Goal: Complete application form: Complete application form

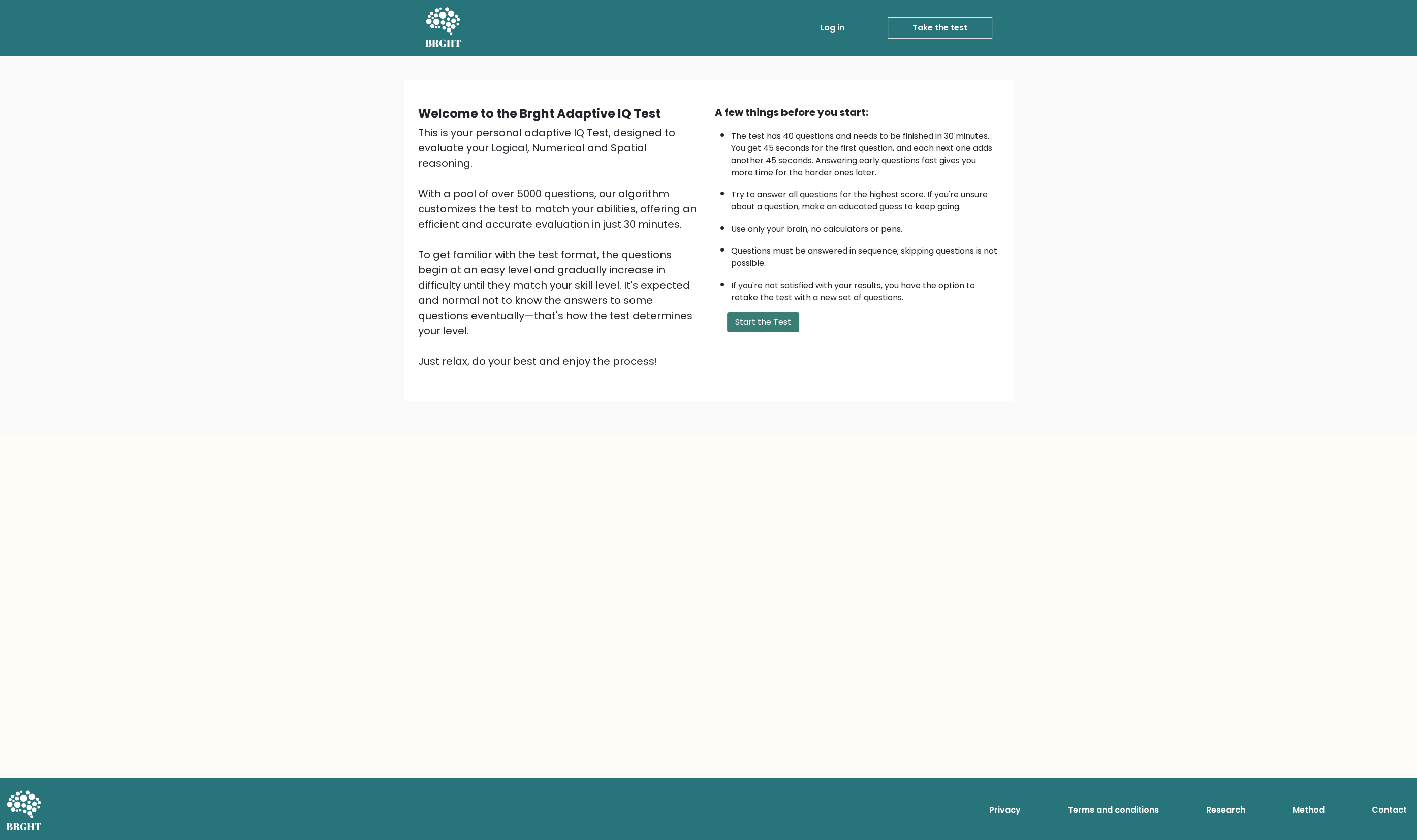
click at [788, 332] on button "Start the Test" at bounding box center [763, 322] width 72 height 21
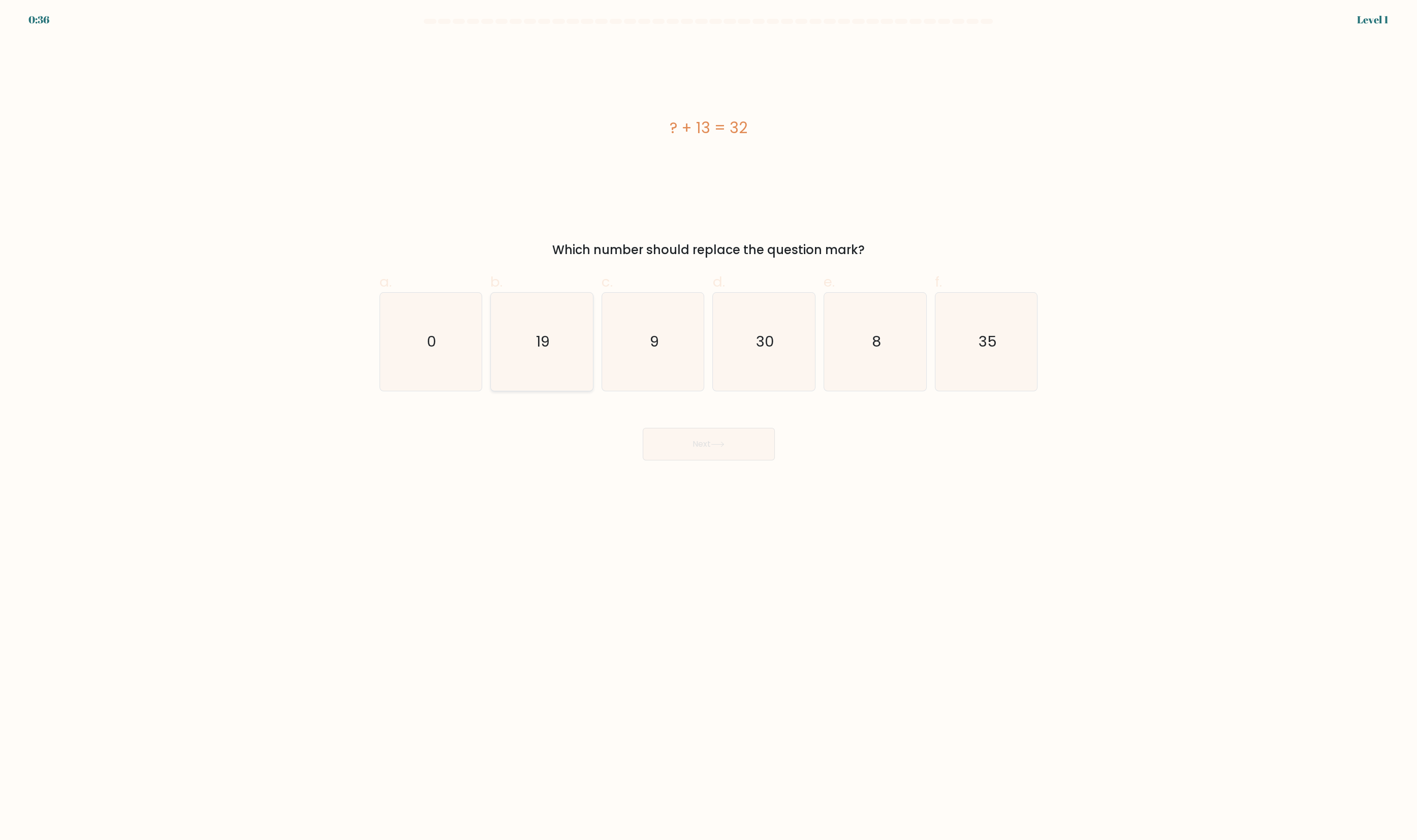
click at [535, 369] on icon "19" at bounding box center [542, 341] width 98 height 98
click at [709, 420] on input "b. 19" at bounding box center [709, 423] width 1 height 7
radio input "true"
click at [711, 461] on button "Next" at bounding box center [708, 443] width 132 height 32
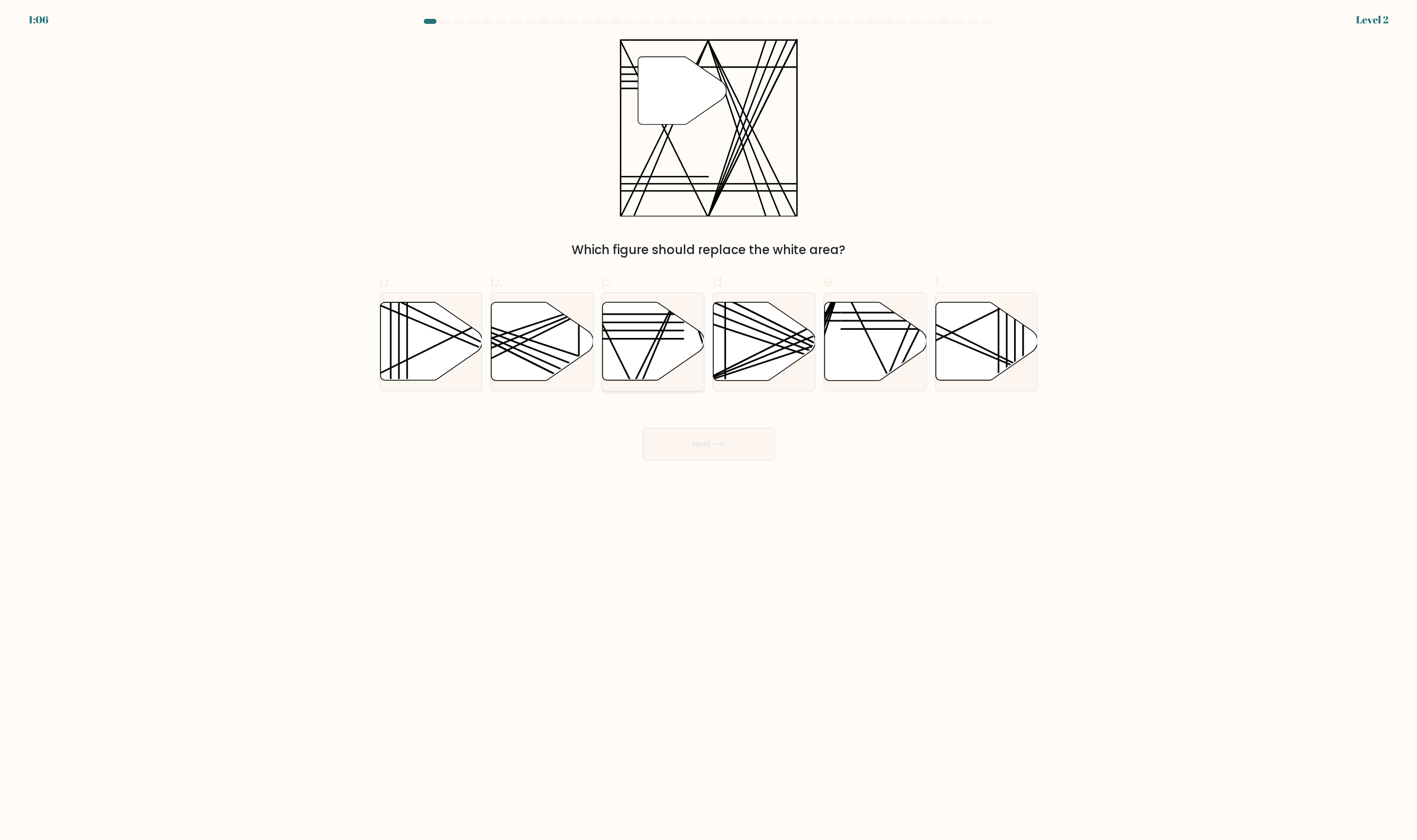
click at [656, 365] on icon at bounding box center [653, 341] width 102 height 78
click at [709, 420] on input "c." at bounding box center [709, 423] width 1 height 7
radio input "true"
click at [715, 461] on button "Next" at bounding box center [708, 443] width 132 height 32
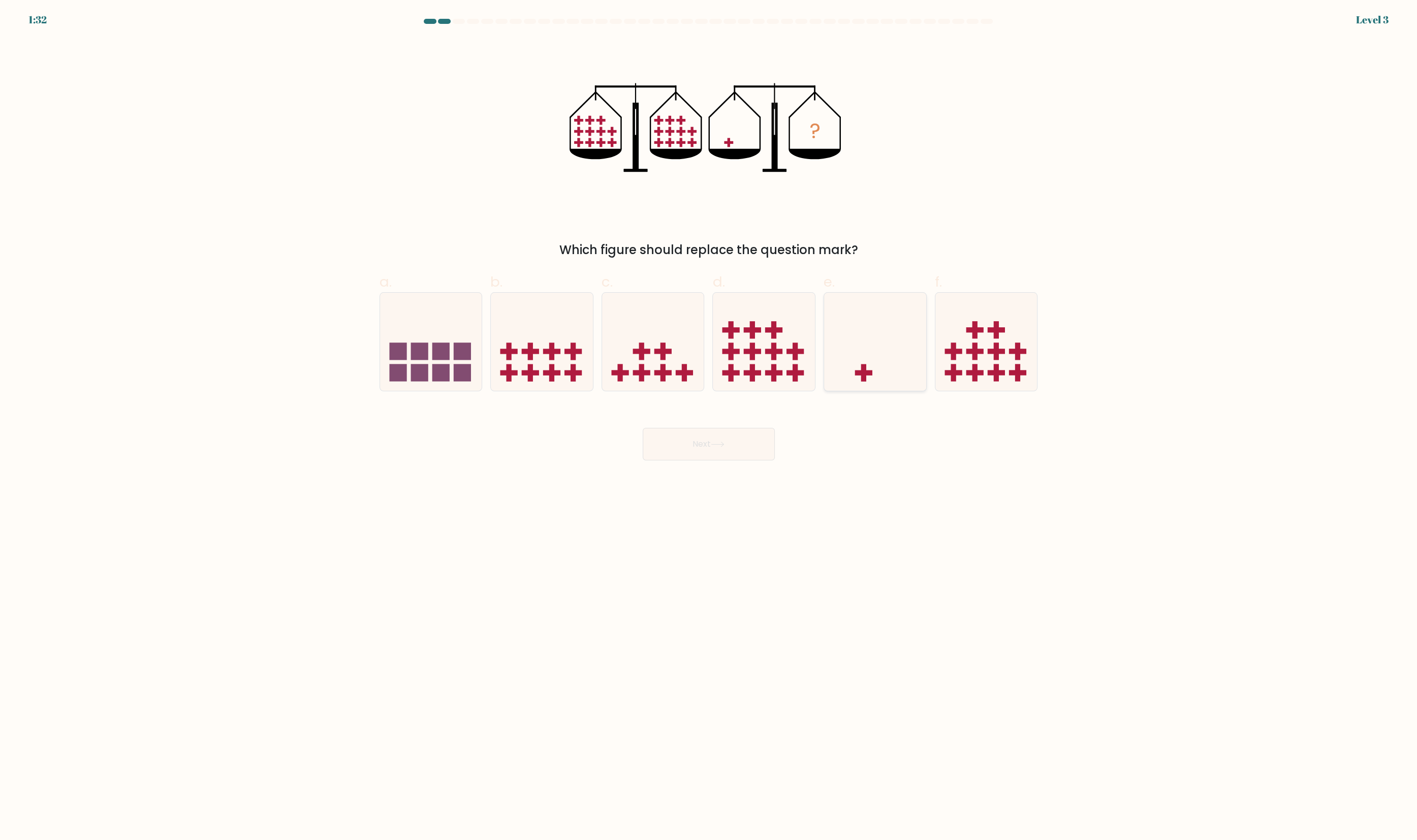
click at [898, 384] on icon at bounding box center [875, 342] width 102 height 84
click at [709, 420] on input "e." at bounding box center [709, 423] width 1 height 7
radio input "true"
click at [724, 461] on button "Next" at bounding box center [708, 443] width 132 height 32
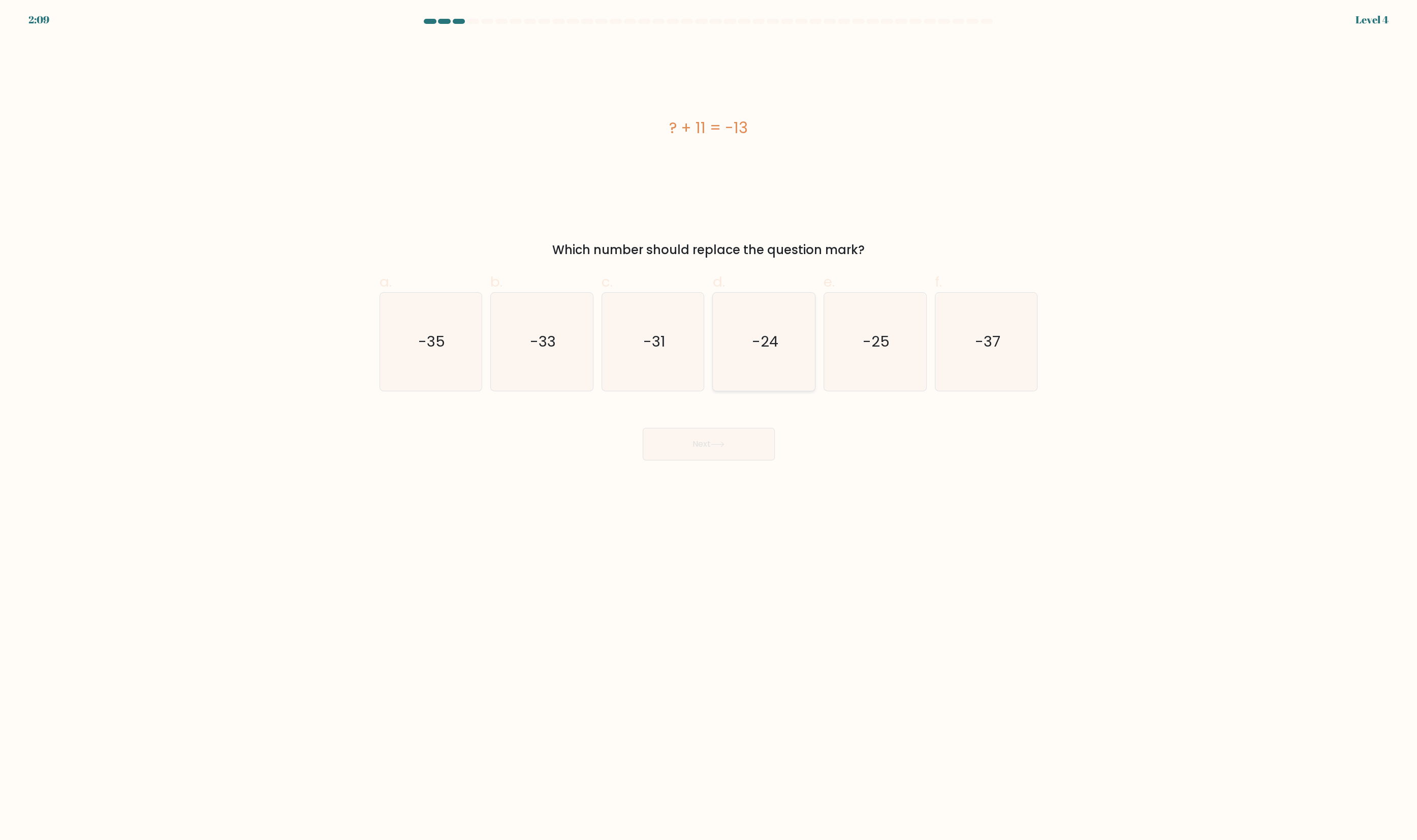
click at [761, 366] on icon "-24" at bounding box center [764, 341] width 98 height 98
click at [709, 420] on input "d. -24" at bounding box center [709, 423] width 1 height 7
radio input "true"
click at [737, 461] on button "Next" at bounding box center [708, 443] width 132 height 32
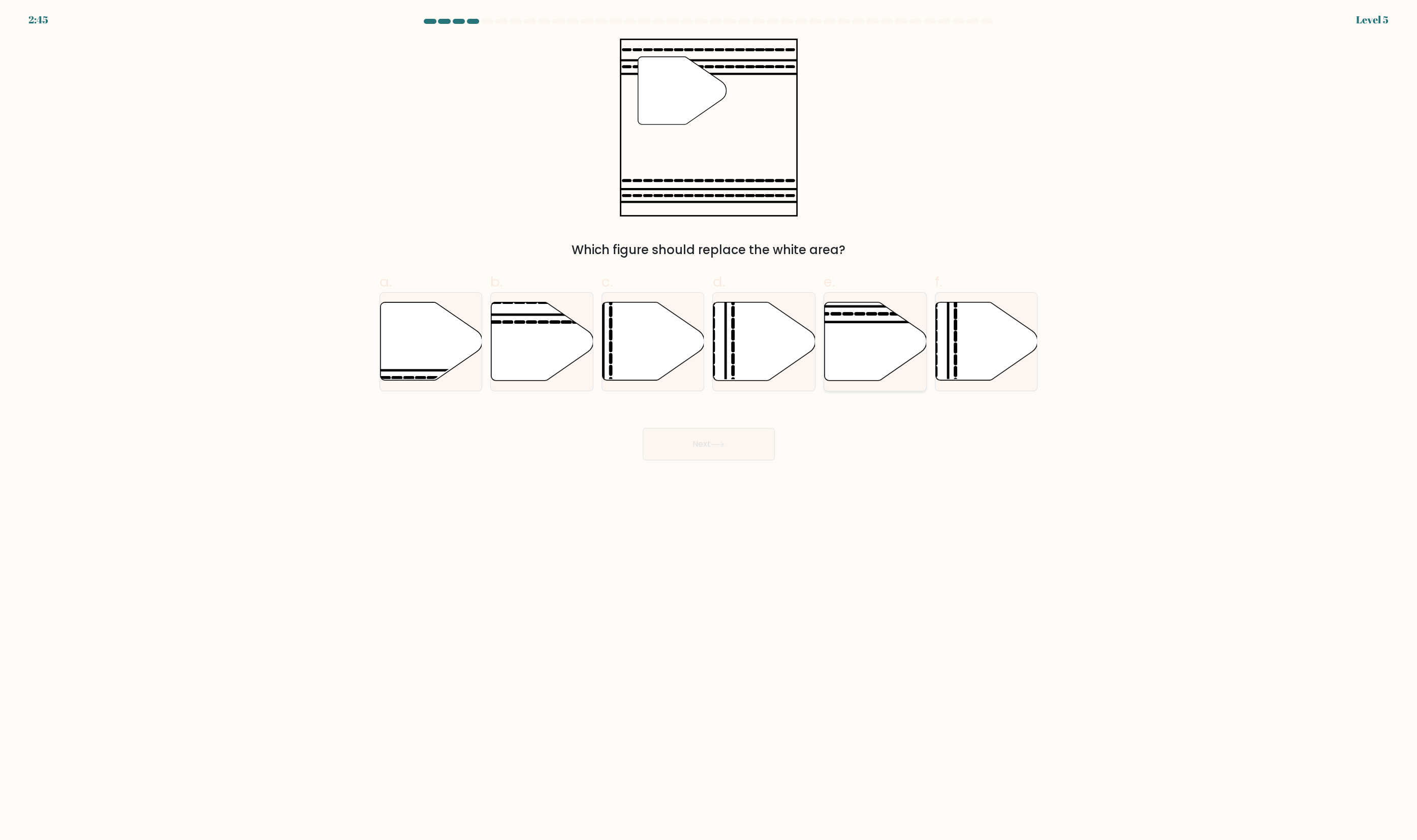
click at [858, 376] on icon at bounding box center [875, 341] width 102 height 78
click at [709, 420] on input "e." at bounding box center [709, 423] width 1 height 7
radio input "true"
click at [719, 461] on button "Next" at bounding box center [708, 443] width 132 height 32
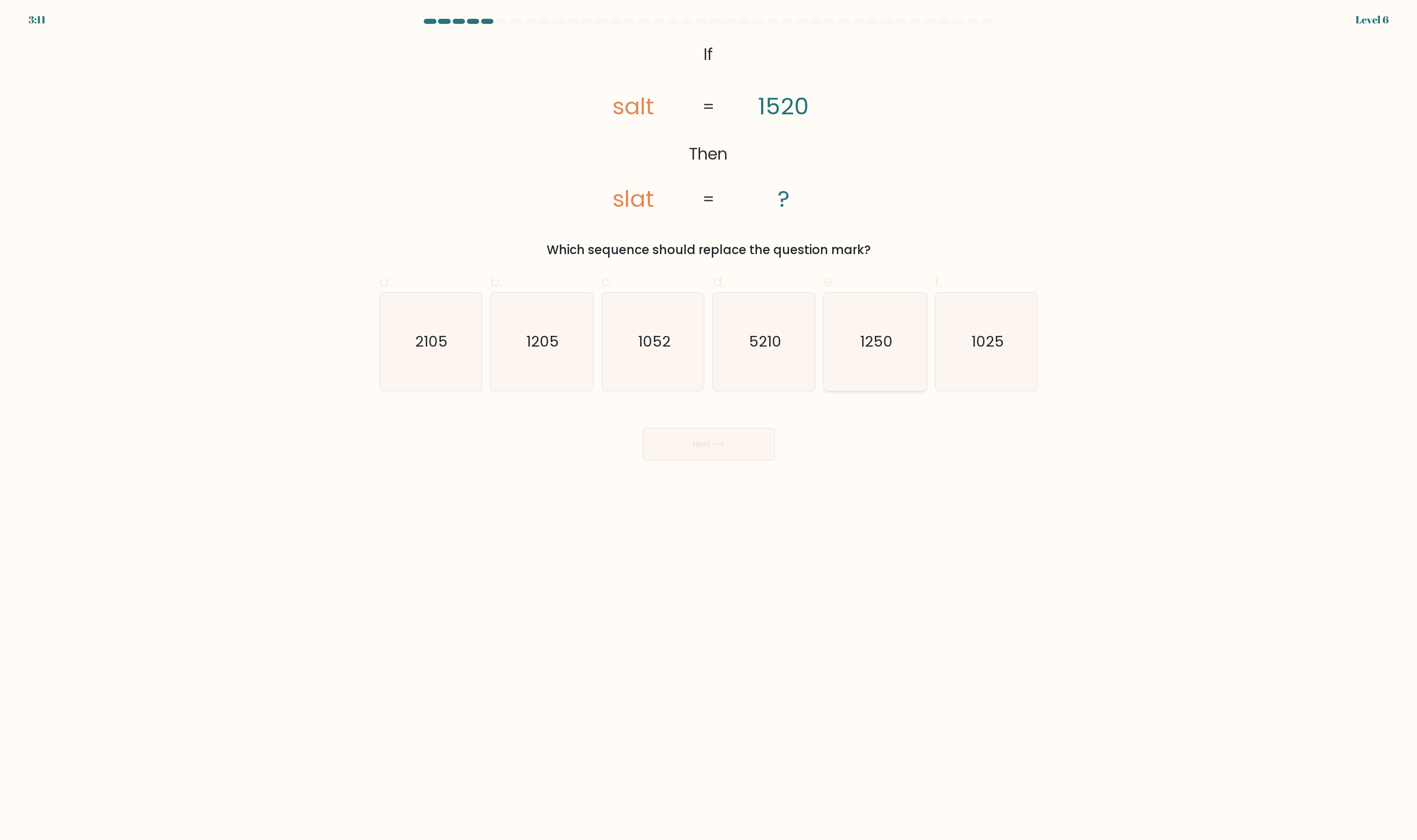
click at [878, 372] on icon "1250" at bounding box center [875, 341] width 98 height 98
click at [709, 420] on input "e. 1250" at bounding box center [709, 423] width 1 height 7
radio input "true"
click at [714, 461] on button "Next" at bounding box center [708, 443] width 132 height 32
click at [881, 378] on icon "104" at bounding box center [875, 341] width 98 height 98
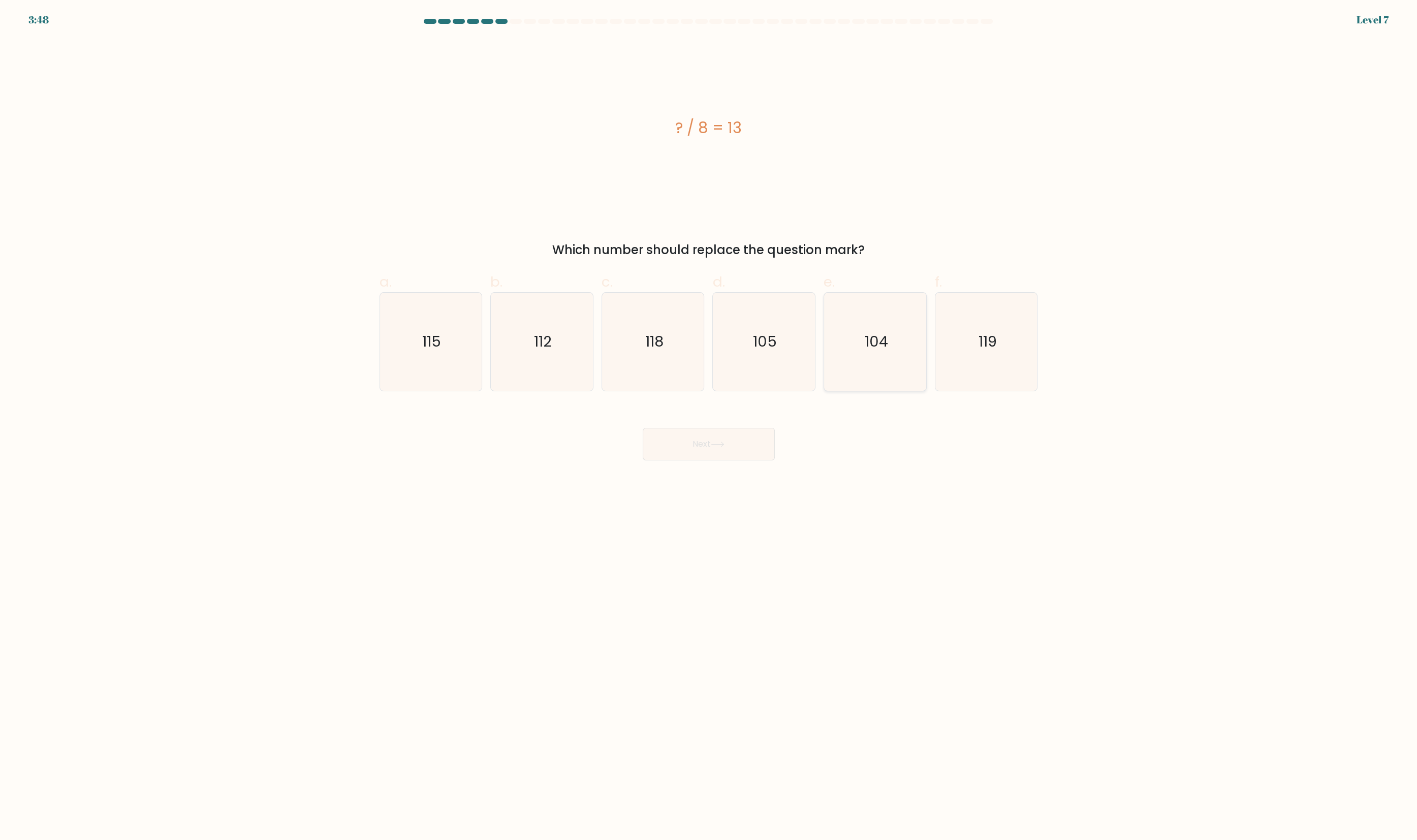
click at [709, 420] on input "e. 104" at bounding box center [709, 423] width 1 height 7
radio input "true"
click at [745, 458] on button "Next" at bounding box center [708, 443] width 132 height 32
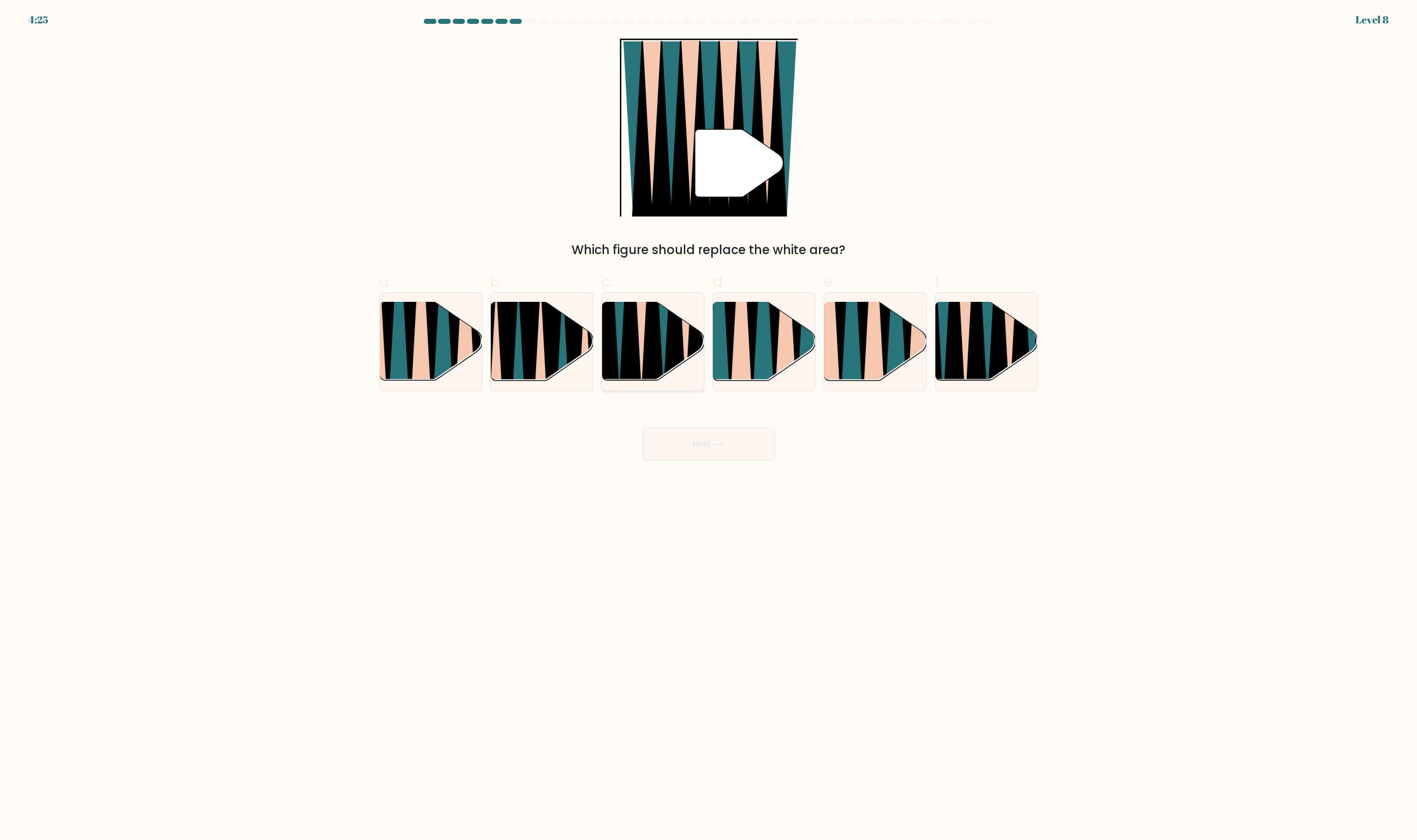
click at [645, 374] on icon at bounding box center [652, 302] width 22 height 204
click at [709, 420] on input "c." at bounding box center [709, 423] width 1 height 7
radio input "true"
click at [689, 461] on button "Next" at bounding box center [708, 443] width 132 height 32
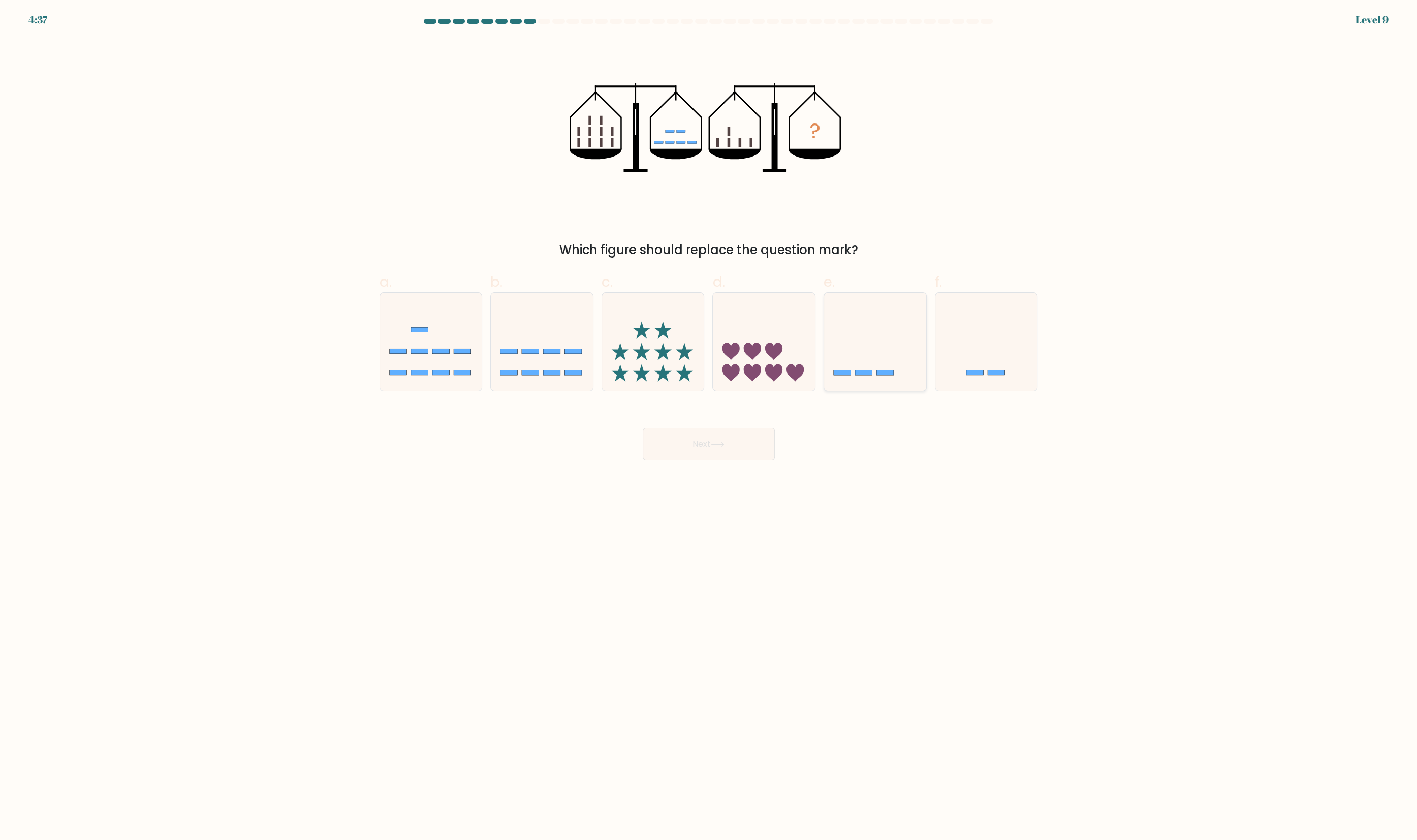
click at [852, 362] on icon at bounding box center [875, 342] width 102 height 84
click at [709, 420] on input "e." at bounding box center [709, 423] width 1 height 7
radio input "true"
click at [732, 461] on button "Next" at bounding box center [708, 443] width 132 height 32
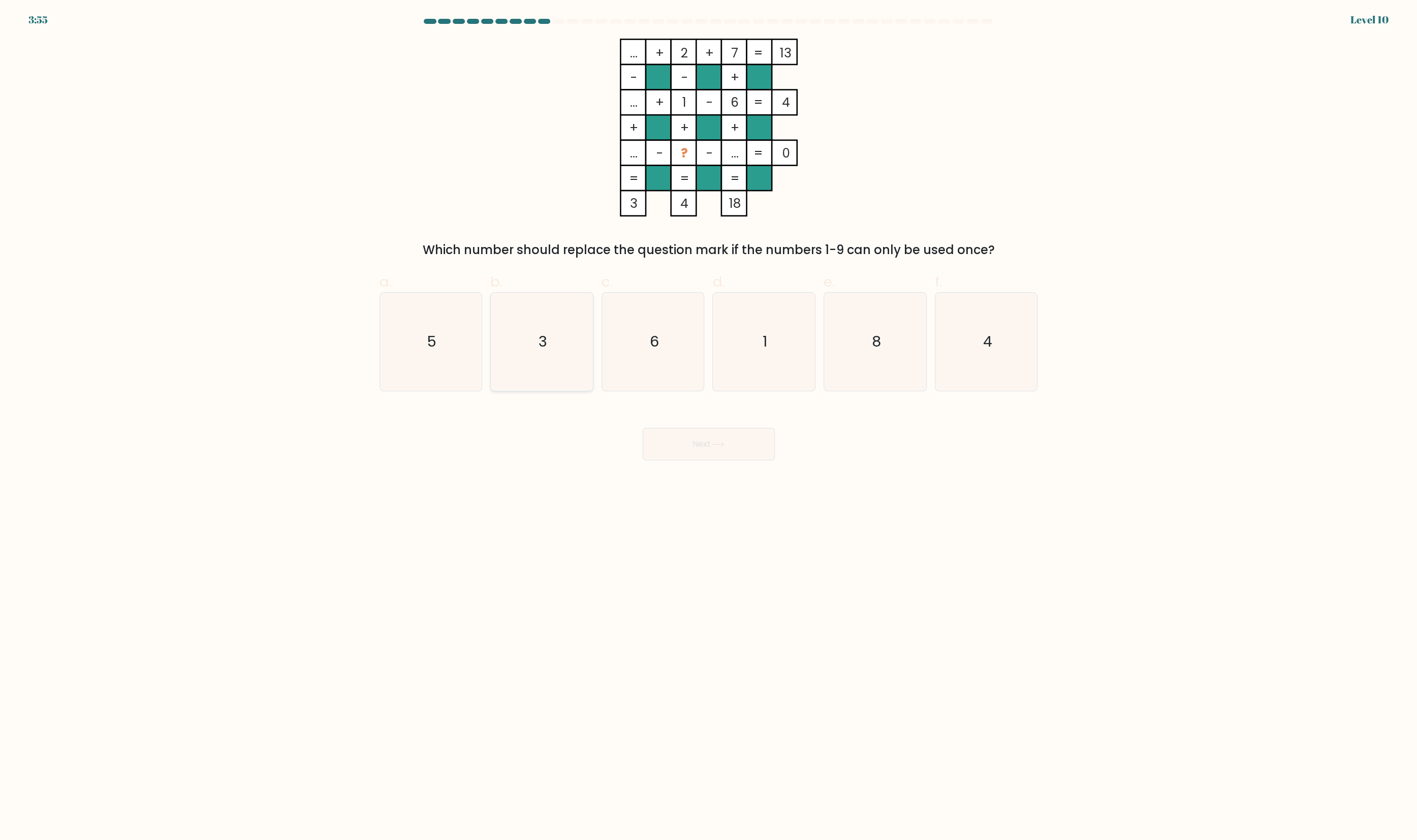
click at [547, 352] on text "3" at bounding box center [543, 341] width 9 height 21
click at [709, 420] on input "b. 3" at bounding box center [709, 423] width 1 height 7
radio input "true"
click at [700, 461] on button "Next" at bounding box center [708, 443] width 132 height 32
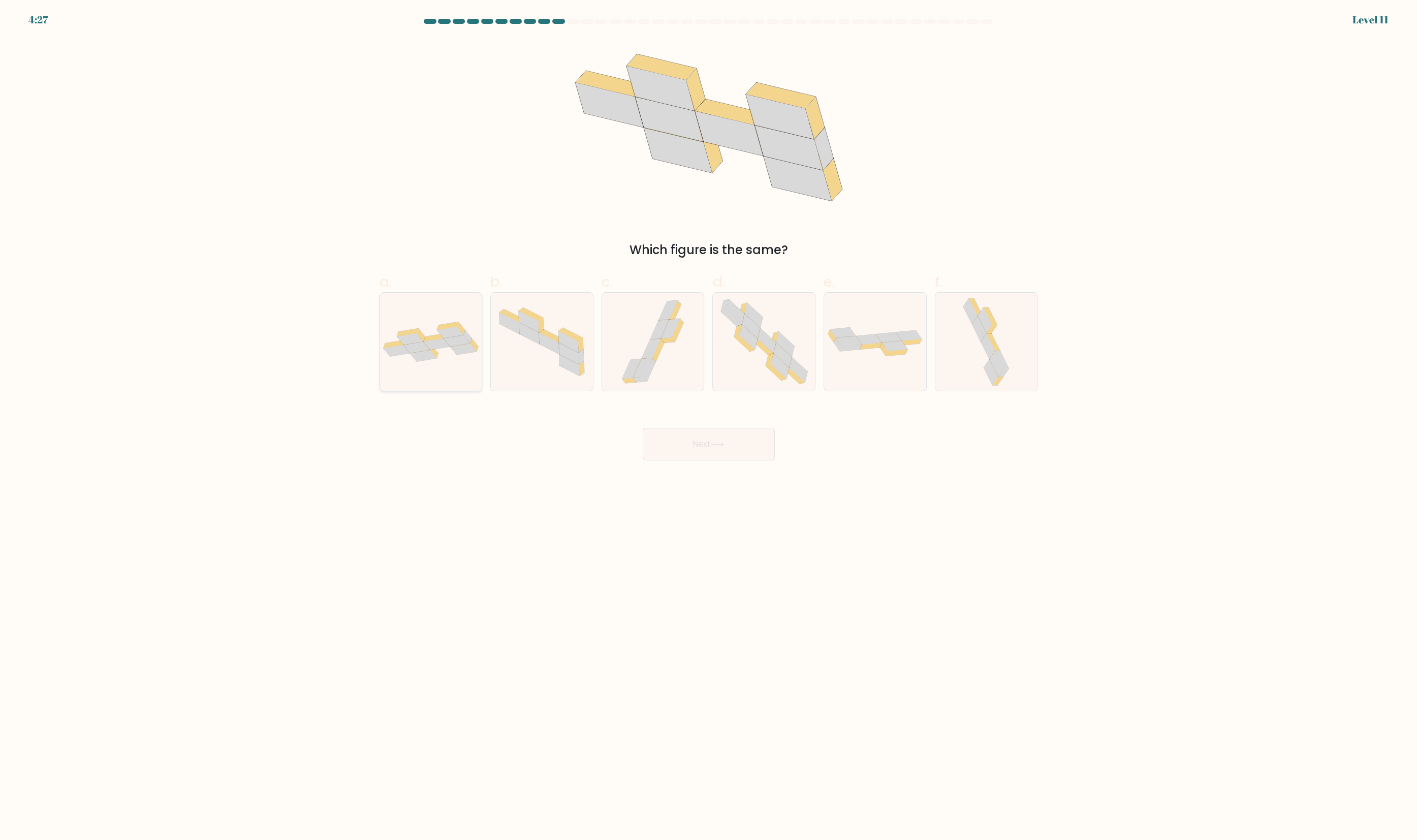
click at [447, 361] on icon at bounding box center [431, 341] width 102 height 40
click at [709, 420] on input "a." at bounding box center [709, 423] width 1 height 7
radio input "true"
click at [732, 461] on button "Next" at bounding box center [708, 443] width 132 height 32
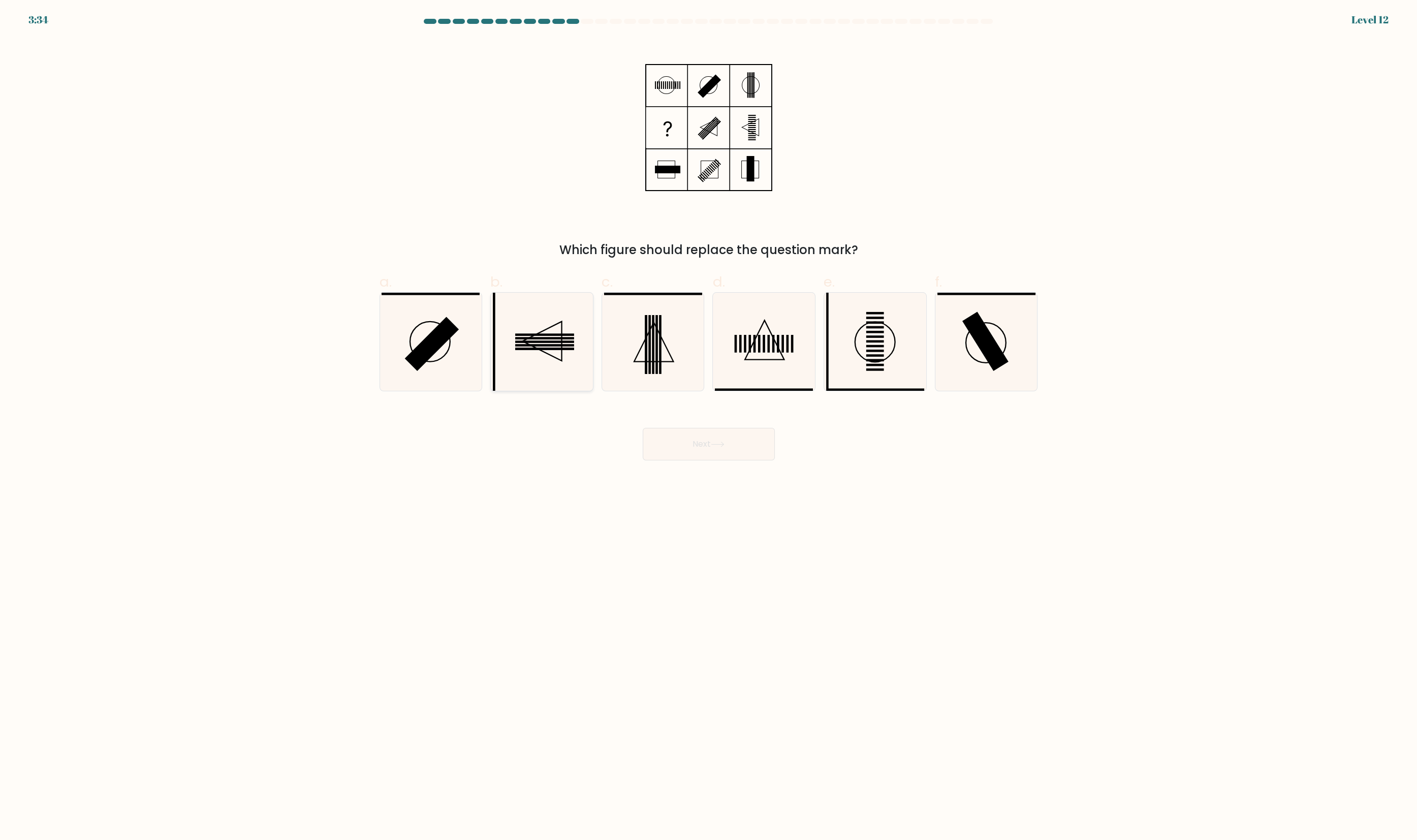
click at [563, 366] on icon at bounding box center [542, 341] width 98 height 98
click at [709, 420] on input "b." at bounding box center [709, 423] width 1 height 7
radio input "true"
click at [692, 461] on button "Next" at bounding box center [708, 443] width 132 height 32
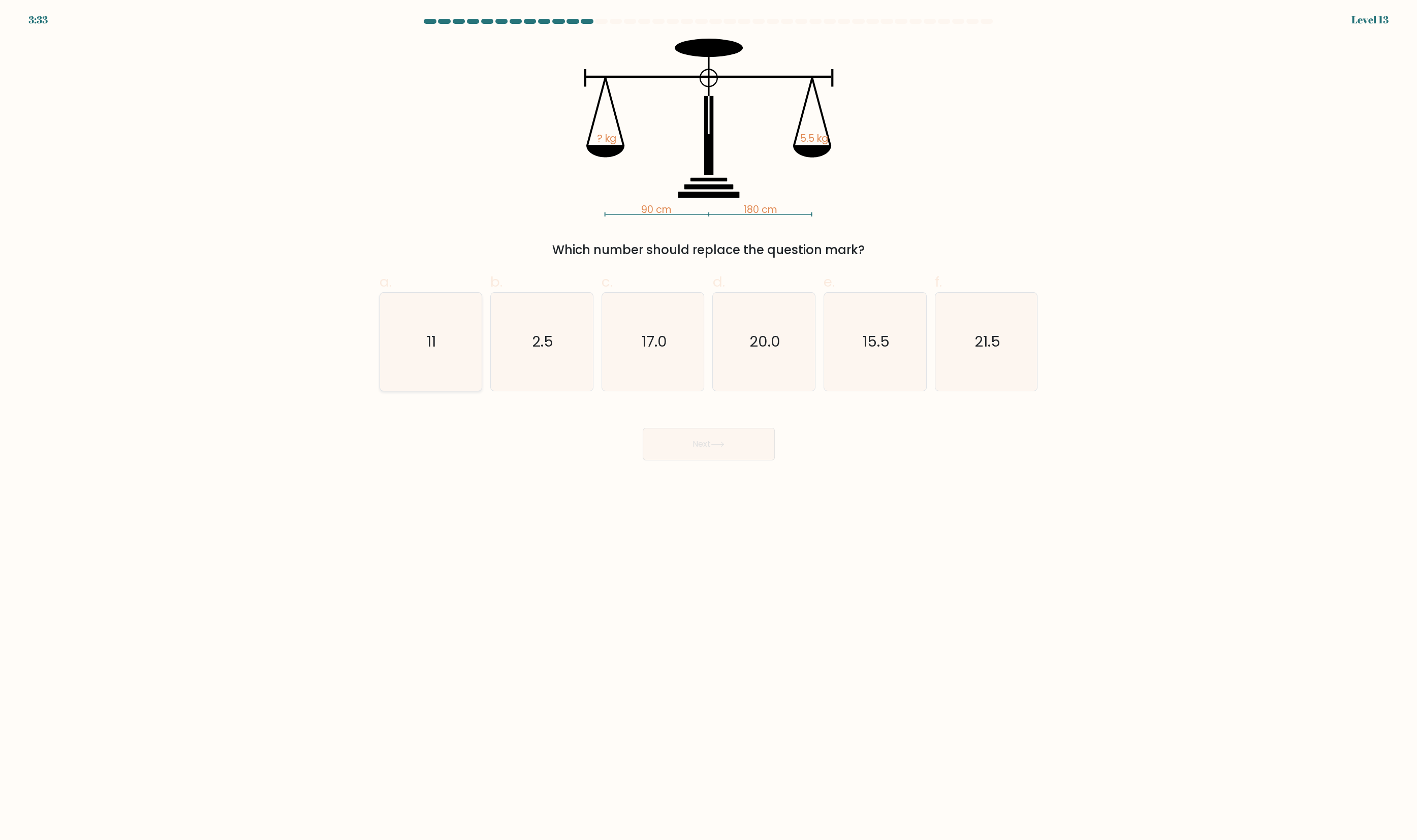
click at [448, 372] on icon "11" at bounding box center [430, 341] width 98 height 98
click at [709, 420] on input "a. 11" at bounding box center [709, 423] width 1 height 7
radio input "true"
click at [750, 461] on button "Next" at bounding box center [708, 443] width 132 height 32
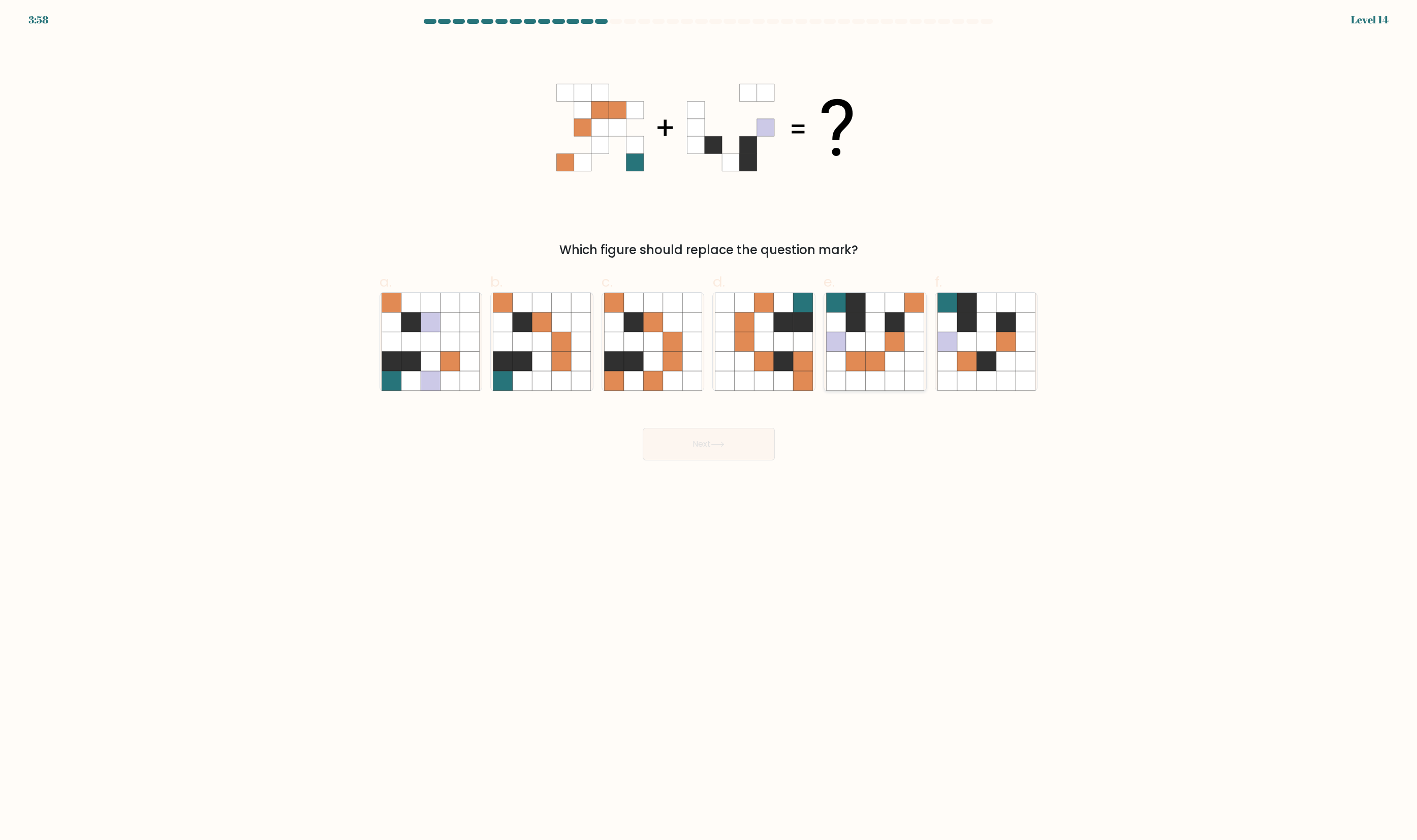
click at [869, 385] on icon at bounding box center [875, 380] width 20 height 20
click at [709, 420] on input "e." at bounding box center [709, 423] width 1 height 7
radio input "true"
click at [711, 461] on button "Next" at bounding box center [708, 443] width 132 height 32
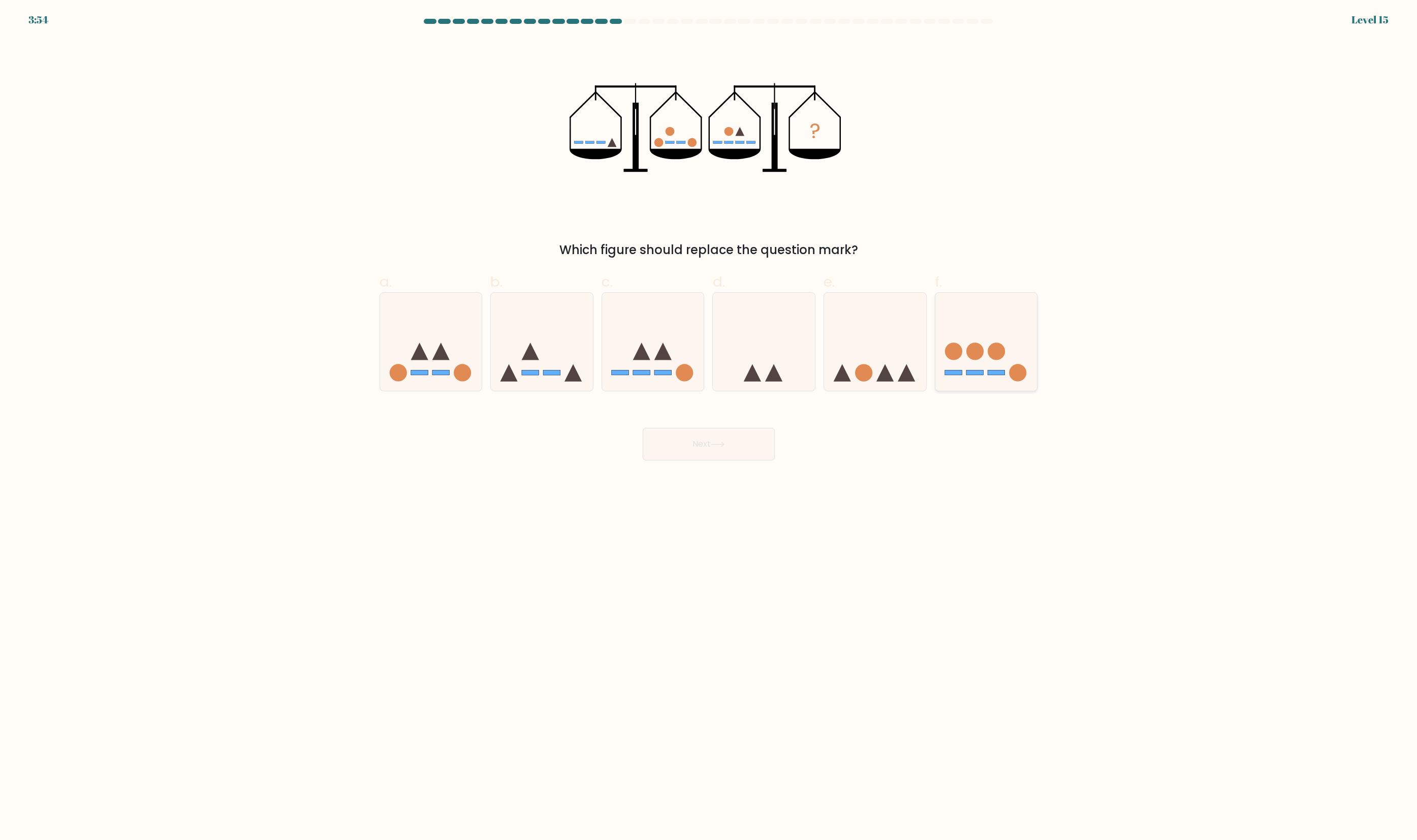
click at [993, 360] on circle at bounding box center [996, 351] width 18 height 18
click at [709, 420] on input "f." at bounding box center [709, 423] width 1 height 7
radio input "true"
click at [748, 461] on button "Next" at bounding box center [708, 443] width 132 height 32
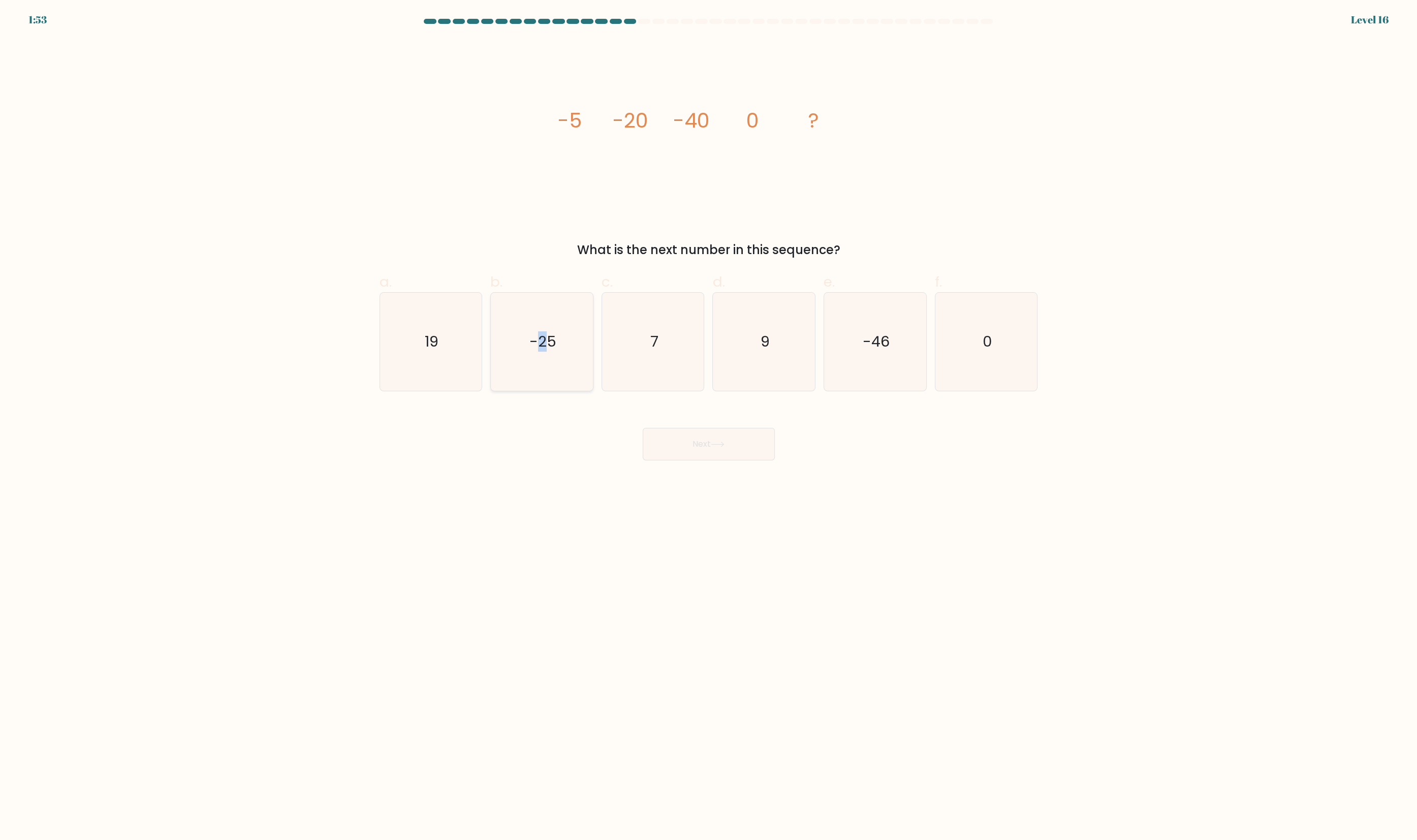
click at [543, 336] on icon "-25" at bounding box center [542, 341] width 98 height 98
click at [541, 352] on text "-25" at bounding box center [543, 341] width 27 height 21
click at [709, 420] on input "b. -25" at bounding box center [709, 423] width 1 height 7
radio input "true"
click at [554, 352] on text "-25" at bounding box center [543, 341] width 25 height 21
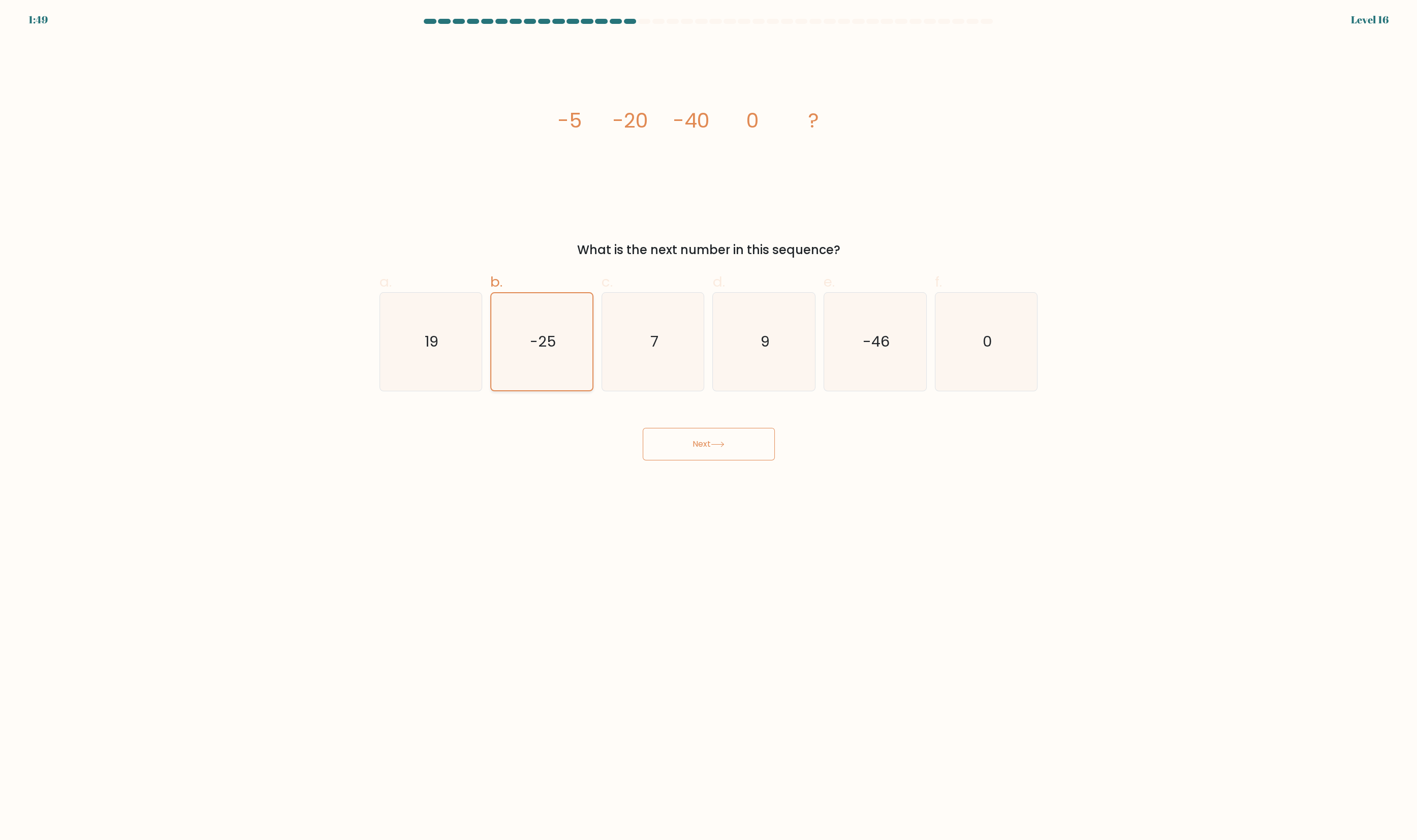
click at [709, 420] on input "b. -25" at bounding box center [709, 423] width 1 height 7
click at [682, 461] on button "Next" at bounding box center [708, 443] width 132 height 32
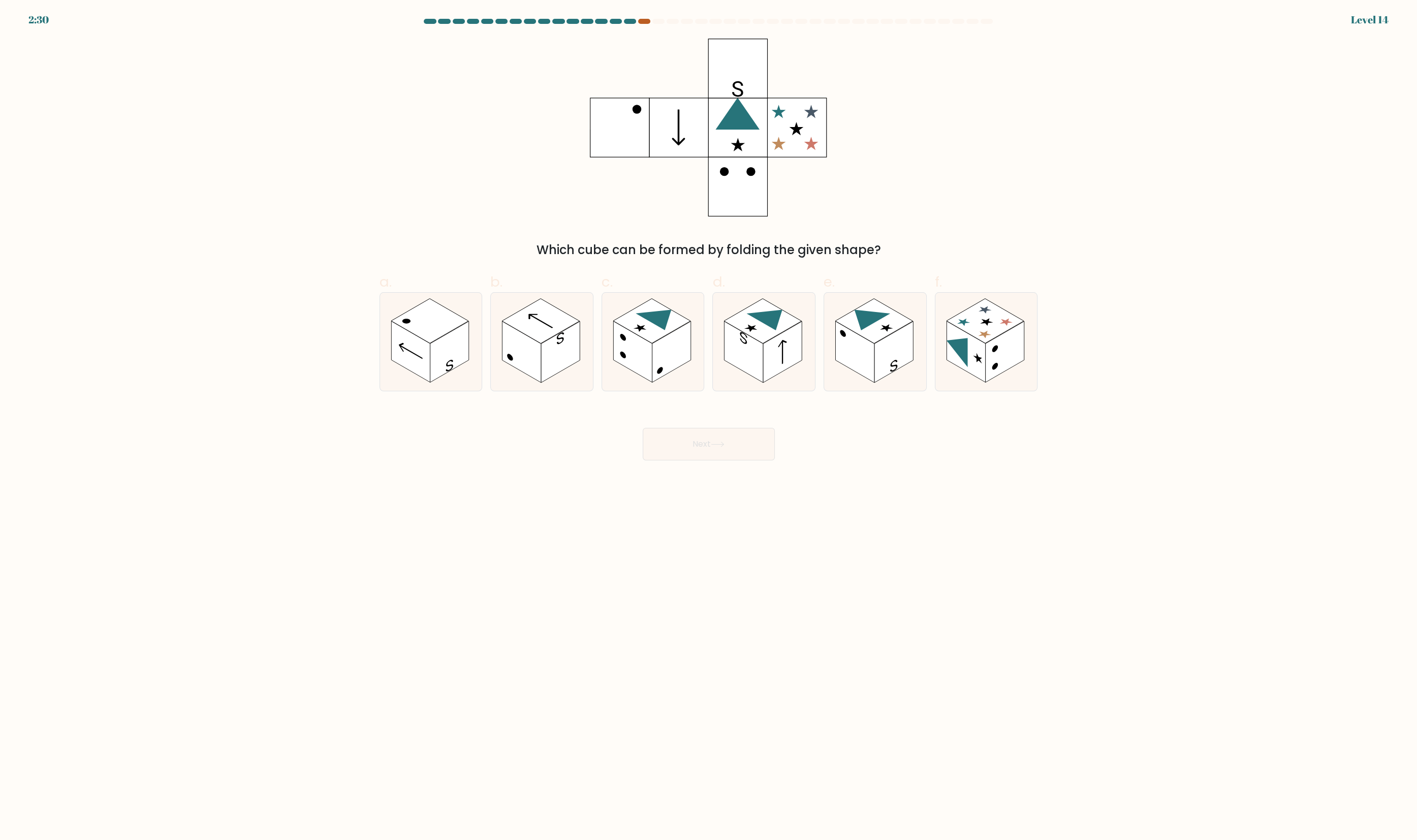
click at [642, 19] on div at bounding box center [643, 21] width 12 height 5
click at [643, 20] on div at bounding box center [643, 21] width 12 height 5
click at [986, 368] on rect at bounding box center [1004, 352] width 38 height 62
click at [709, 420] on input "f." at bounding box center [709, 423] width 1 height 7
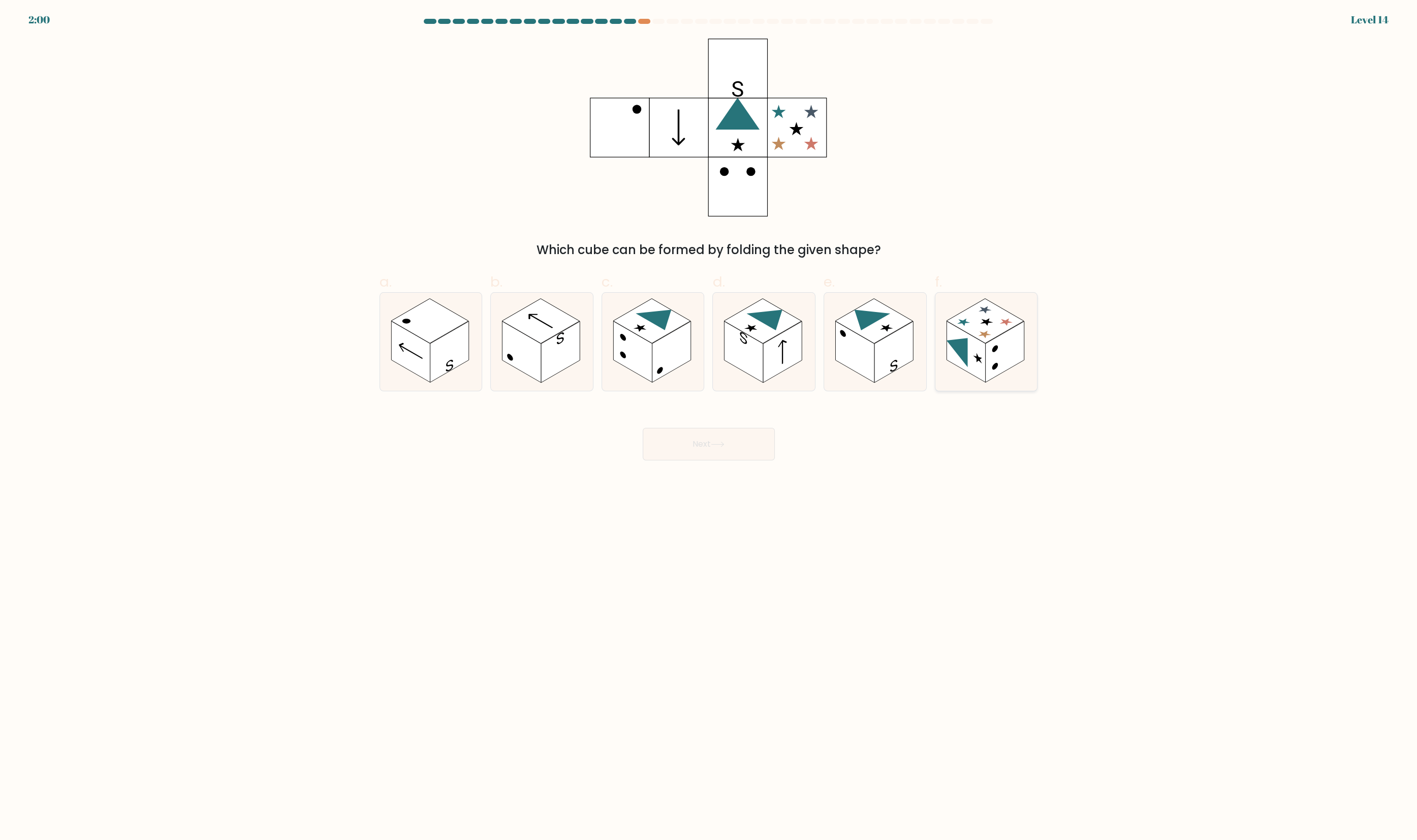
radio input "true"
click at [752, 455] on button "Next" at bounding box center [708, 443] width 132 height 32
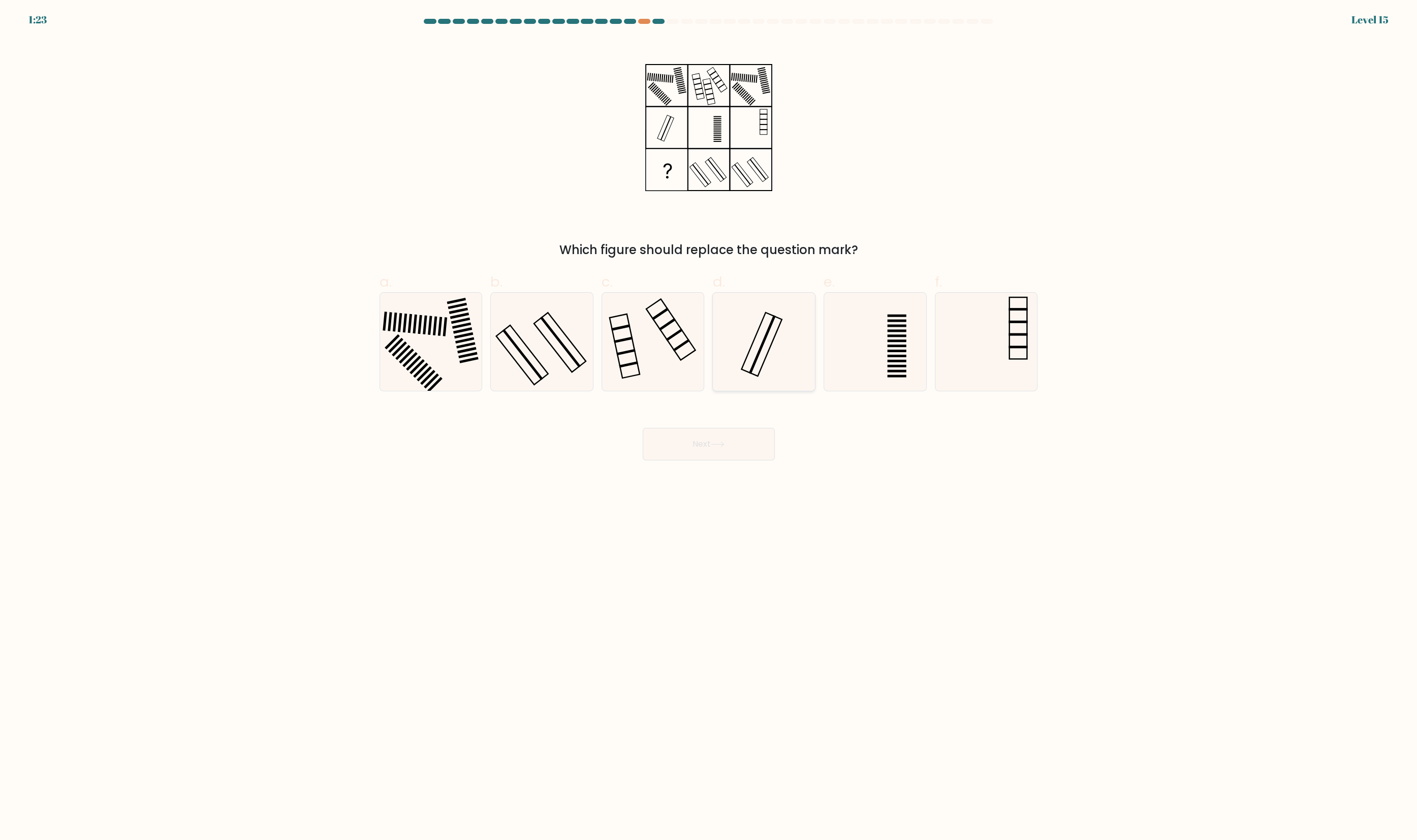
click at [765, 362] on icon at bounding box center [764, 341] width 98 height 98
click at [709, 420] on input "d." at bounding box center [709, 423] width 1 height 7
radio input "true"
click at [778, 373] on icon at bounding box center [763, 341] width 97 height 97
click at [709, 420] on input "d." at bounding box center [709, 423] width 1 height 7
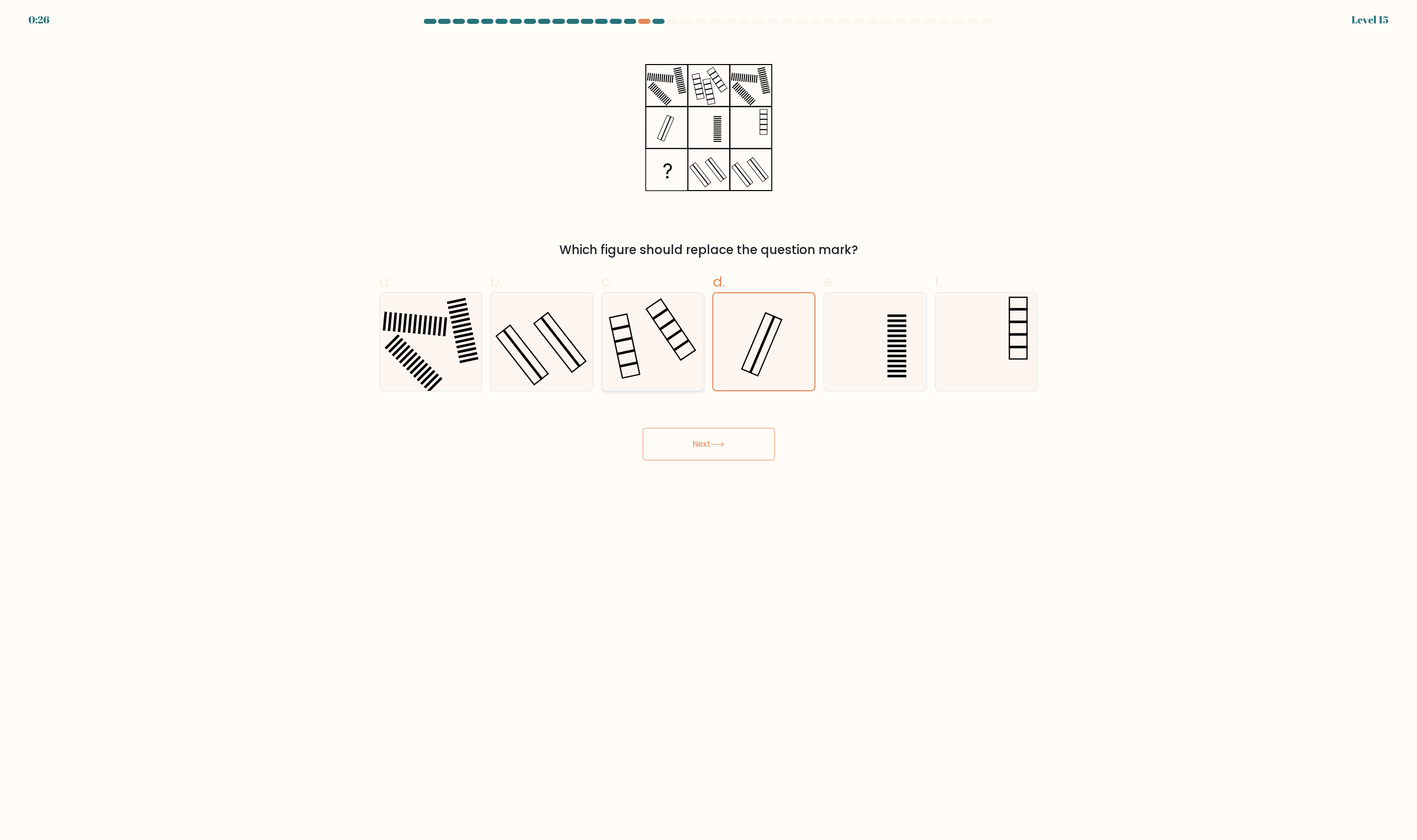
click at [681, 364] on icon at bounding box center [653, 341] width 98 height 98
click at [709, 420] on input "c." at bounding box center [709, 423] width 1 height 7
radio input "true"
click at [635, 355] on rect at bounding box center [626, 352] width 19 height 6
click at [709, 420] on input "c." at bounding box center [709, 423] width 1 height 7
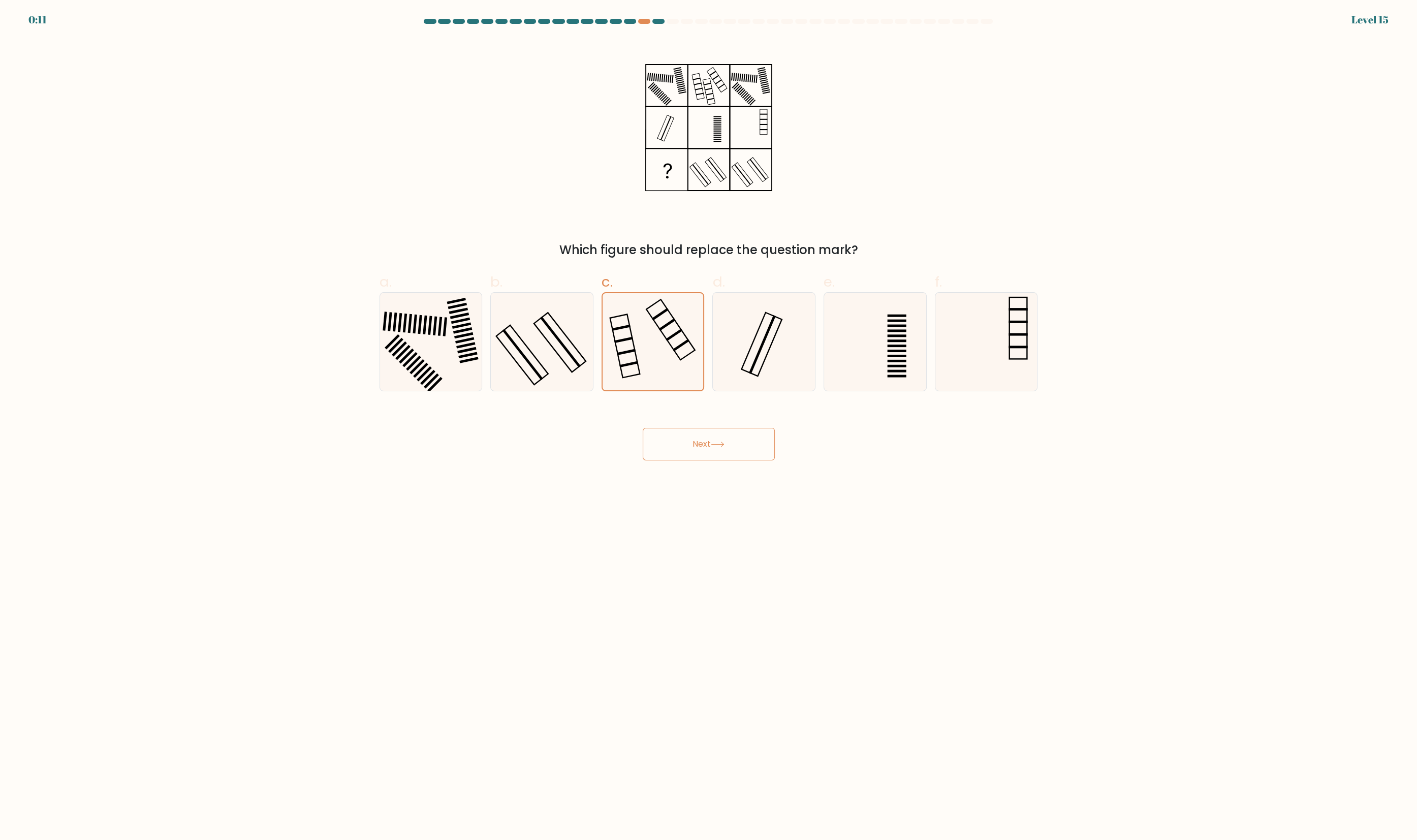
click at [721, 461] on button "Next" at bounding box center [708, 443] width 132 height 32
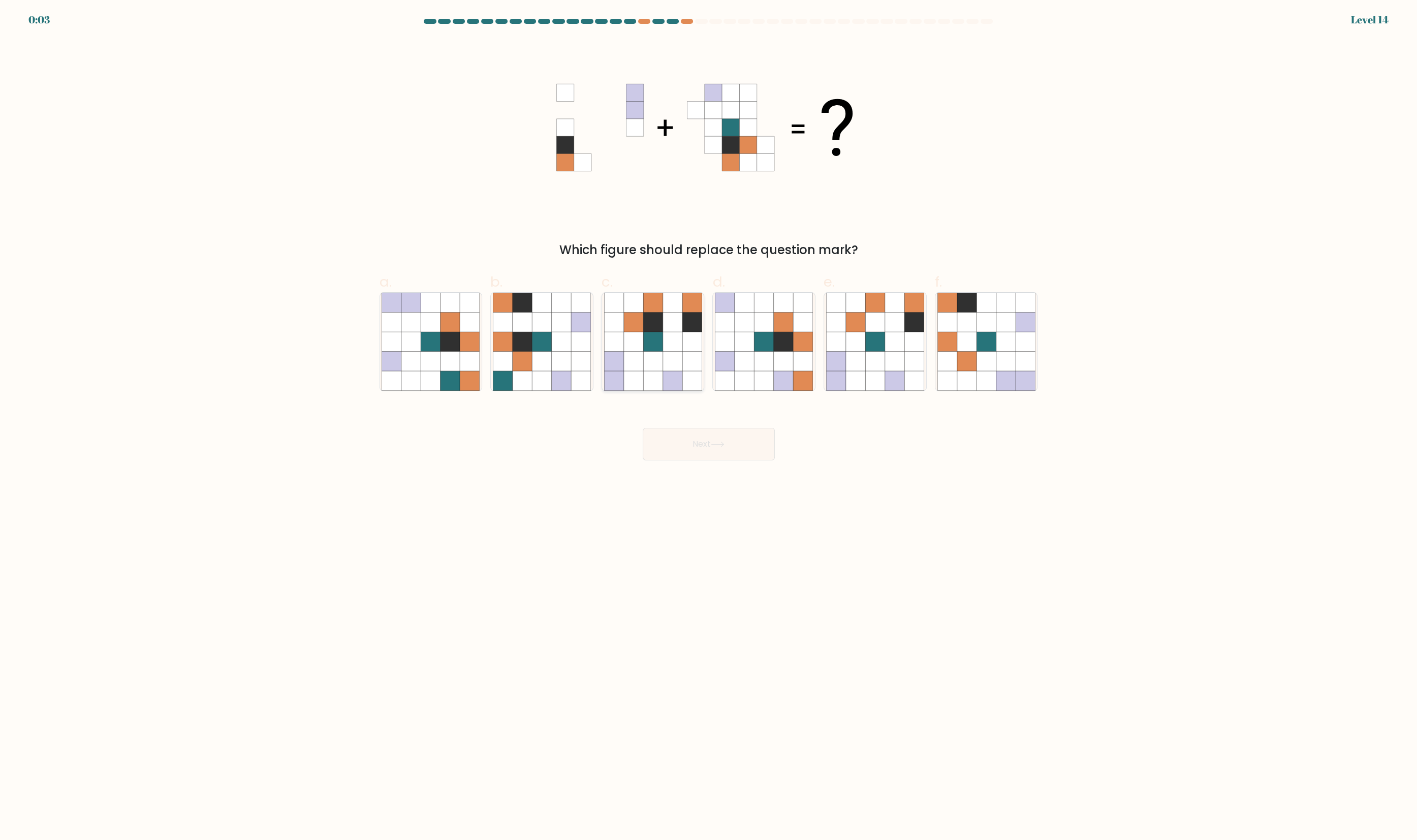
click at [671, 384] on icon at bounding box center [672, 380] width 20 height 20
click at [709, 420] on input "c." at bounding box center [709, 423] width 1 height 7
radio input "true"
click at [727, 461] on button "Next" at bounding box center [708, 443] width 132 height 32
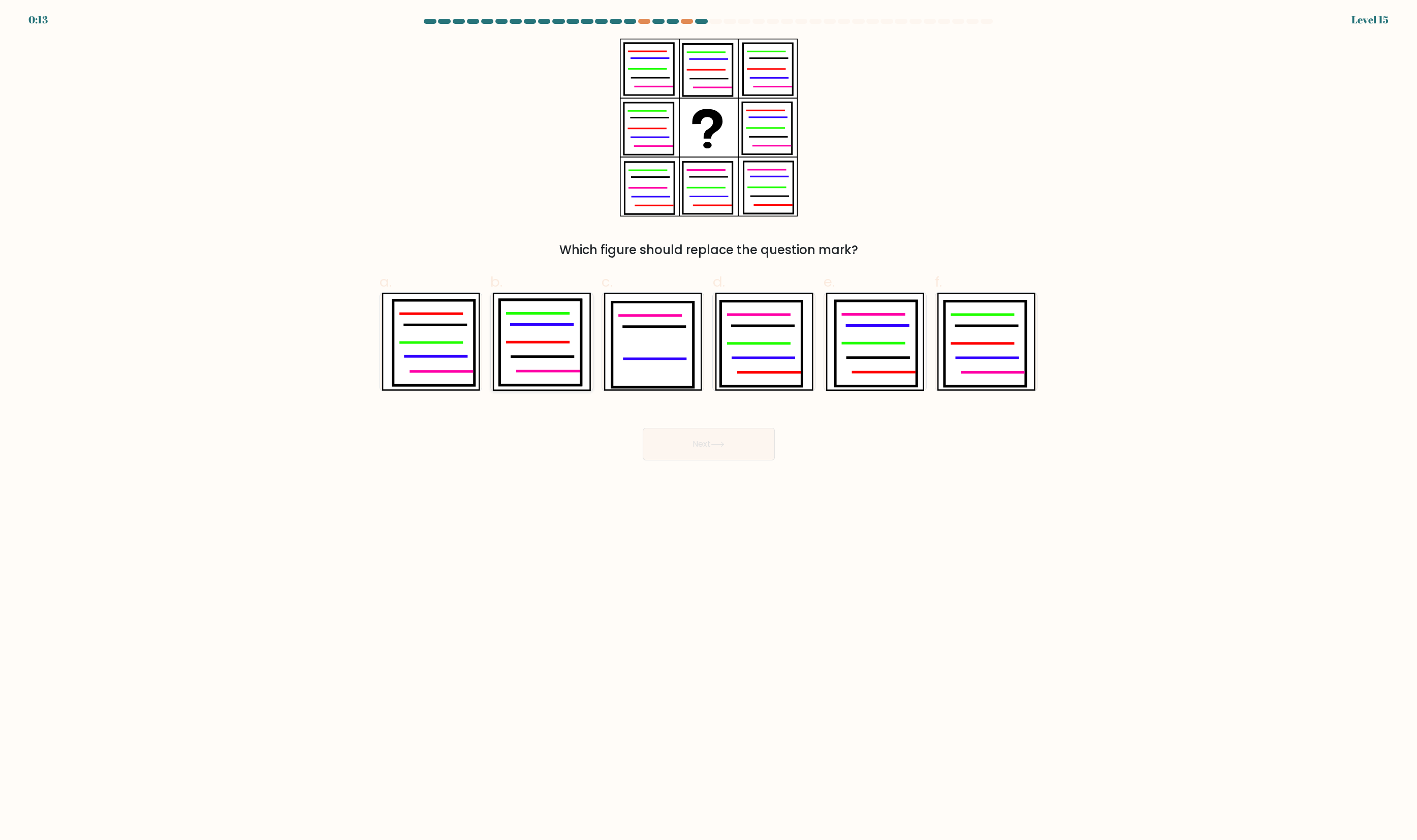
click at [556, 354] on icon at bounding box center [541, 341] width 99 height 98
click at [709, 420] on input "b." at bounding box center [709, 423] width 1 height 7
radio input "true"
click at [548, 358] on icon at bounding box center [541, 342] width 81 height 84
click at [709, 420] on input "b." at bounding box center [709, 423] width 1 height 7
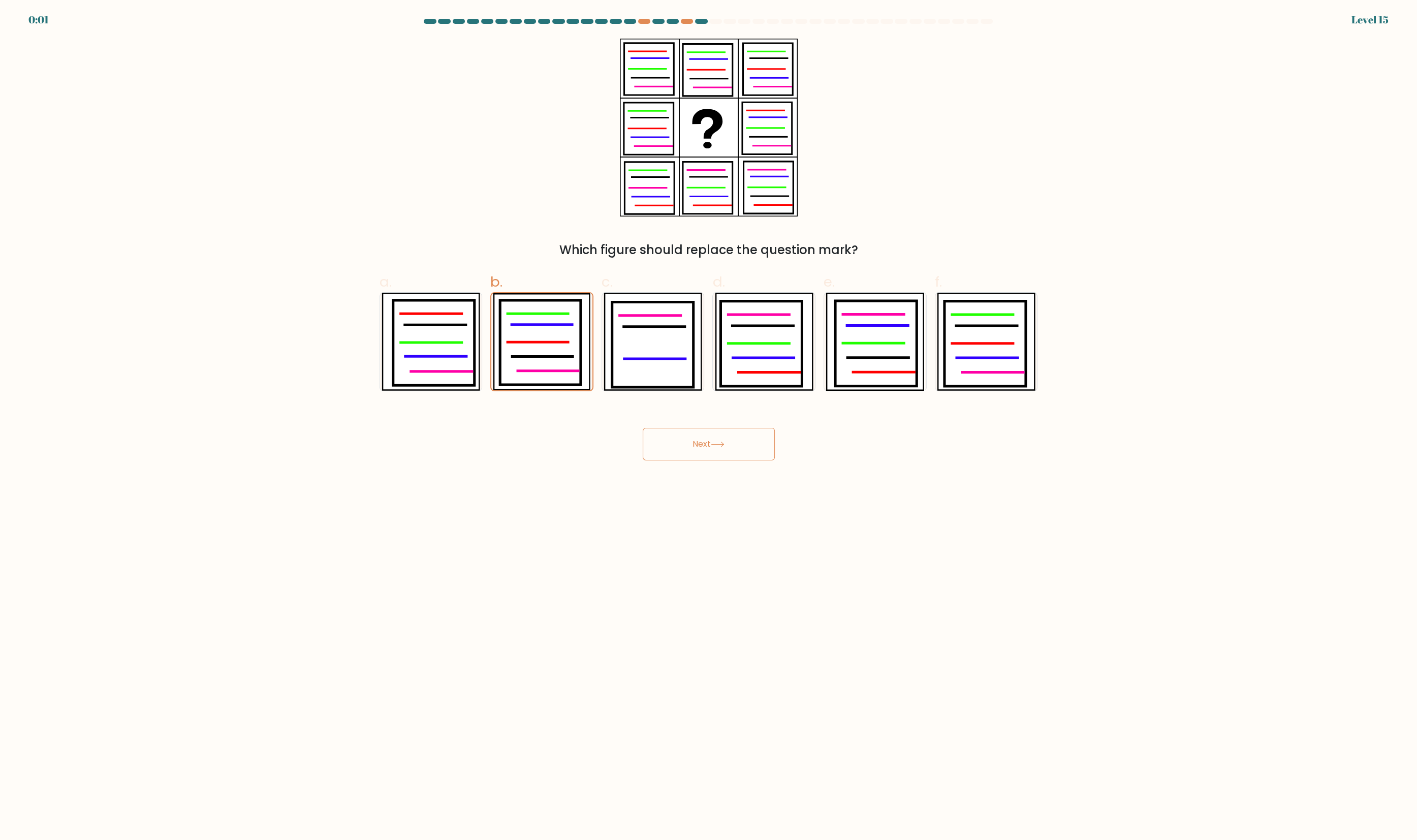
click at [689, 452] on button "Next" at bounding box center [708, 443] width 132 height 32
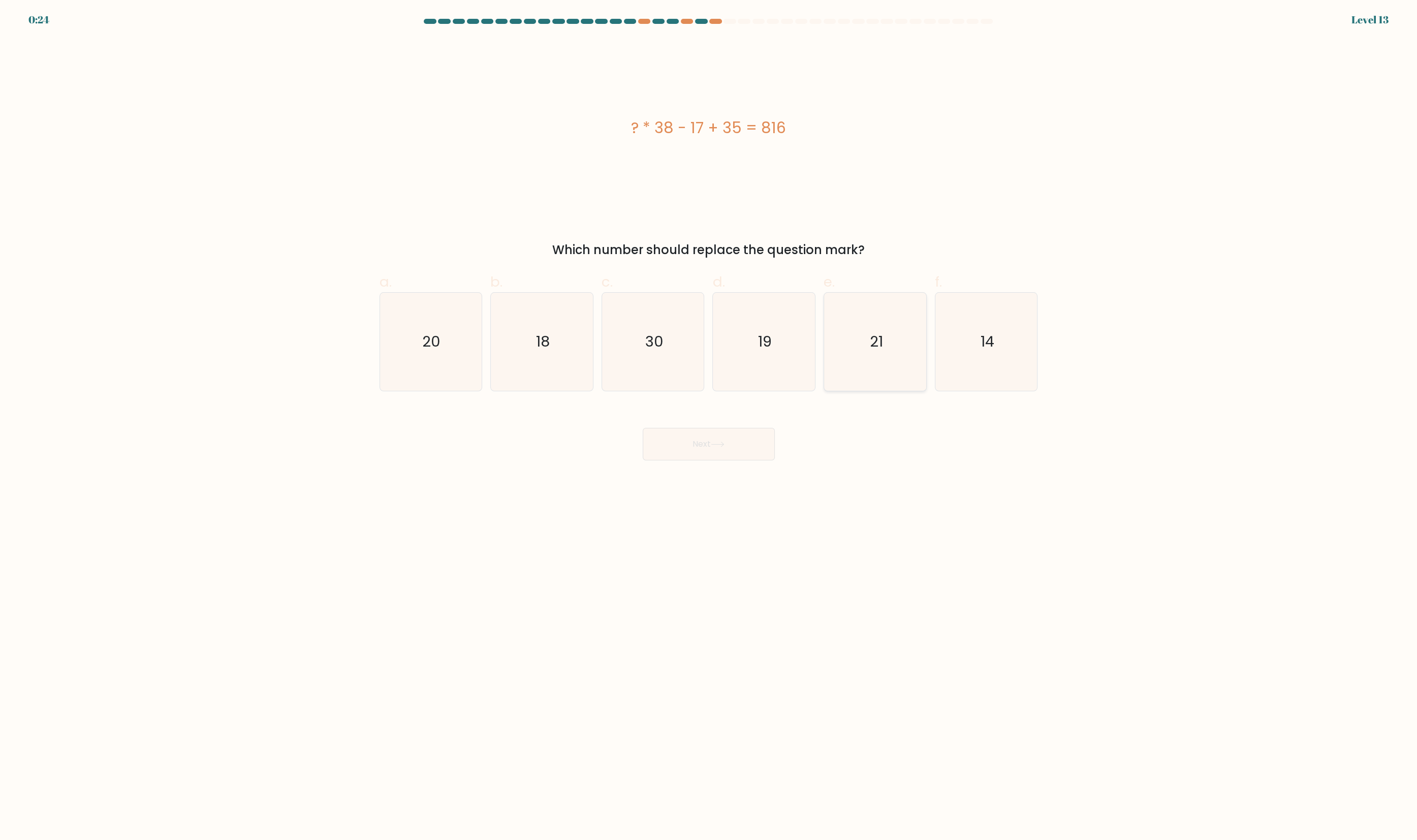
click at [879, 366] on icon "21" at bounding box center [875, 341] width 98 height 98
click at [709, 420] on input "e. 21" at bounding box center [709, 423] width 1 height 7
radio input "true"
click at [749, 461] on button "Next" at bounding box center [708, 443] width 132 height 32
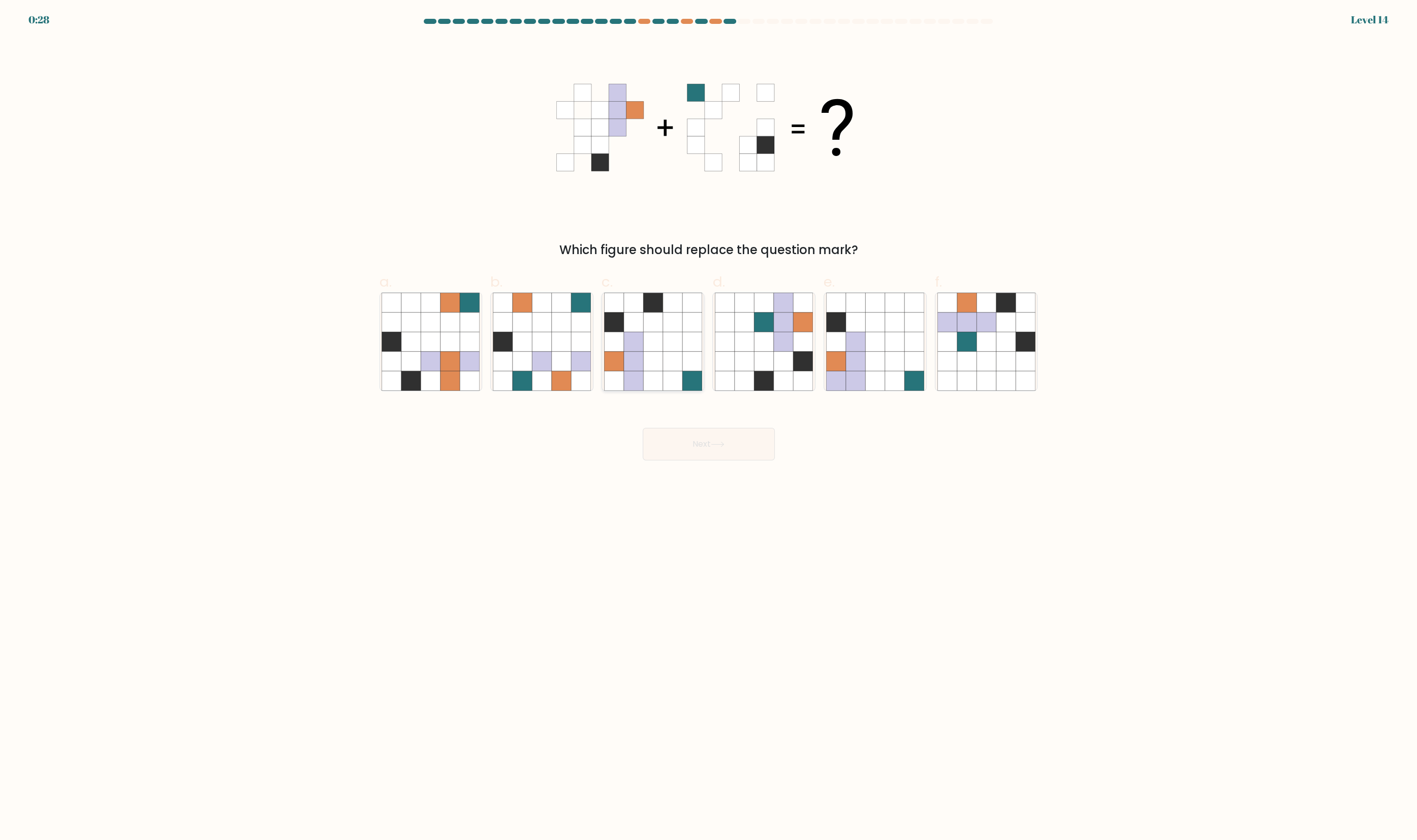
click at [647, 369] on icon at bounding box center [653, 361] width 20 height 20
click at [709, 420] on input "c." at bounding box center [709, 423] width 1 height 7
radio input "true"
click at [712, 461] on button "Next" at bounding box center [708, 443] width 132 height 32
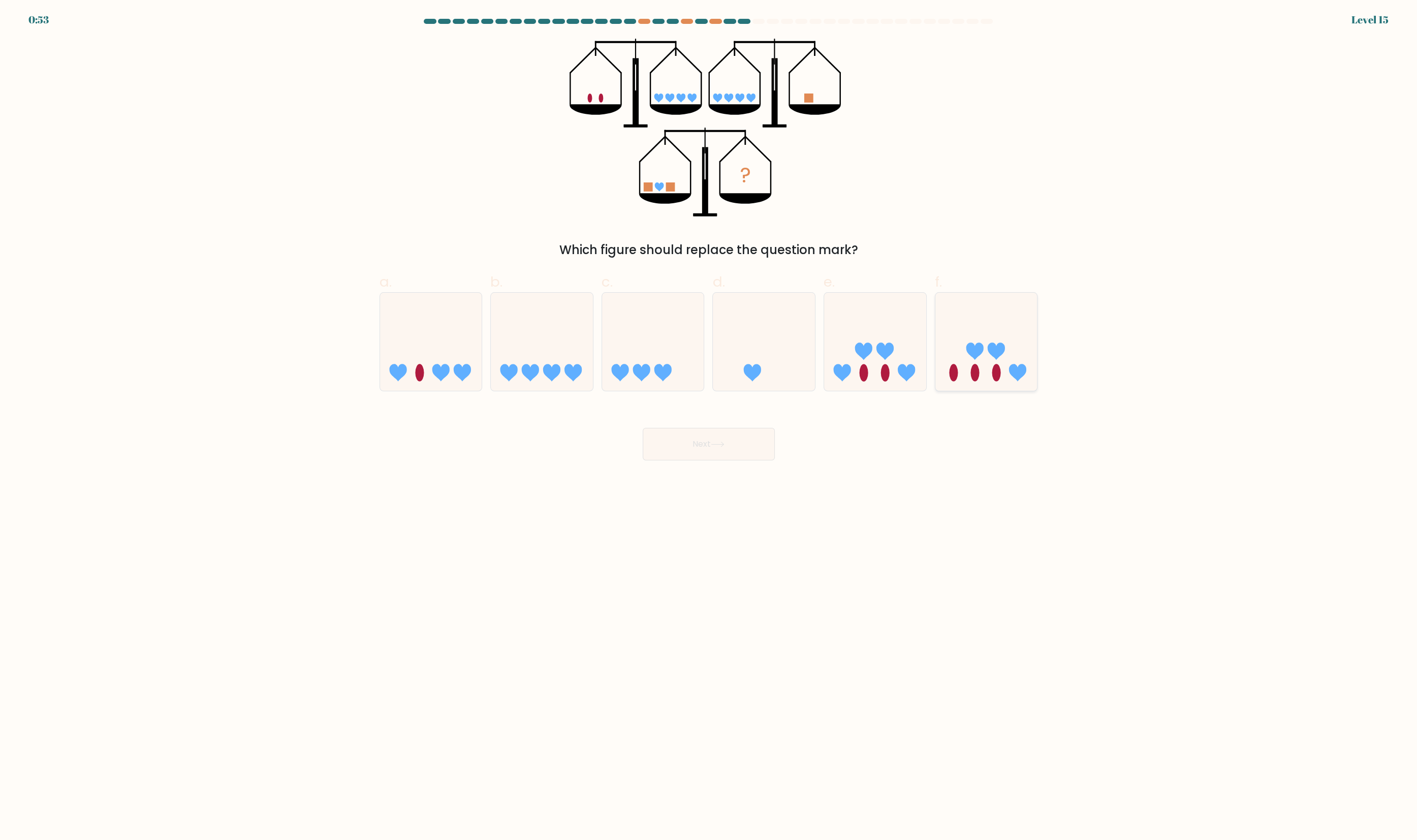
click at [1001, 382] on icon at bounding box center [986, 342] width 102 height 84
click at [709, 420] on input "f." at bounding box center [709, 423] width 1 height 7
radio input "true"
click at [703, 461] on button "Next" at bounding box center [708, 443] width 132 height 32
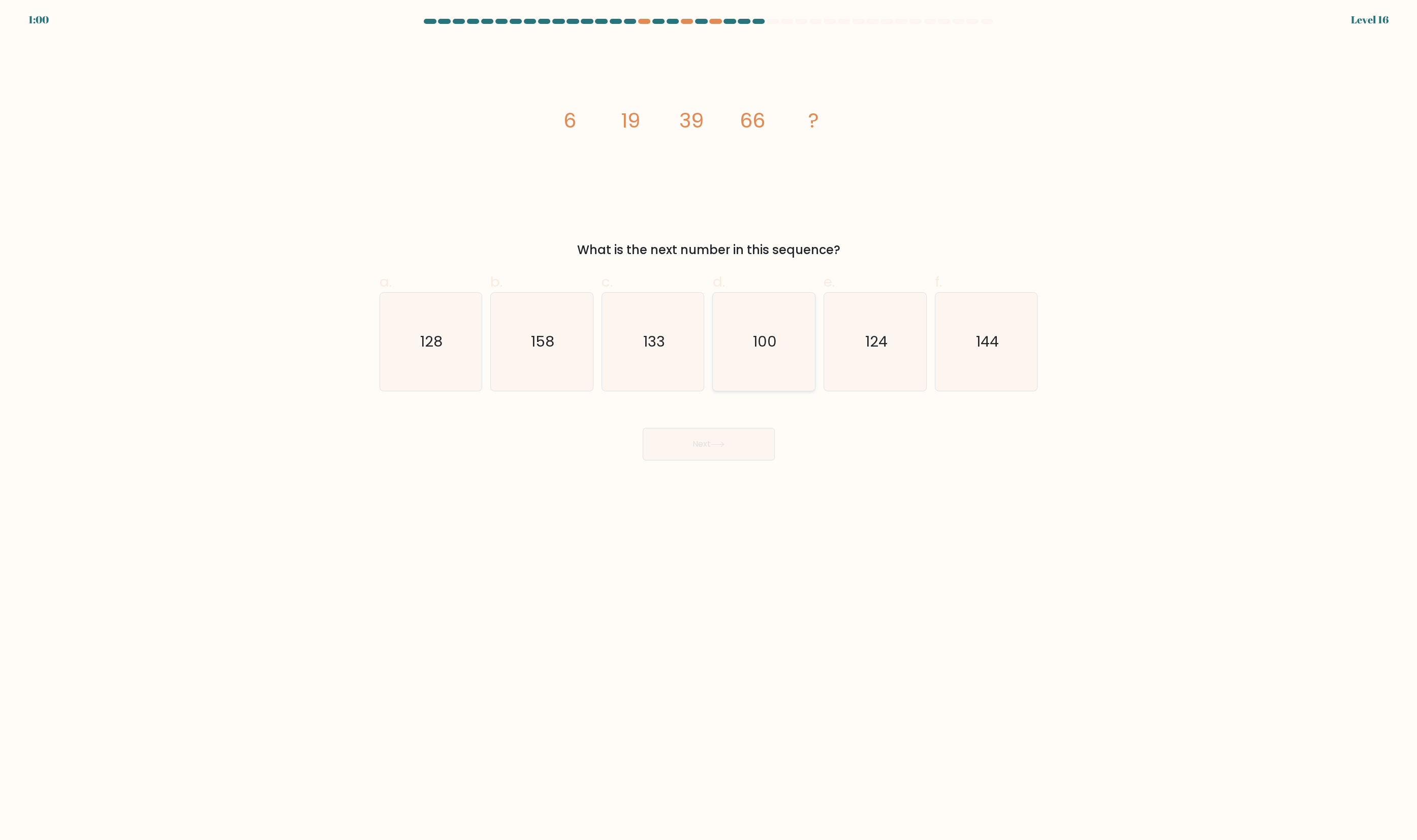
click at [762, 364] on icon "100" at bounding box center [764, 341] width 98 height 98
click at [709, 420] on input "d. 100" at bounding box center [709, 423] width 1 height 7
radio input "true"
click at [762, 461] on button "Next" at bounding box center [708, 443] width 132 height 32
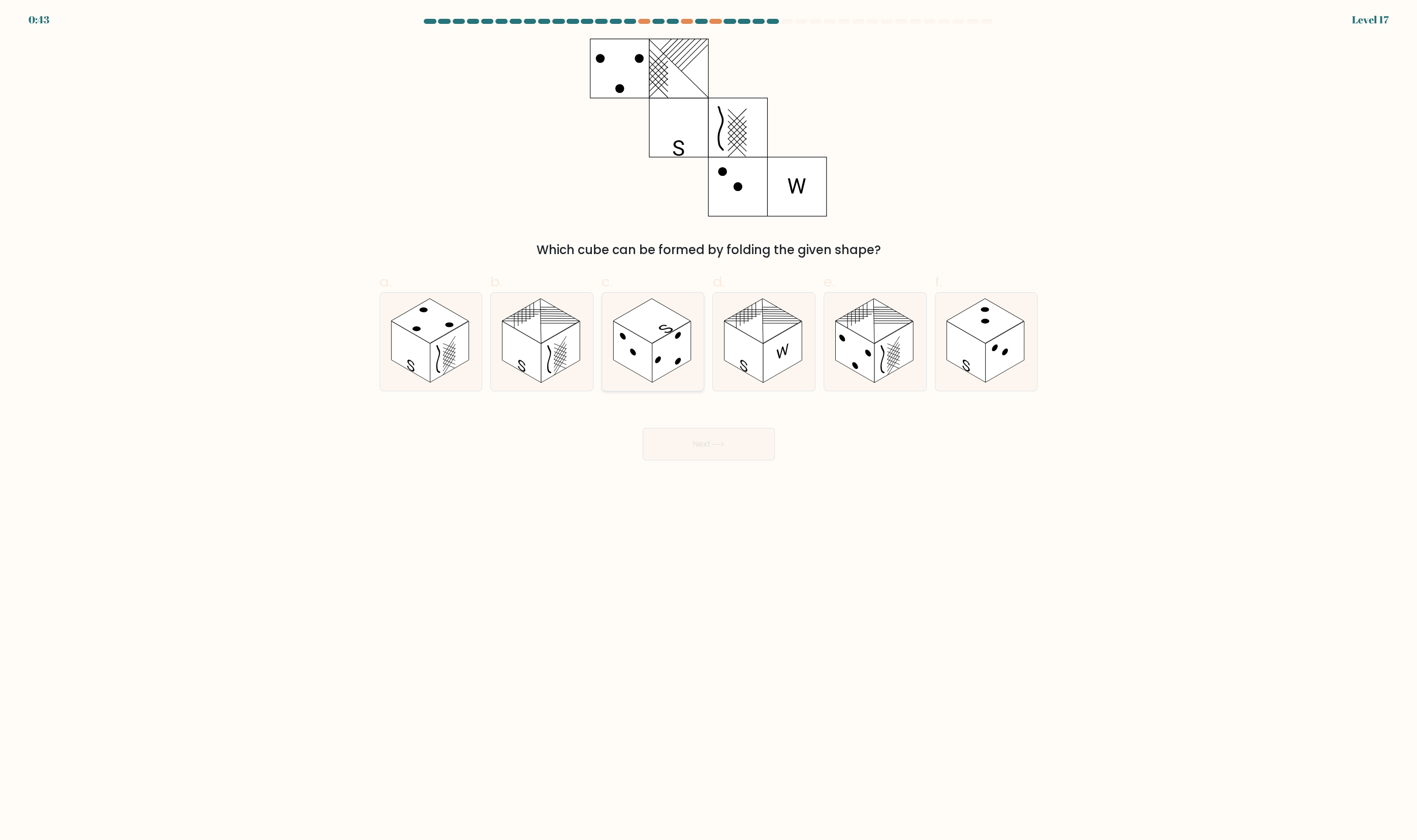
click at [650, 361] on rect at bounding box center [632, 352] width 38 height 62
click at [709, 420] on input "c." at bounding box center [709, 423] width 1 height 7
radio input "true"
click at [705, 461] on button "Next" at bounding box center [708, 443] width 132 height 32
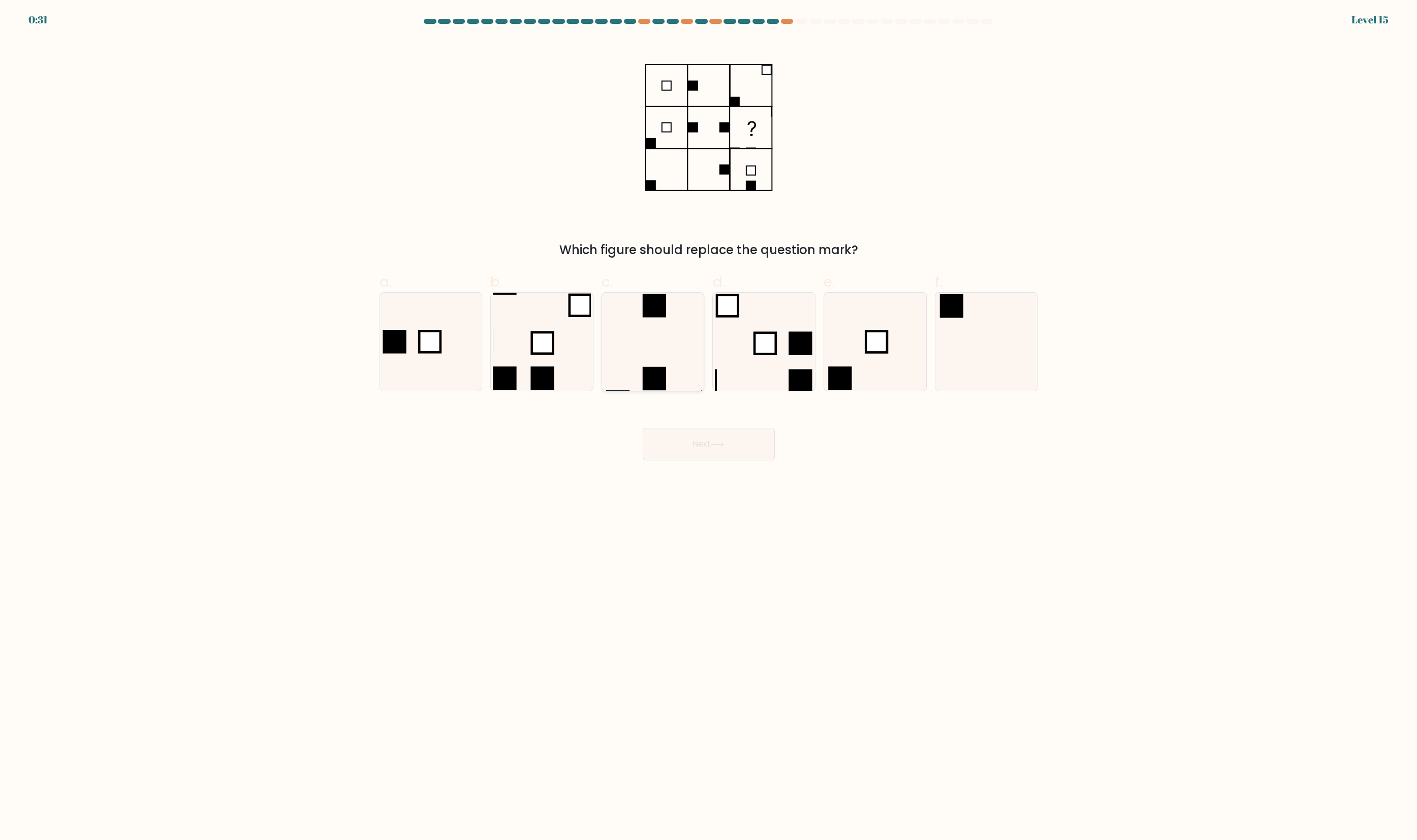
click at [641, 355] on icon at bounding box center [653, 341] width 98 height 98
click at [709, 420] on input "c." at bounding box center [709, 423] width 1 height 7
radio input "true"
click at [726, 461] on button "Next" at bounding box center [708, 443] width 132 height 32
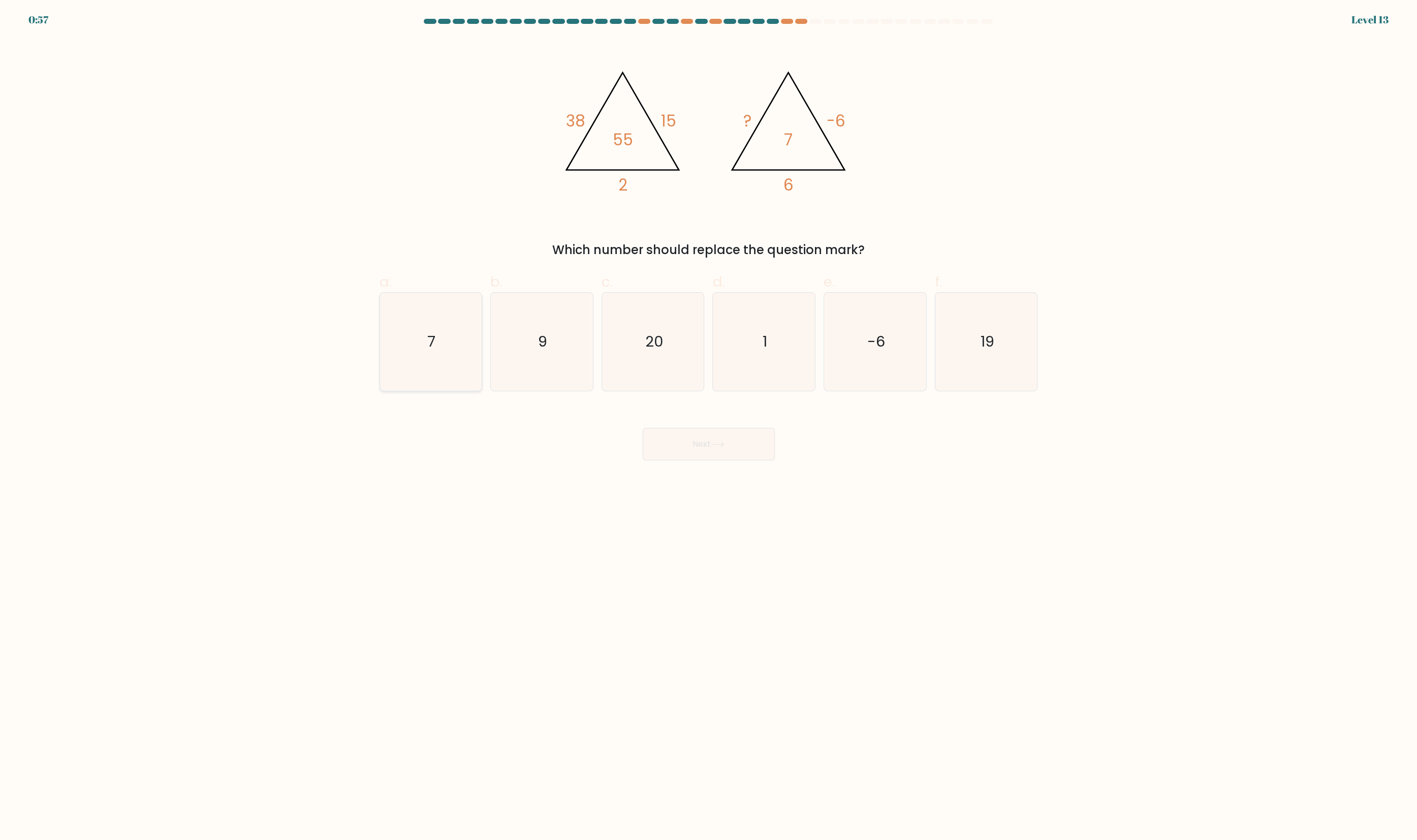
click at [428, 351] on text "7" at bounding box center [431, 341] width 8 height 21
click at [709, 420] on input "a. 7" at bounding box center [709, 423] width 1 height 7
radio input "true"
click at [726, 461] on button "Next" at bounding box center [708, 443] width 132 height 32
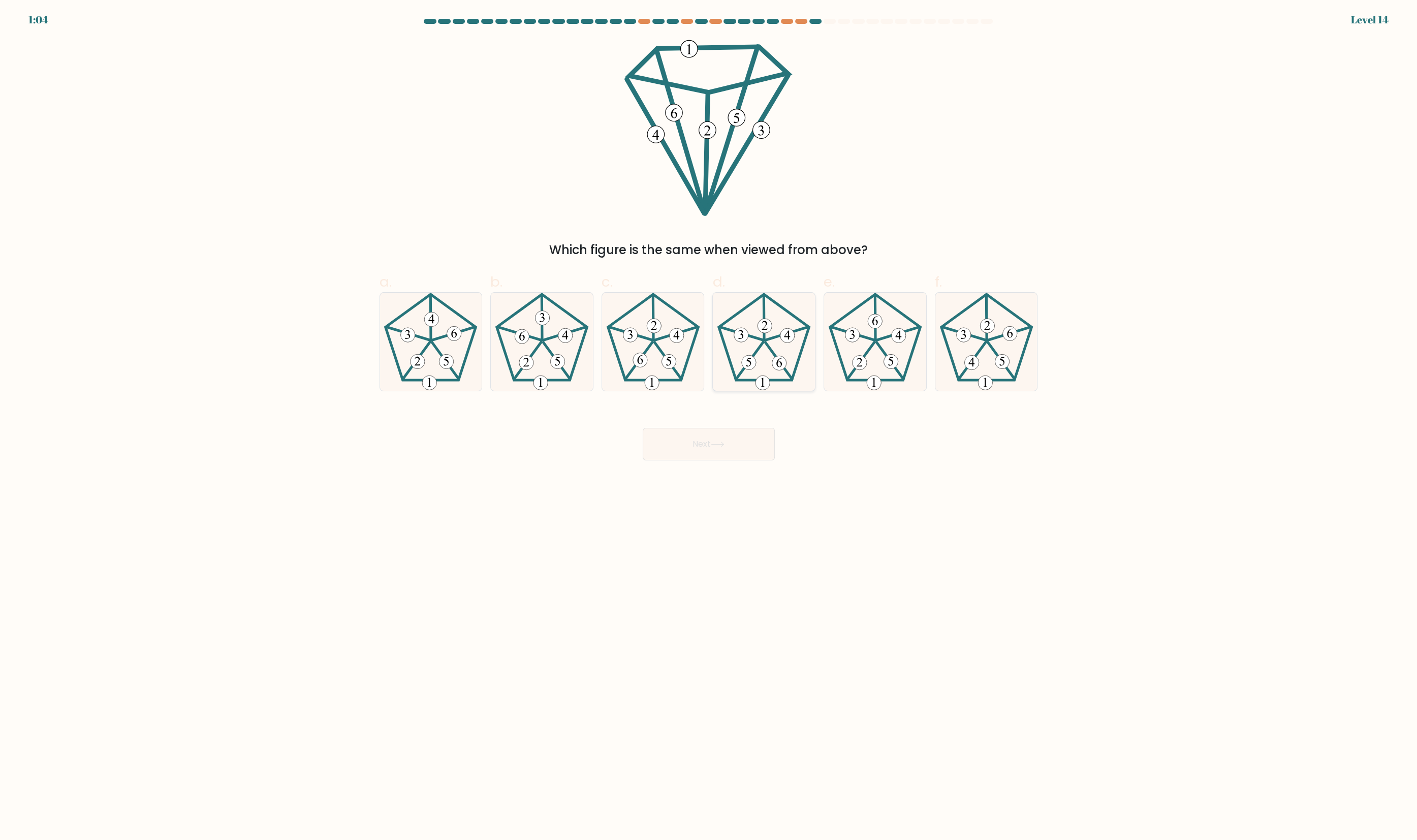
click at [770, 378] on icon at bounding box center [764, 341] width 98 height 98
click at [709, 420] on input "d." at bounding box center [709, 423] width 1 height 7
radio input "true"
click at [747, 461] on button "Next" at bounding box center [708, 443] width 132 height 32
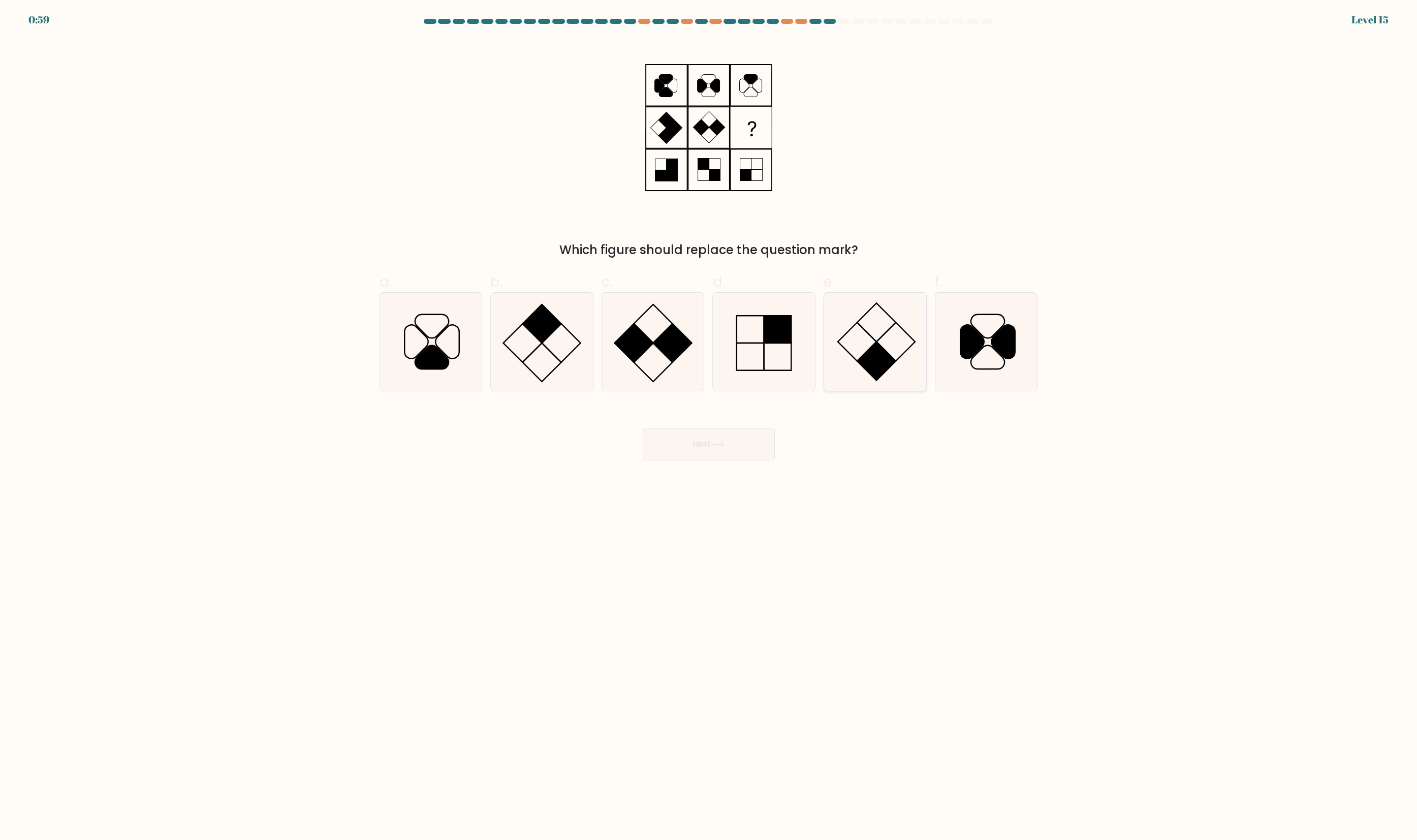
click at [877, 349] on icon at bounding box center [875, 341] width 98 height 98
click at [709, 420] on input "e." at bounding box center [709, 423] width 1 height 7
radio input "true"
click at [733, 461] on button "Next" at bounding box center [708, 443] width 132 height 32
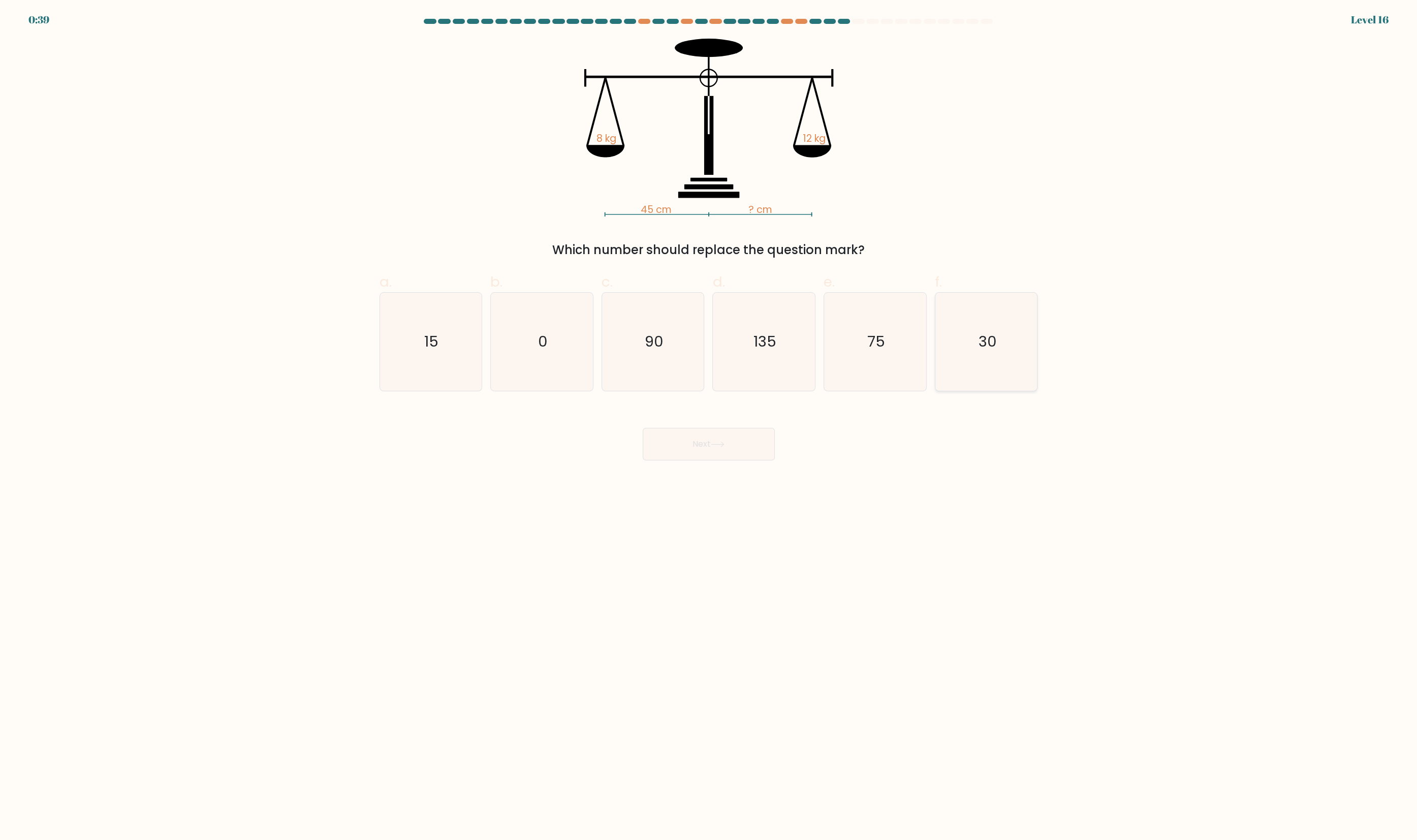
click at [971, 353] on icon "30" at bounding box center [986, 341] width 98 height 98
click at [709, 420] on input "f. 30" at bounding box center [709, 423] width 1 height 7
radio input "true"
click at [739, 461] on button "Next" at bounding box center [708, 443] width 132 height 32
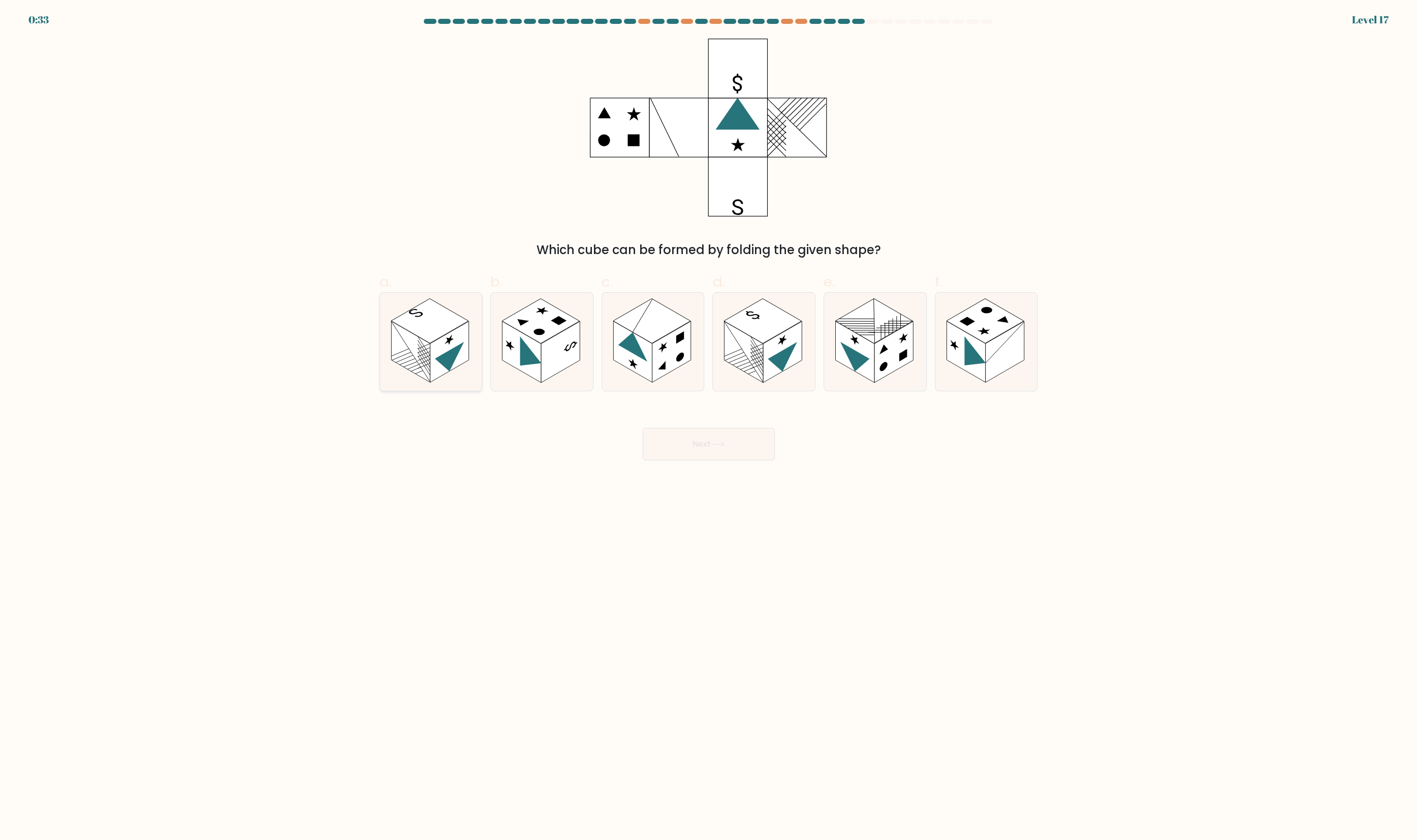
click at [455, 368] on icon at bounding box center [450, 361] width 29 height 38
click at [709, 420] on input "a." at bounding box center [709, 423] width 1 height 7
radio input "true"
click at [720, 447] on icon at bounding box center [718, 444] width 14 height 6
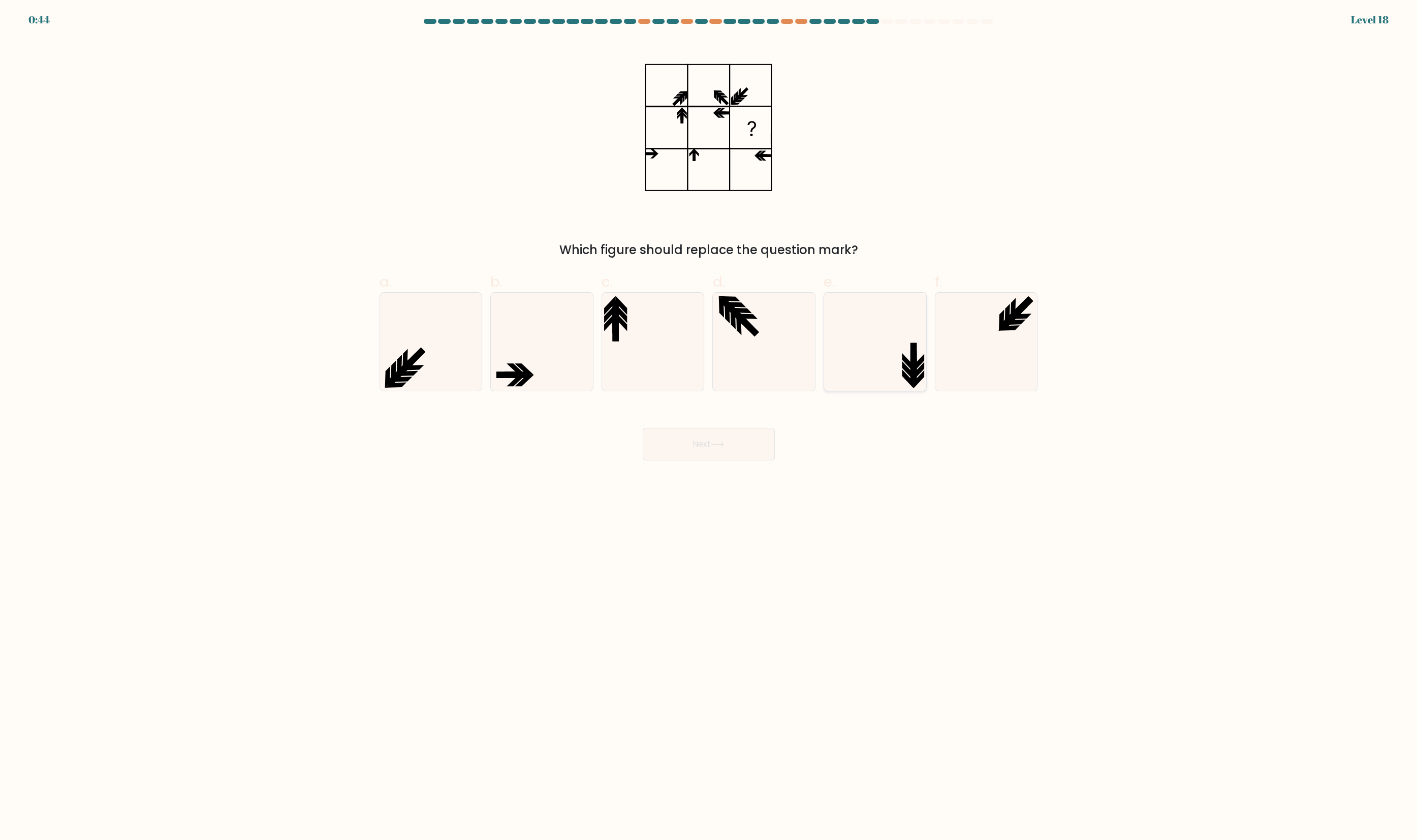
click at [875, 365] on icon at bounding box center [875, 341] width 98 height 98
click at [709, 420] on input "e." at bounding box center [709, 423] width 1 height 7
radio input "true"
click at [745, 461] on button "Next" at bounding box center [708, 443] width 132 height 32
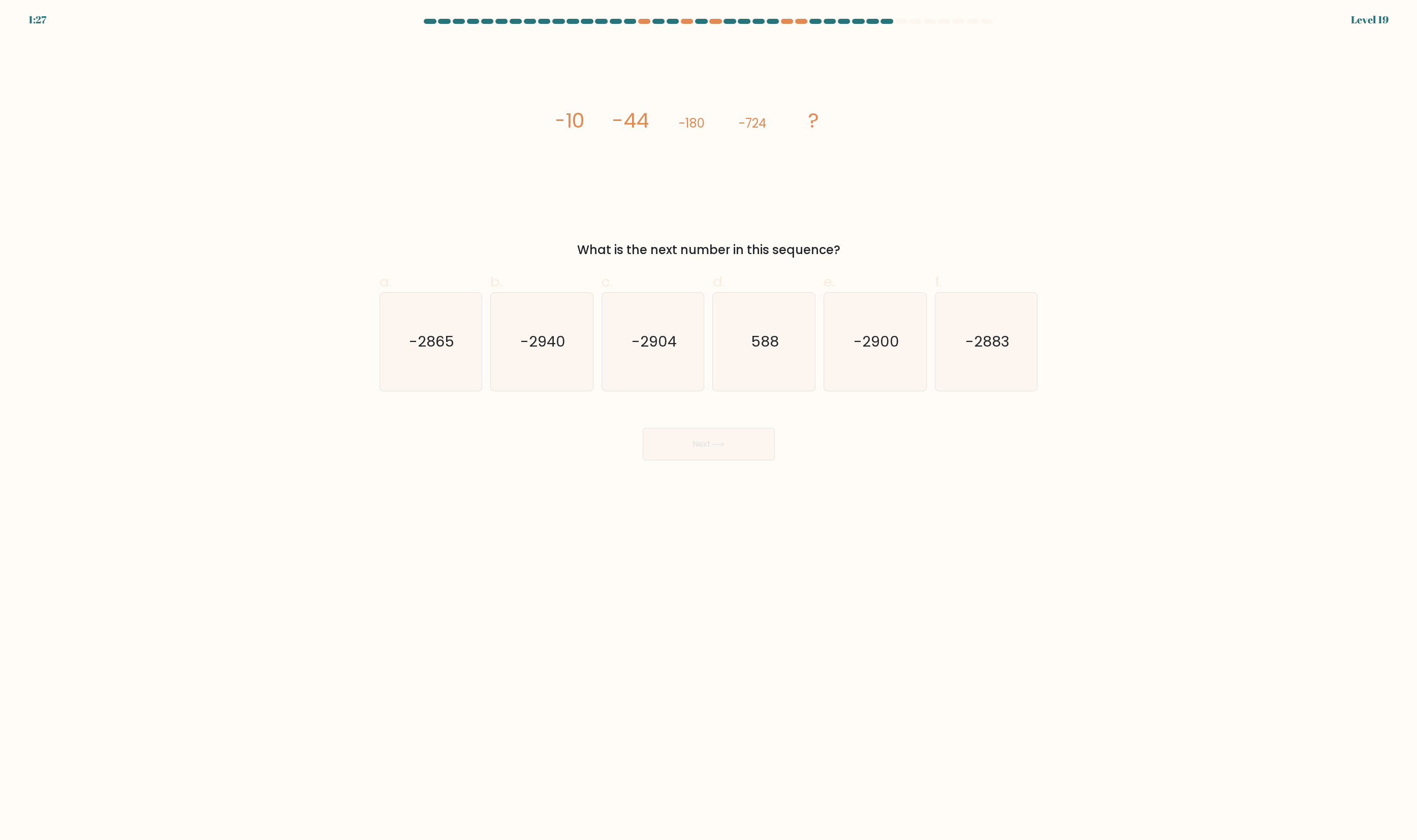
click at [850, 441] on div "Next" at bounding box center [709, 431] width 671 height 57
click at [892, 334] on icon "-2900" at bounding box center [875, 341] width 98 height 98
click at [709, 420] on input "e. -2900" at bounding box center [709, 423] width 1 height 7
radio input "true"
click at [731, 461] on button "Next" at bounding box center [708, 443] width 132 height 32
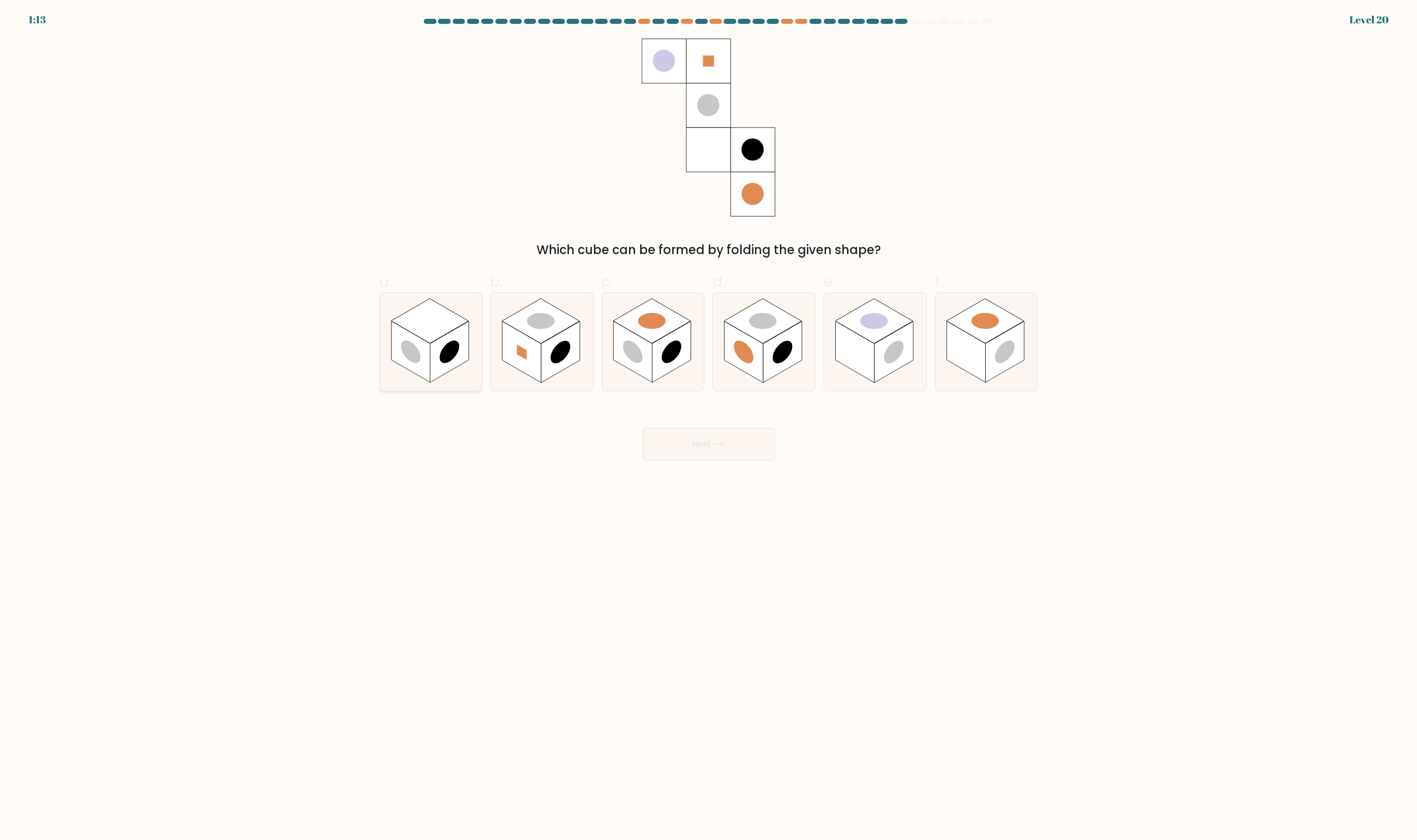
click at [421, 374] on rect at bounding box center [410, 352] width 38 height 62
click at [709, 420] on input "a." at bounding box center [709, 423] width 1 height 7
radio input "true"
click at [683, 459] on button "Next" at bounding box center [708, 443] width 132 height 32
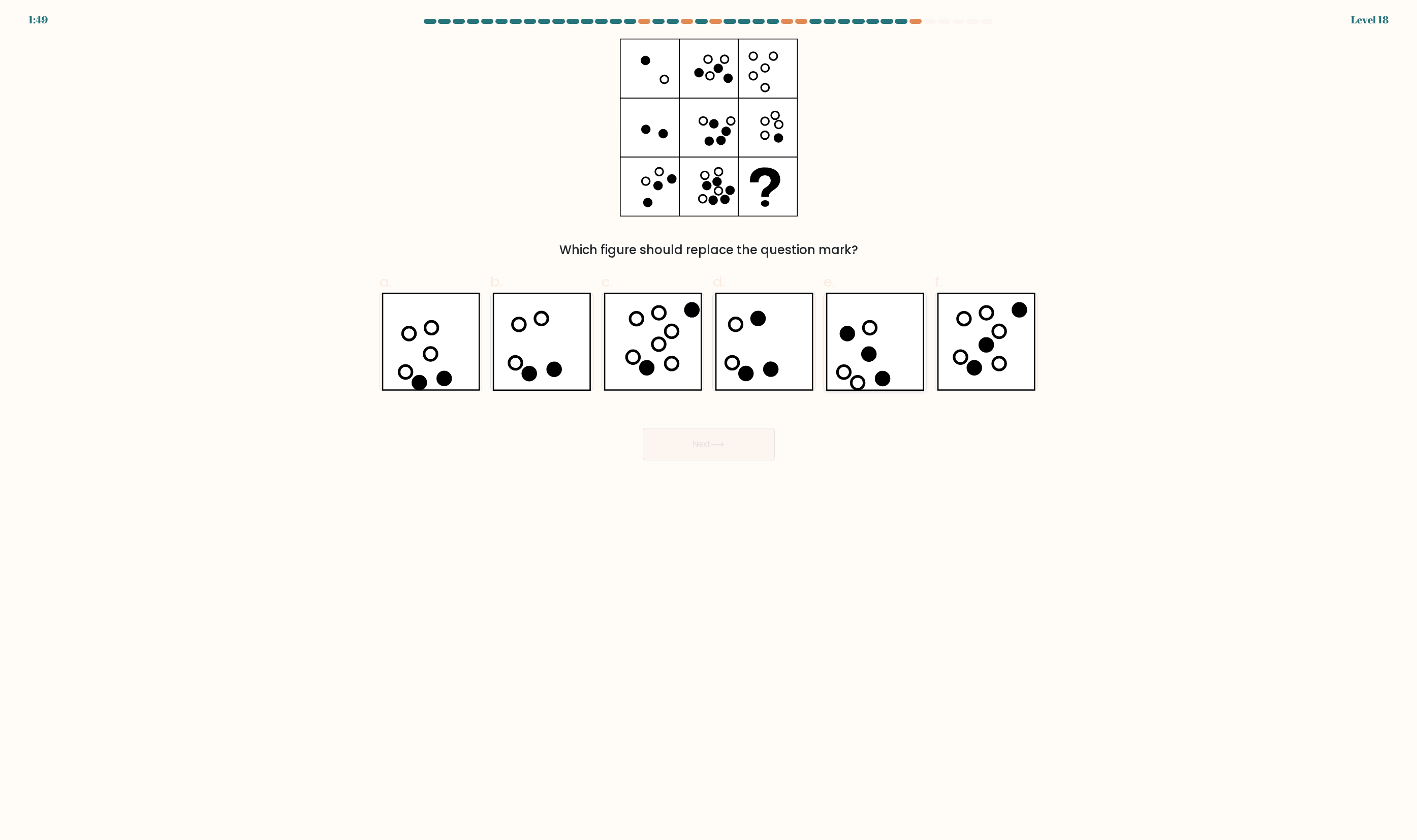
click at [832, 323] on icon at bounding box center [874, 341] width 99 height 98
click at [709, 420] on input "e." at bounding box center [709, 423] width 1 height 7
radio input "true"
click at [755, 461] on button "Next" at bounding box center [708, 443] width 132 height 32
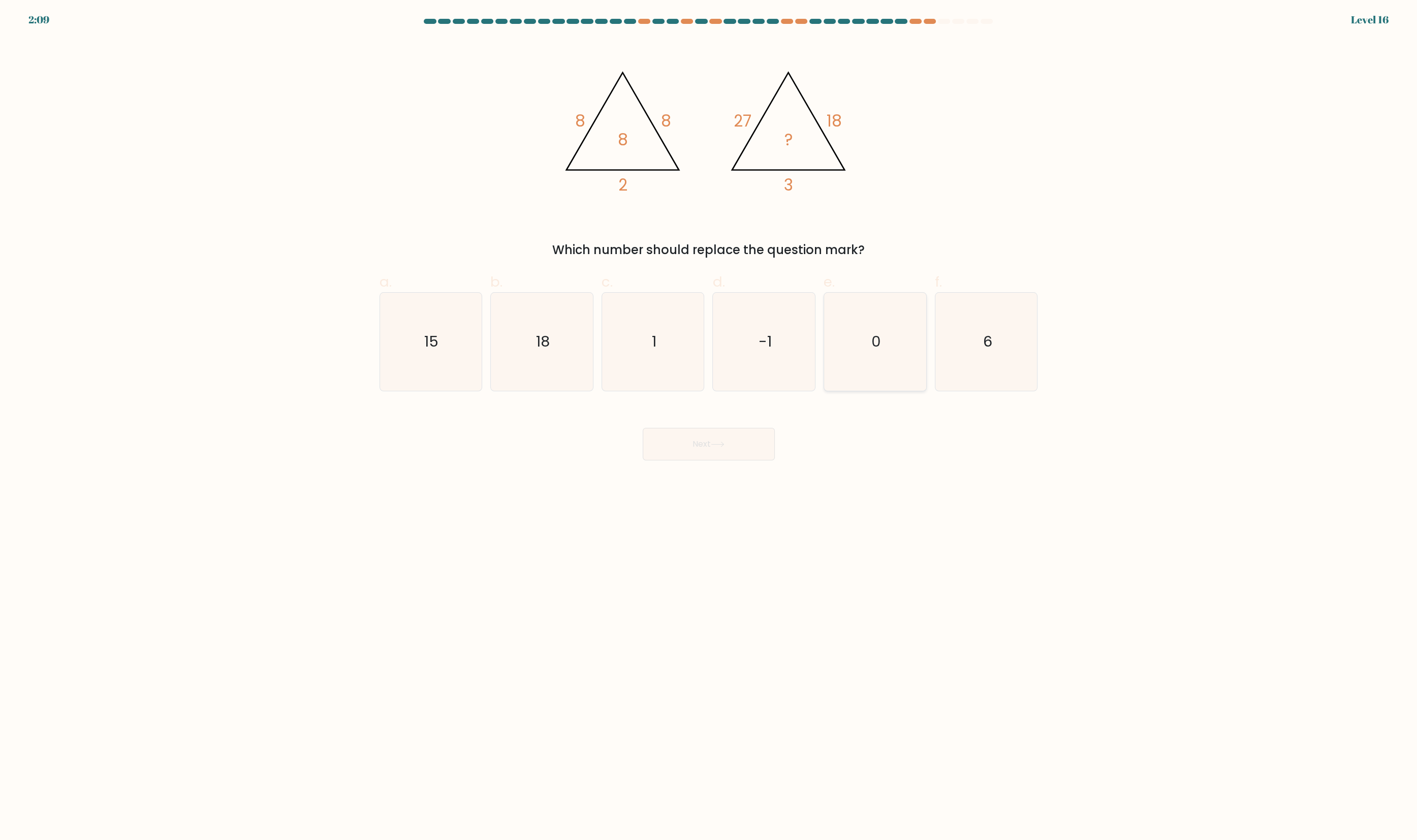
click at [867, 368] on icon "0" at bounding box center [875, 341] width 98 height 98
click at [709, 420] on input "e. 0" at bounding box center [709, 423] width 1 height 7
radio input "true"
click at [723, 458] on button "Next" at bounding box center [708, 443] width 132 height 32
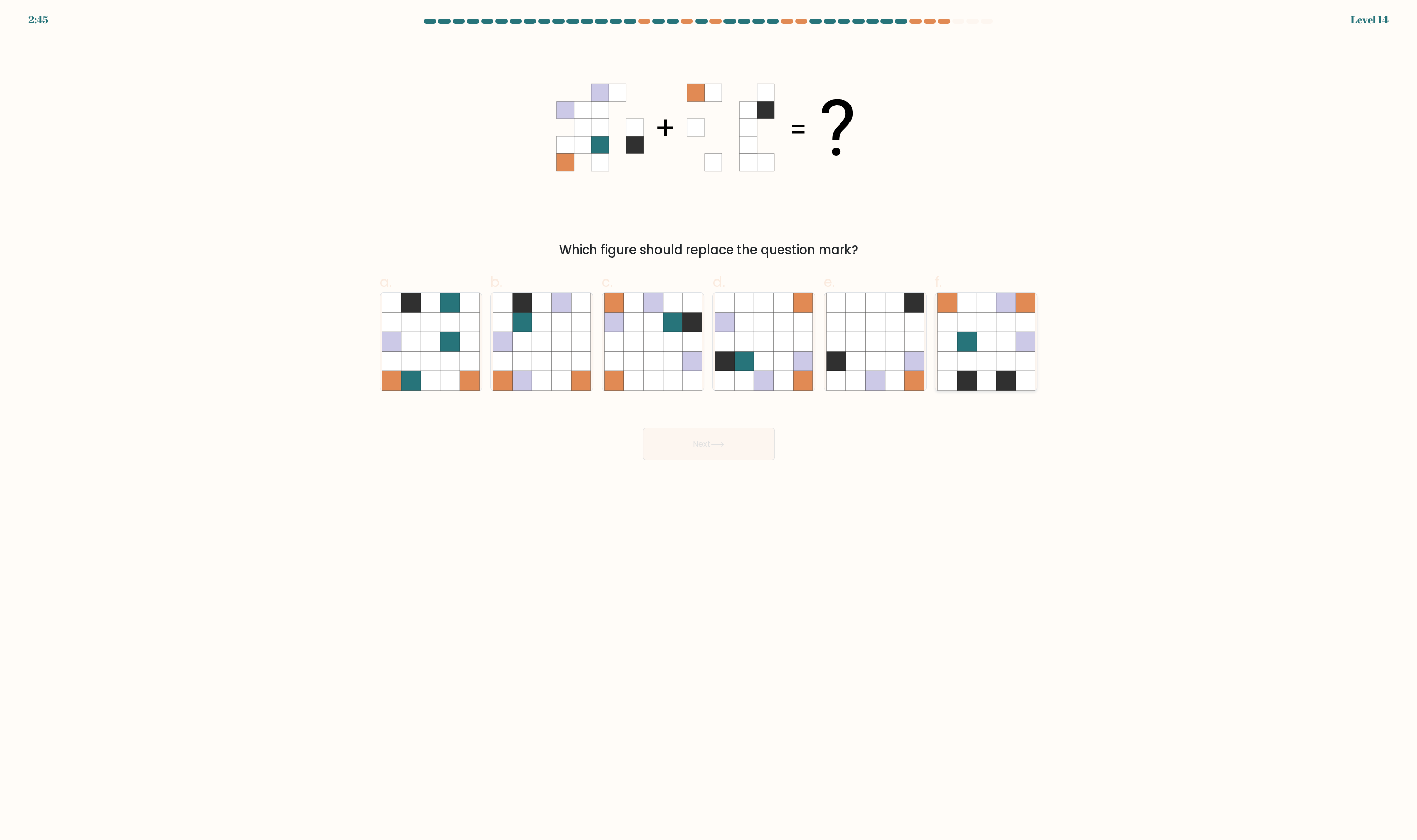
click at [981, 371] on icon at bounding box center [986, 361] width 20 height 20
click at [709, 420] on input "f." at bounding box center [709, 423] width 1 height 7
radio input "true"
click at [705, 461] on button "Next" at bounding box center [708, 443] width 132 height 32
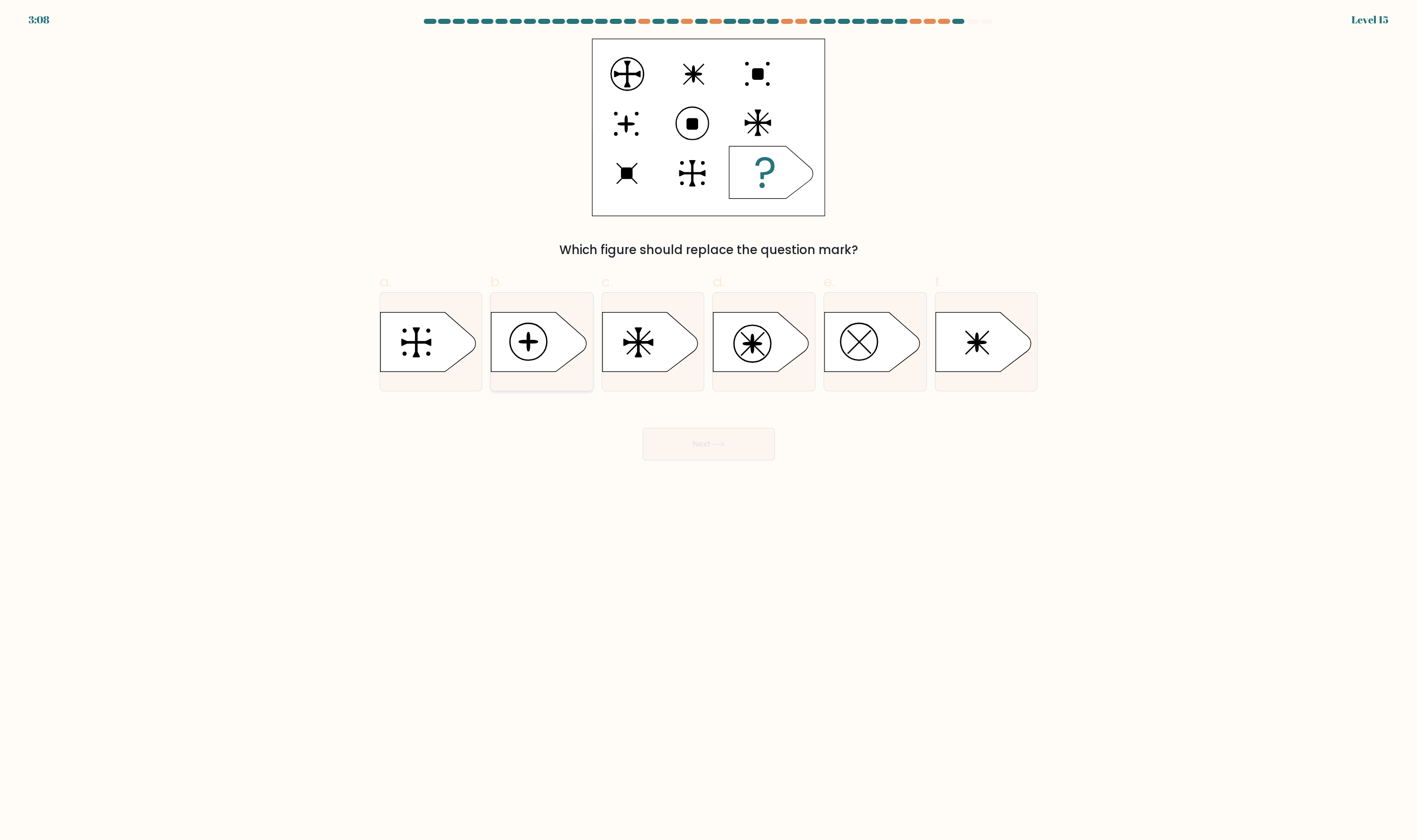
click at [545, 370] on icon at bounding box center [539, 341] width 96 height 60
click at [709, 420] on input "b." at bounding box center [709, 423] width 1 height 7
radio input "true"
click at [713, 461] on button "Next" at bounding box center [708, 443] width 132 height 32
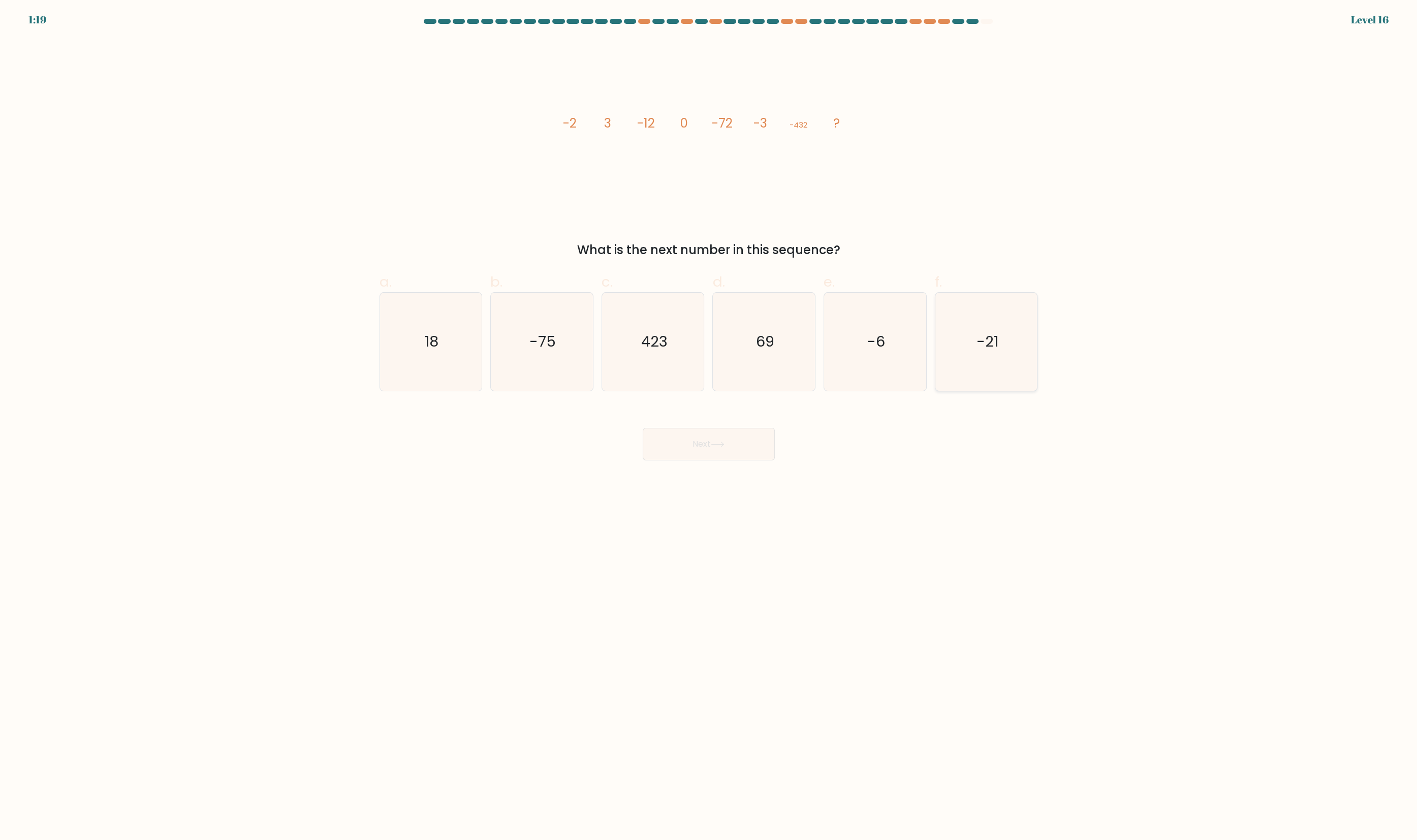
click at [999, 357] on icon "-21" at bounding box center [986, 341] width 98 height 98
click at [709, 420] on input "f. -21" at bounding box center [709, 423] width 1 height 7
radio input "true"
click at [736, 454] on button "Next" at bounding box center [708, 443] width 132 height 32
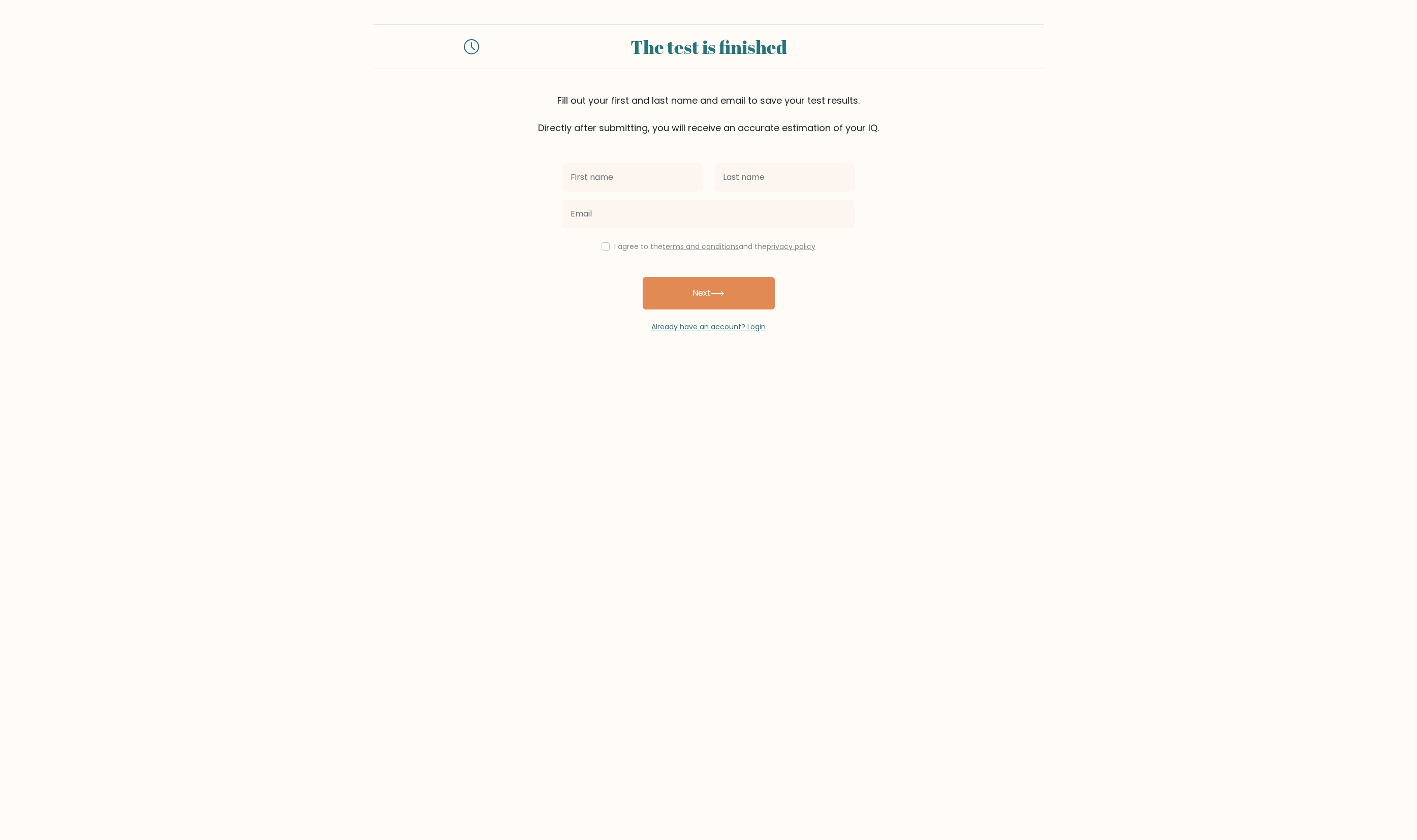
click at [622, 192] on input "text" at bounding box center [632, 177] width 140 height 28
type input "yang"
type input "dai"
type input "yang.dai2020@gmail.com"
click at [583, 252] on div "I agree to the terms and conditions and the privacy policy" at bounding box center [709, 246] width 305 height 12
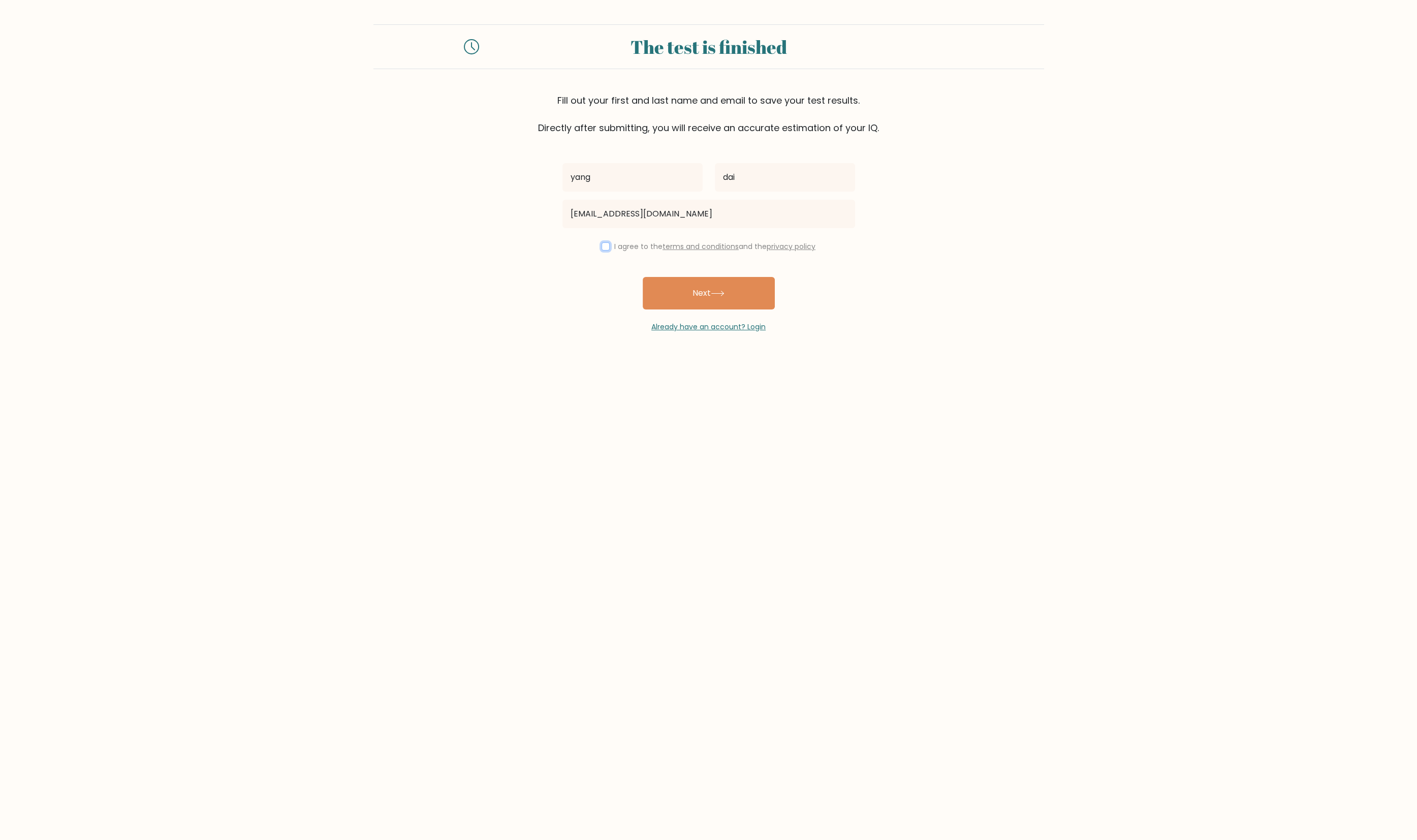
click at [601, 250] on input "checkbox" at bounding box center [605, 246] width 8 height 8
checkbox input "true"
click at [668, 309] on button "Next" at bounding box center [708, 292] width 132 height 32
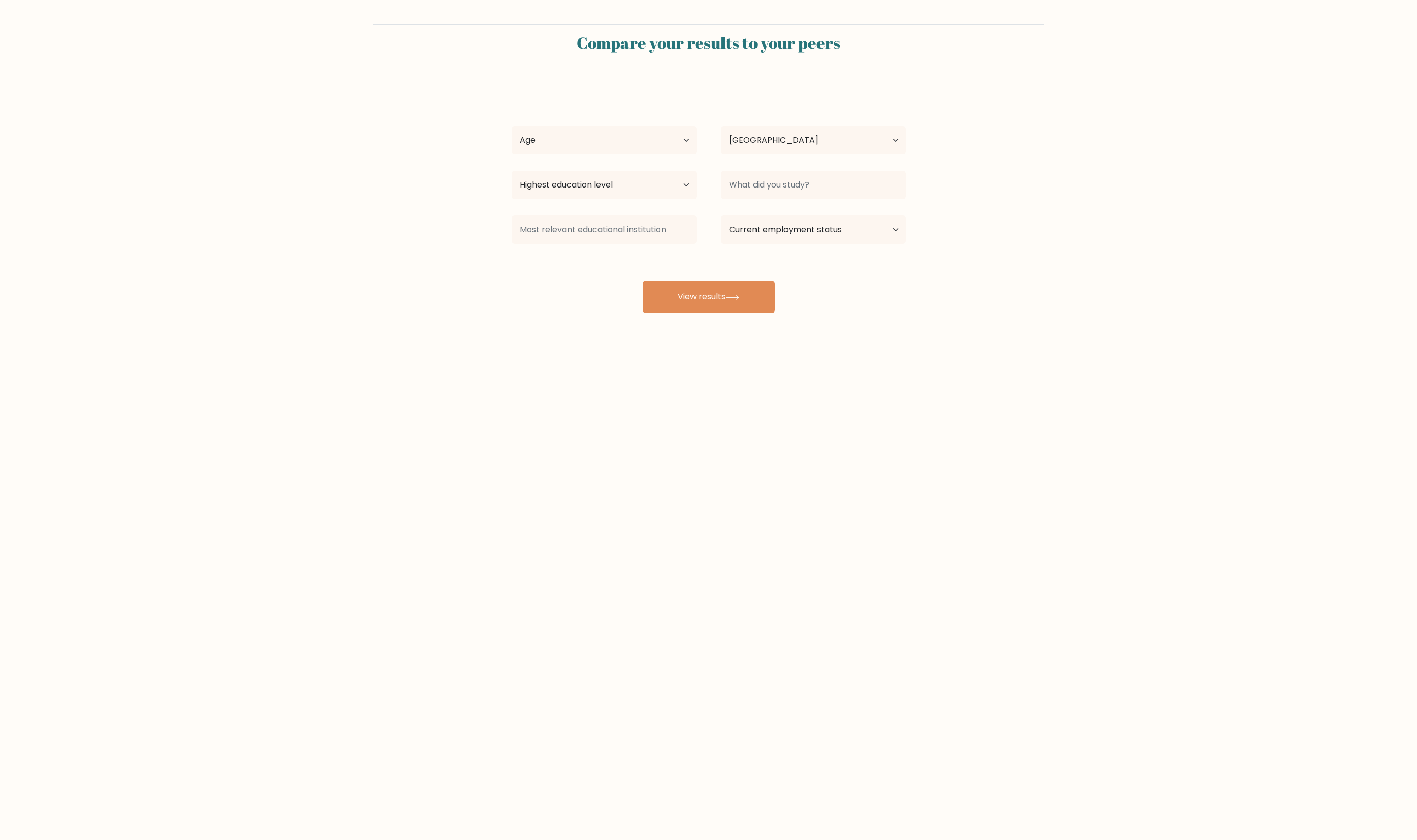
select select "CA"
select select "35_44"
click at [512, 155] on select "Age Under [DEMOGRAPHIC_DATA] [DEMOGRAPHIC_DATA] [DEMOGRAPHIC_DATA] [DEMOGRAPHIC…" at bounding box center [603, 140] width 185 height 28
drag, startPoint x: 775, startPoint y: 178, endPoint x: 598, endPoint y: 221, distance: 182.1
click at [598, 221] on div "yang dai Age Under [DEMOGRAPHIC_DATA] [DEMOGRAPHIC_DATA] [DEMOGRAPHIC_DATA] [DE…" at bounding box center [709, 200] width 407 height 224
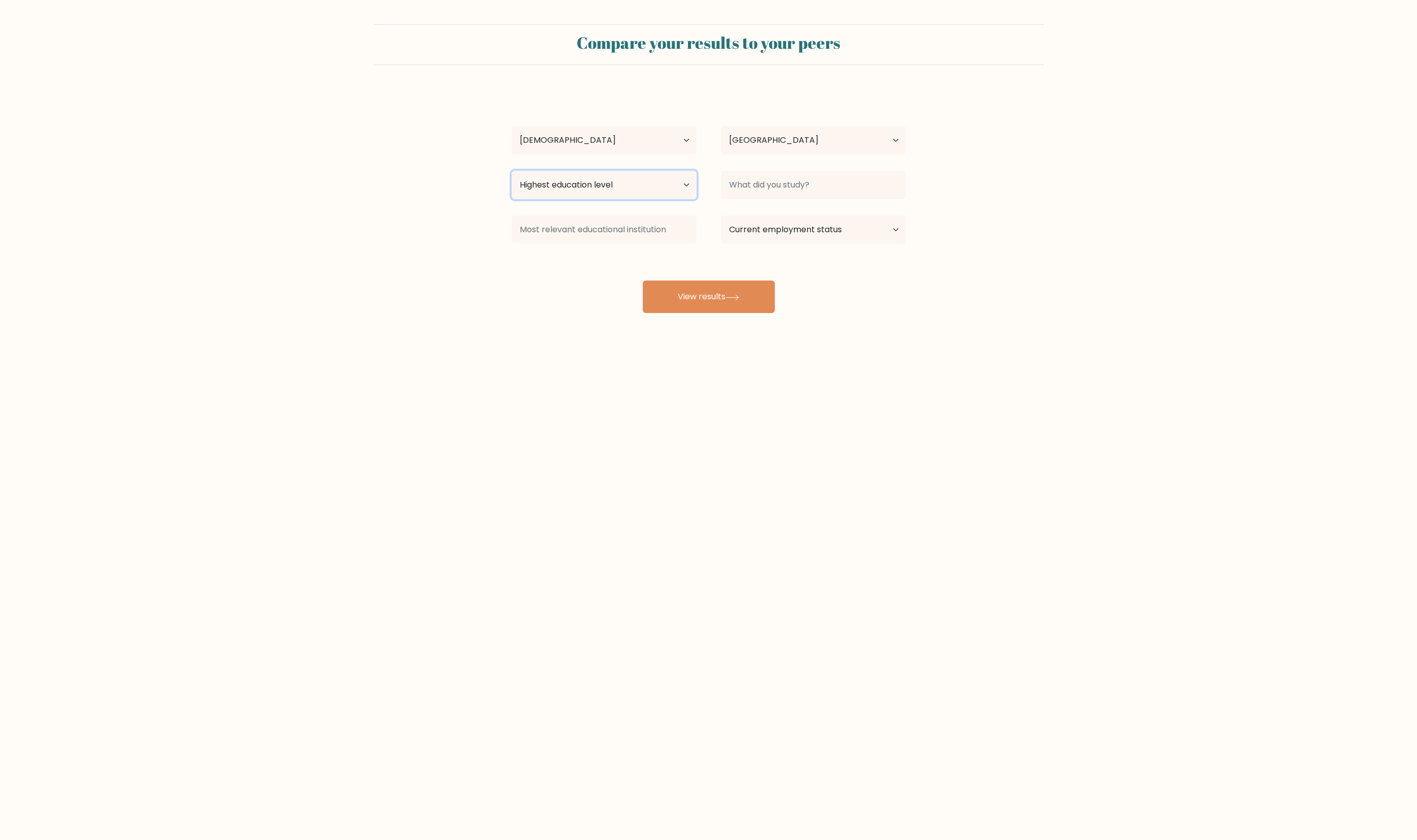
select select "doctoral_degree"
click at [512, 199] on select "Highest education level No schooling Primary Lower Secondary Upper Secondary Oc…" at bounding box center [603, 185] width 185 height 28
click at [763, 199] on input at bounding box center [813, 185] width 185 height 28
click at [642, 243] on input at bounding box center [603, 229] width 185 height 28
click at [804, 313] on div "yang dai Age Under [DEMOGRAPHIC_DATA] [DEMOGRAPHIC_DATA] [DEMOGRAPHIC_DATA] [DE…" at bounding box center [709, 200] width 407 height 224
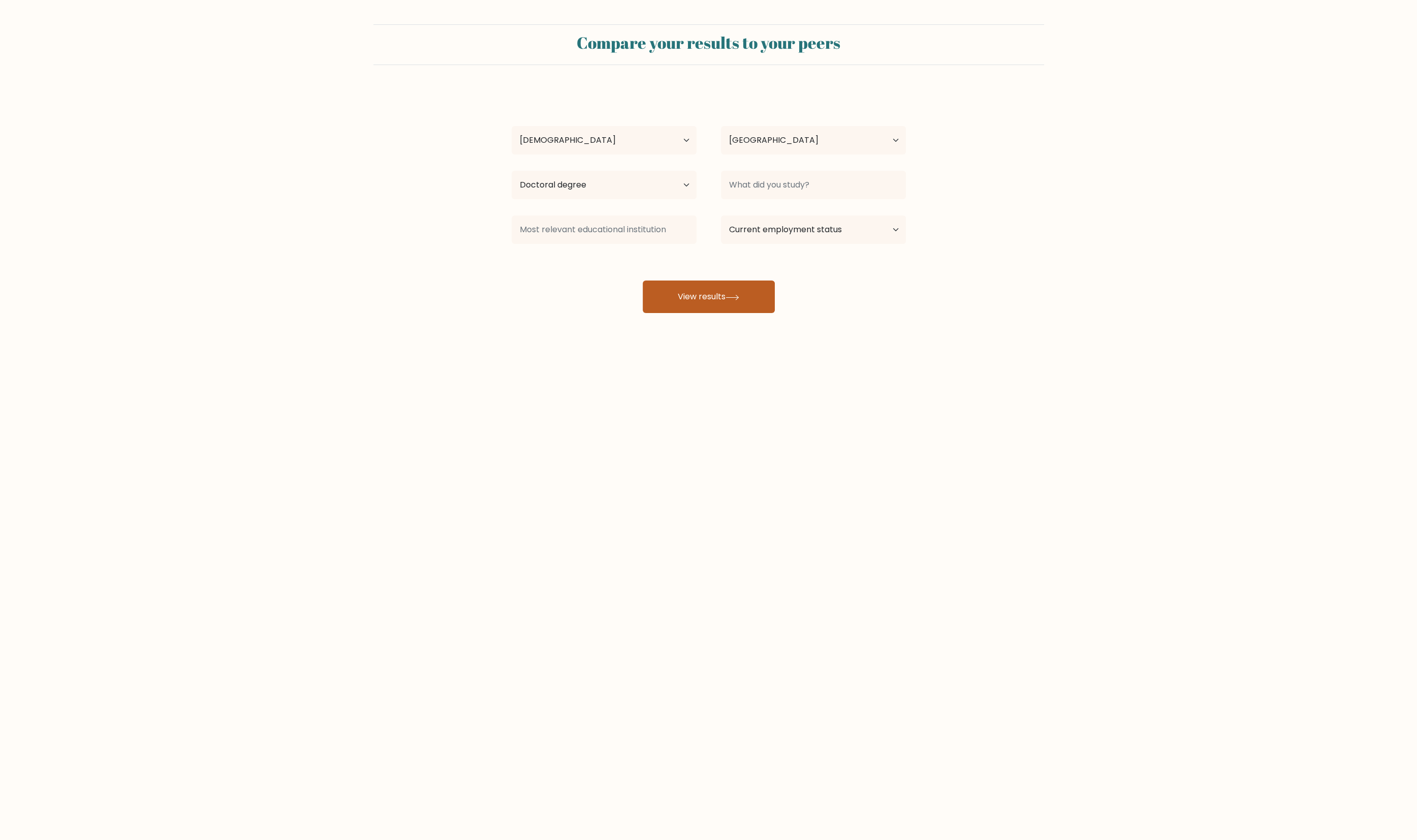
click at [735, 313] on button "View results" at bounding box center [708, 296] width 132 height 32
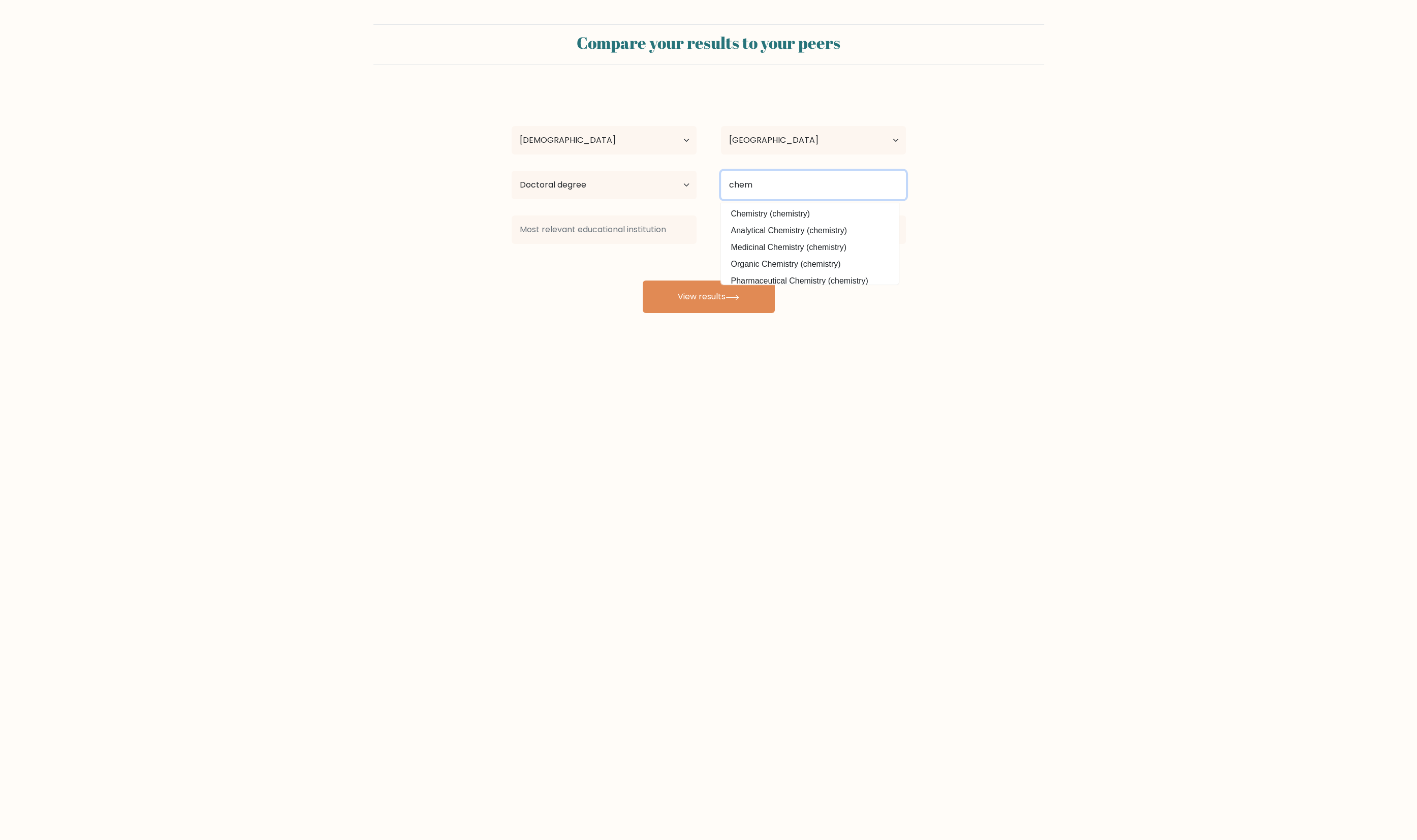
click at [642, 281] on button "View results" at bounding box center [708, 296] width 132 height 32
drag, startPoint x: 776, startPoint y: 225, endPoint x: 754, endPoint y: 159, distance: 69.6
click at [778, 204] on div "yang dai Age Under [DEMOGRAPHIC_DATA] [DEMOGRAPHIC_DATA] [DEMOGRAPHIC_DATA] [DE…" at bounding box center [709, 200] width 407 height 224
click at [788, 199] on input "chem" at bounding box center [813, 185] width 185 height 28
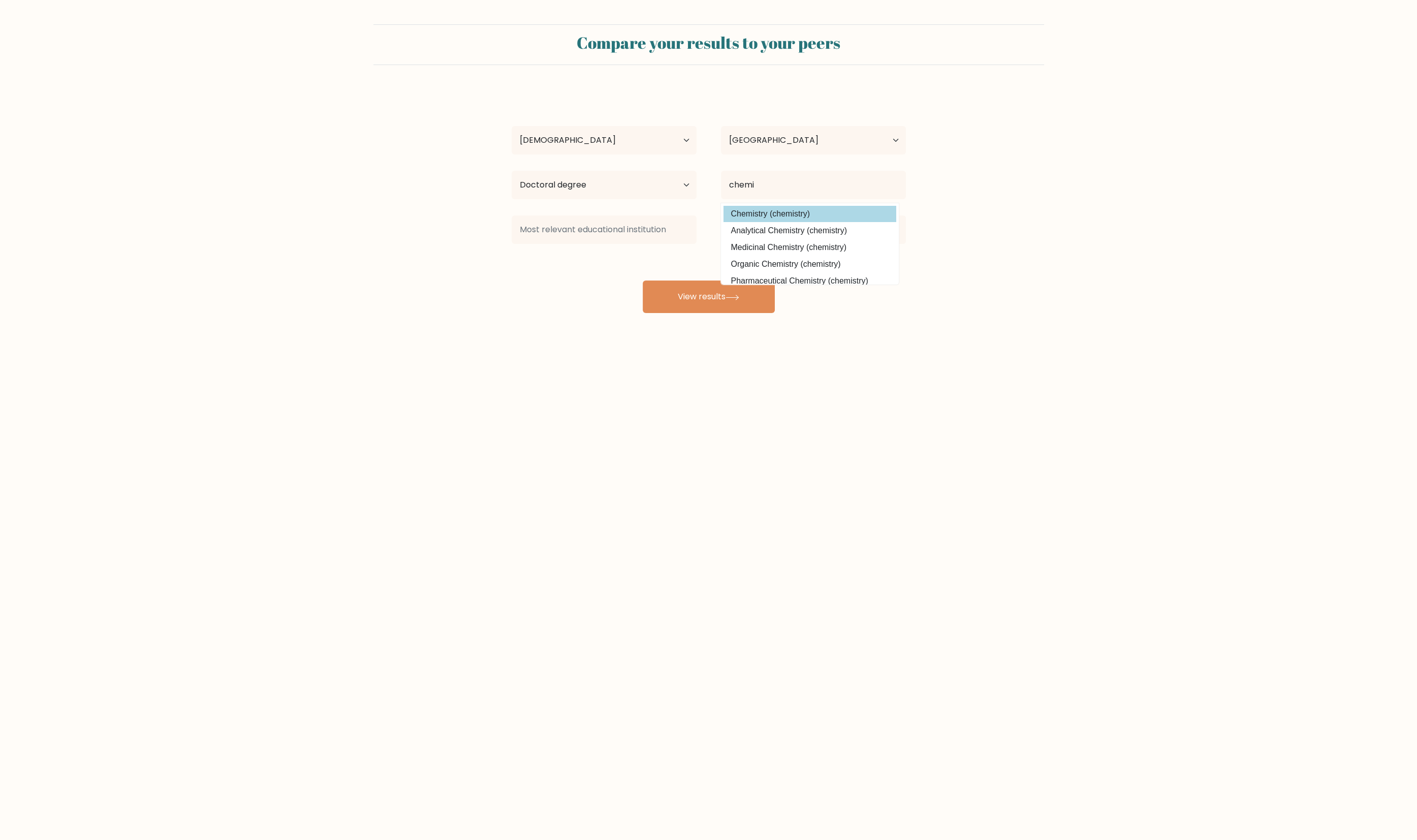
click at [762, 222] on option "Chemistry (chemistry)" at bounding box center [810, 213] width 173 height 17
type input "Chemistry"
click at [618, 248] on div at bounding box center [604, 229] width 209 height 36
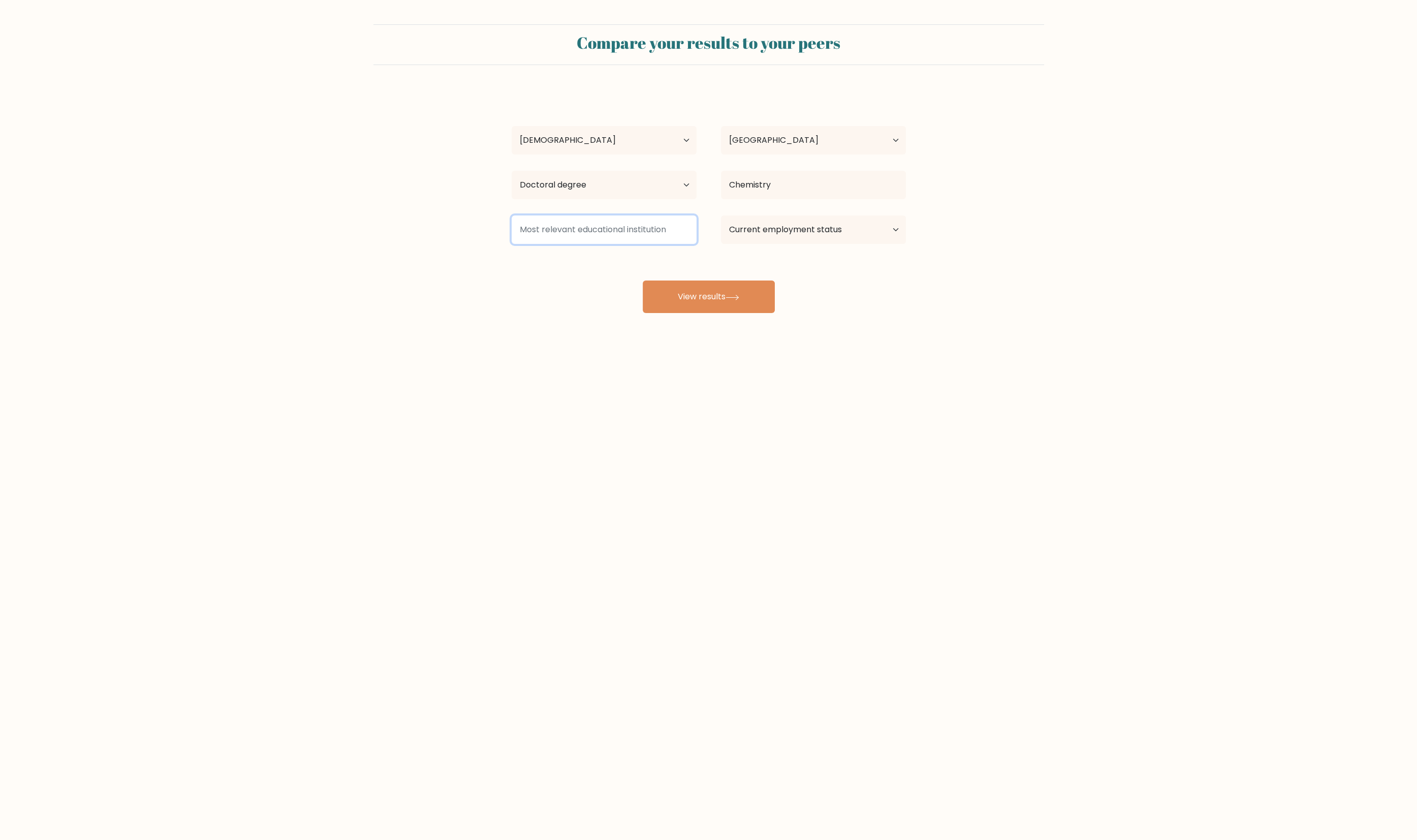
click at [640, 243] on input at bounding box center [603, 229] width 185 height 28
select select "employed"
click at [724, 243] on select "Current employment status Employed Student Retired Other / prefer not to answer" at bounding box center [813, 229] width 185 height 28
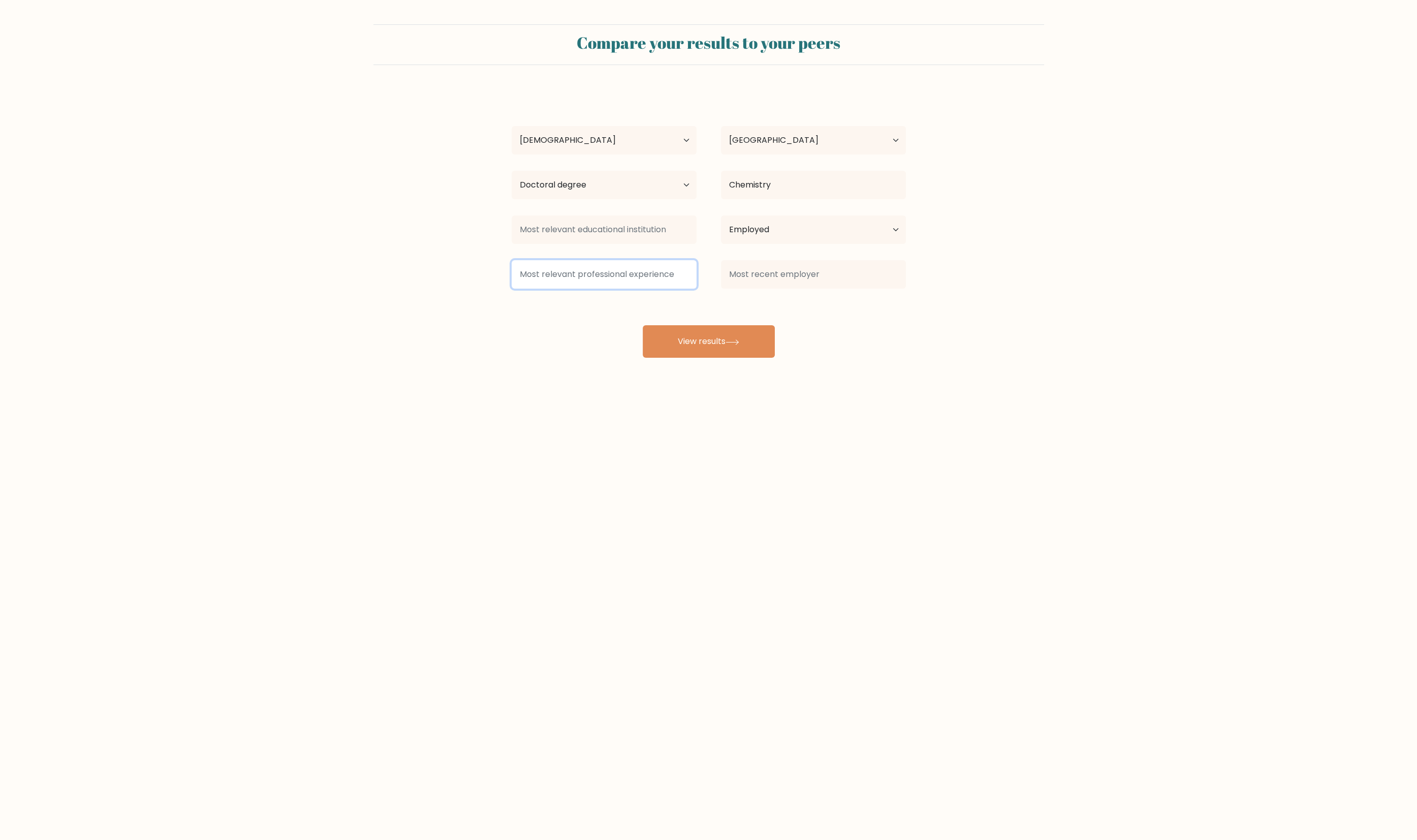
click at [656, 288] on input at bounding box center [603, 274] width 185 height 28
click at [770, 288] on input at bounding box center [813, 274] width 185 height 28
click at [676, 358] on button "View results" at bounding box center [708, 340] width 132 height 32
click at [628, 243] on input at bounding box center [603, 229] width 185 height 28
type input "m"
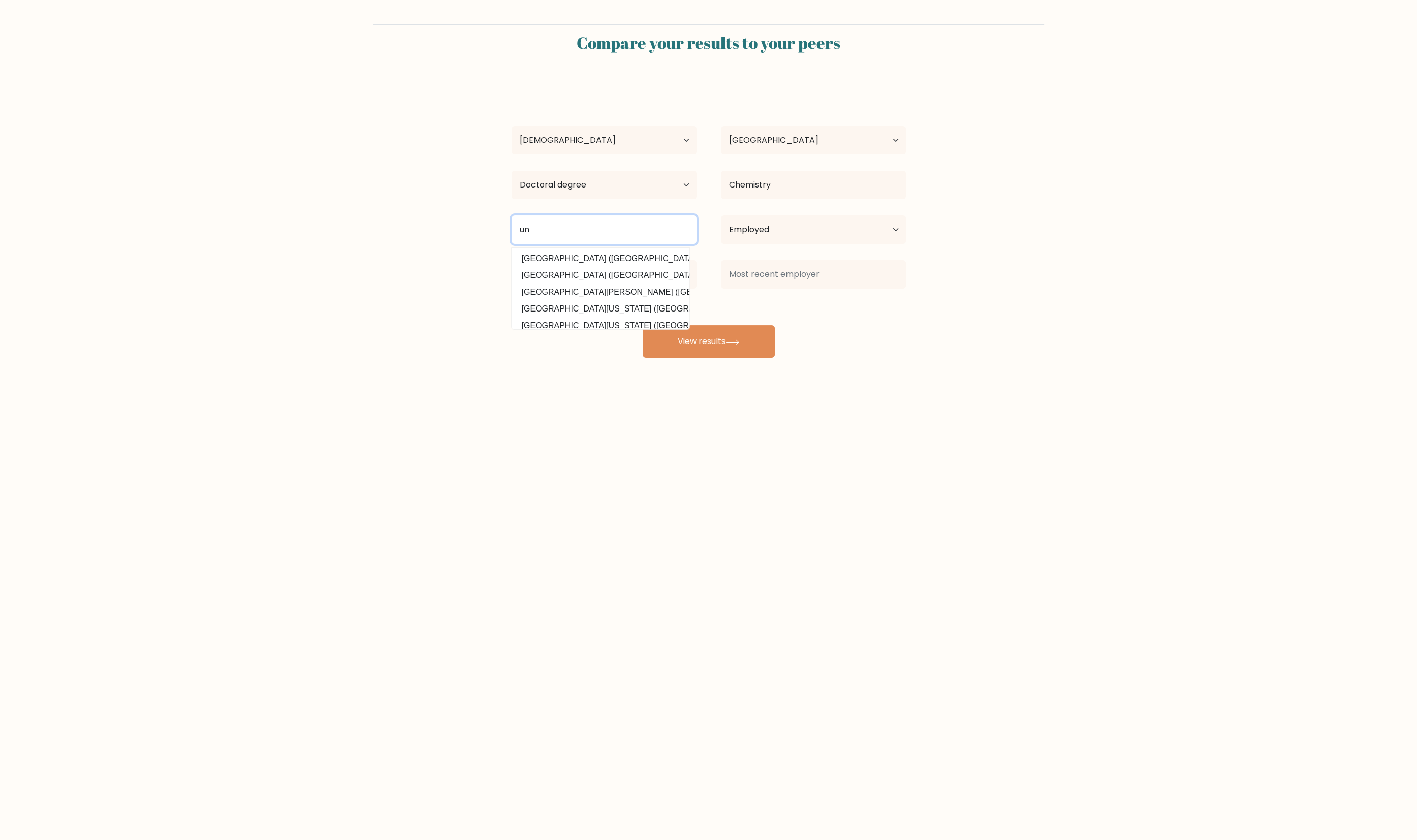
type input "u"
click at [593, 317] on option "[US_STATE][GEOGRAPHIC_DATA] ([GEOGRAPHIC_DATA])" at bounding box center [600, 309] width 173 height 17
type input "[US_STATE][GEOGRAPHIC_DATA]"
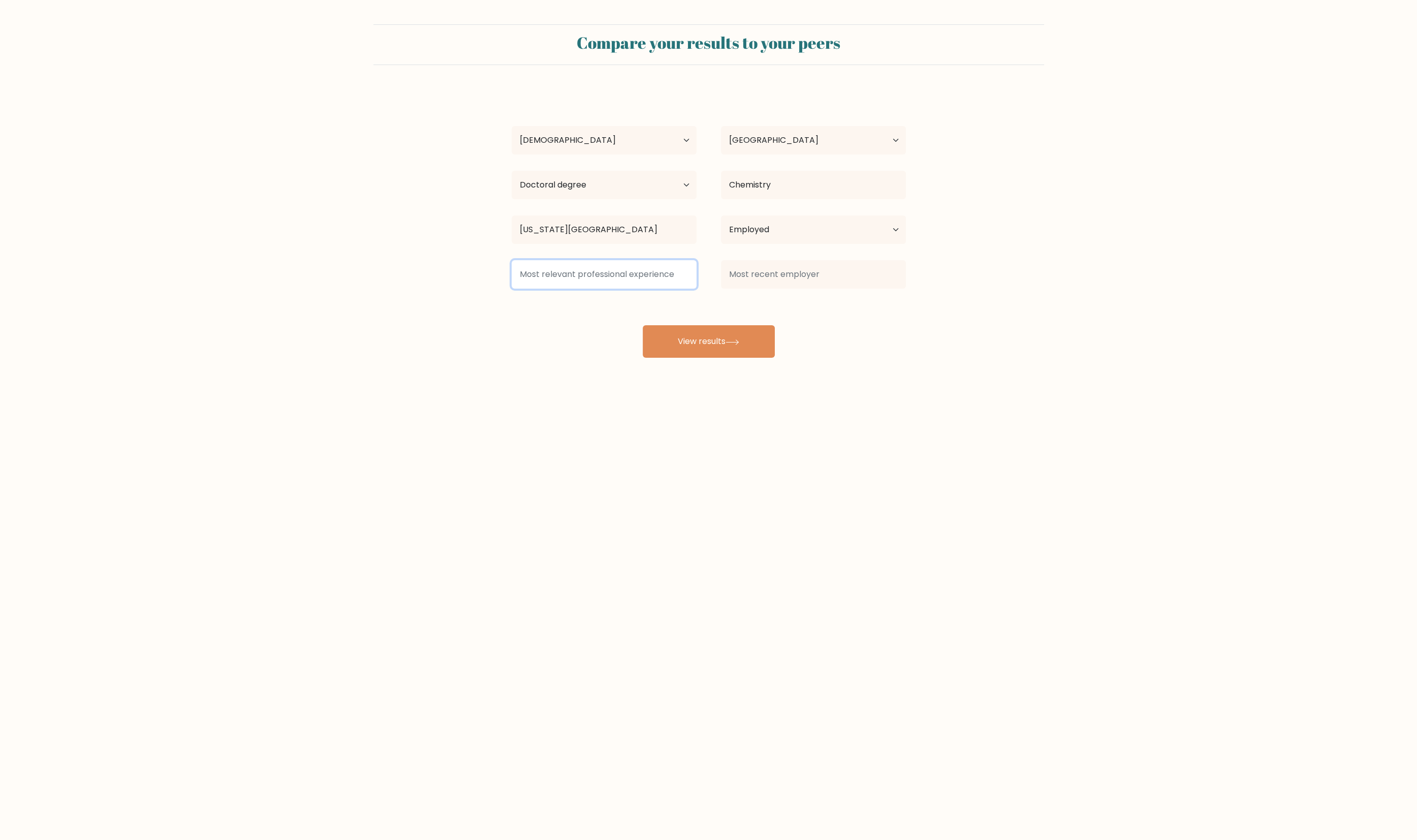
click at [664, 288] on input at bounding box center [603, 274] width 185 height 28
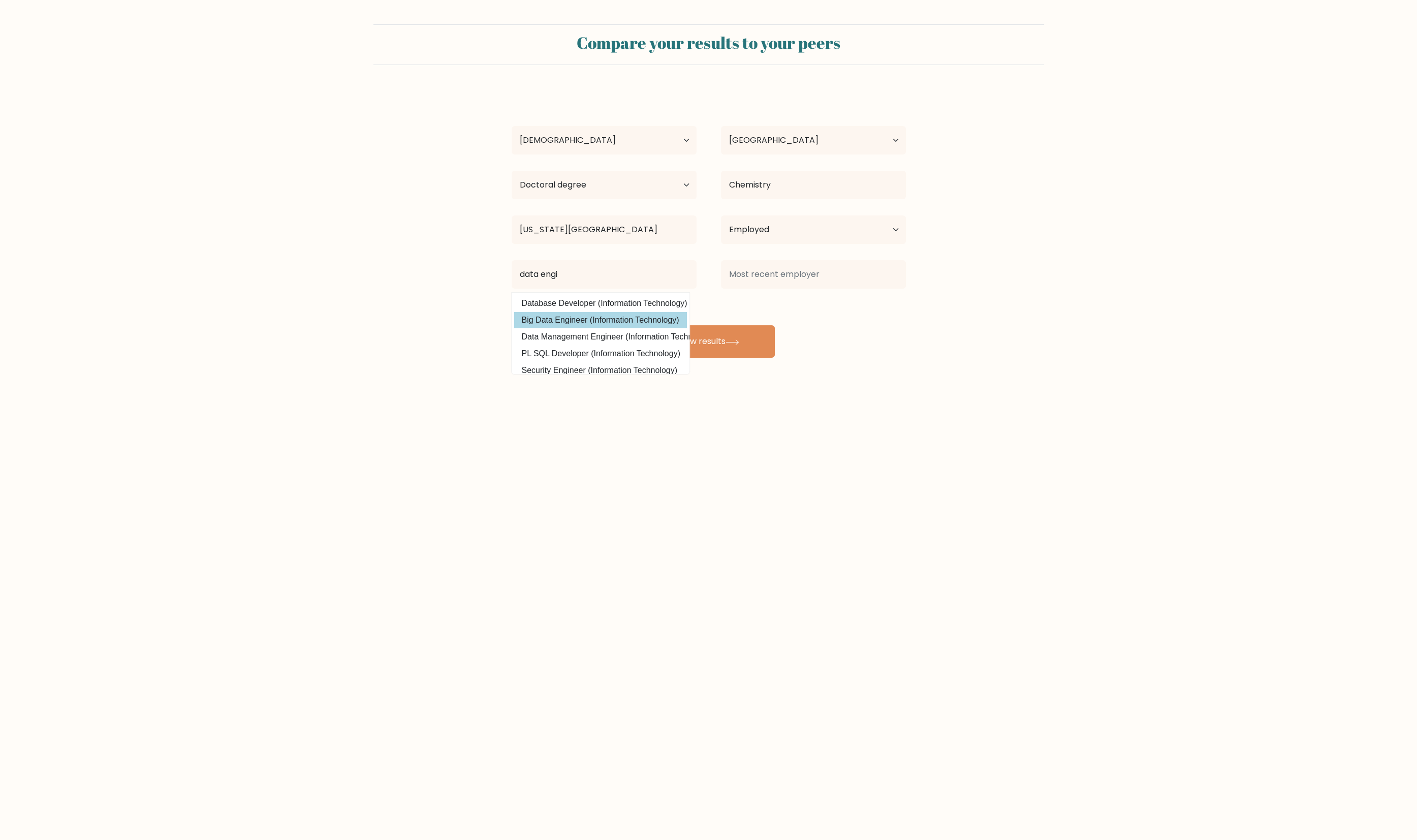
click at [602, 329] on option "Big Data Engineer (Information Technology)" at bounding box center [600, 320] width 173 height 17
type input "Big Data Engineer"
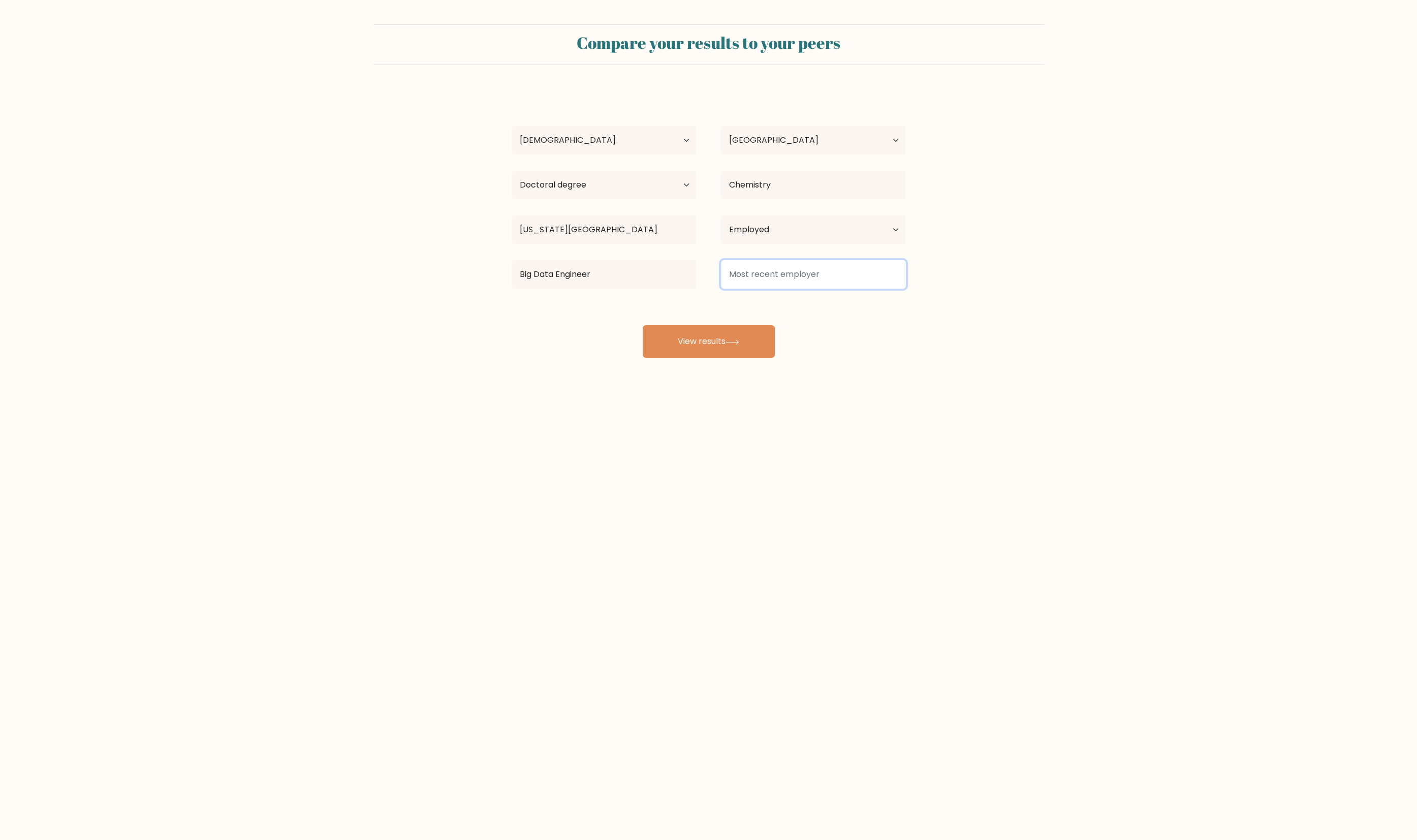
click at [793, 288] on input at bounding box center [813, 274] width 185 height 28
click at [927, 349] on form "Compare your results to your peers yang dai Age Under [DEMOGRAPHIC_DATA] [DEMOG…" at bounding box center [708, 191] width 1417 height 333
click at [720, 358] on button "View results" at bounding box center [708, 340] width 132 height 32
click at [803, 288] on input at bounding box center [813, 274] width 185 height 28
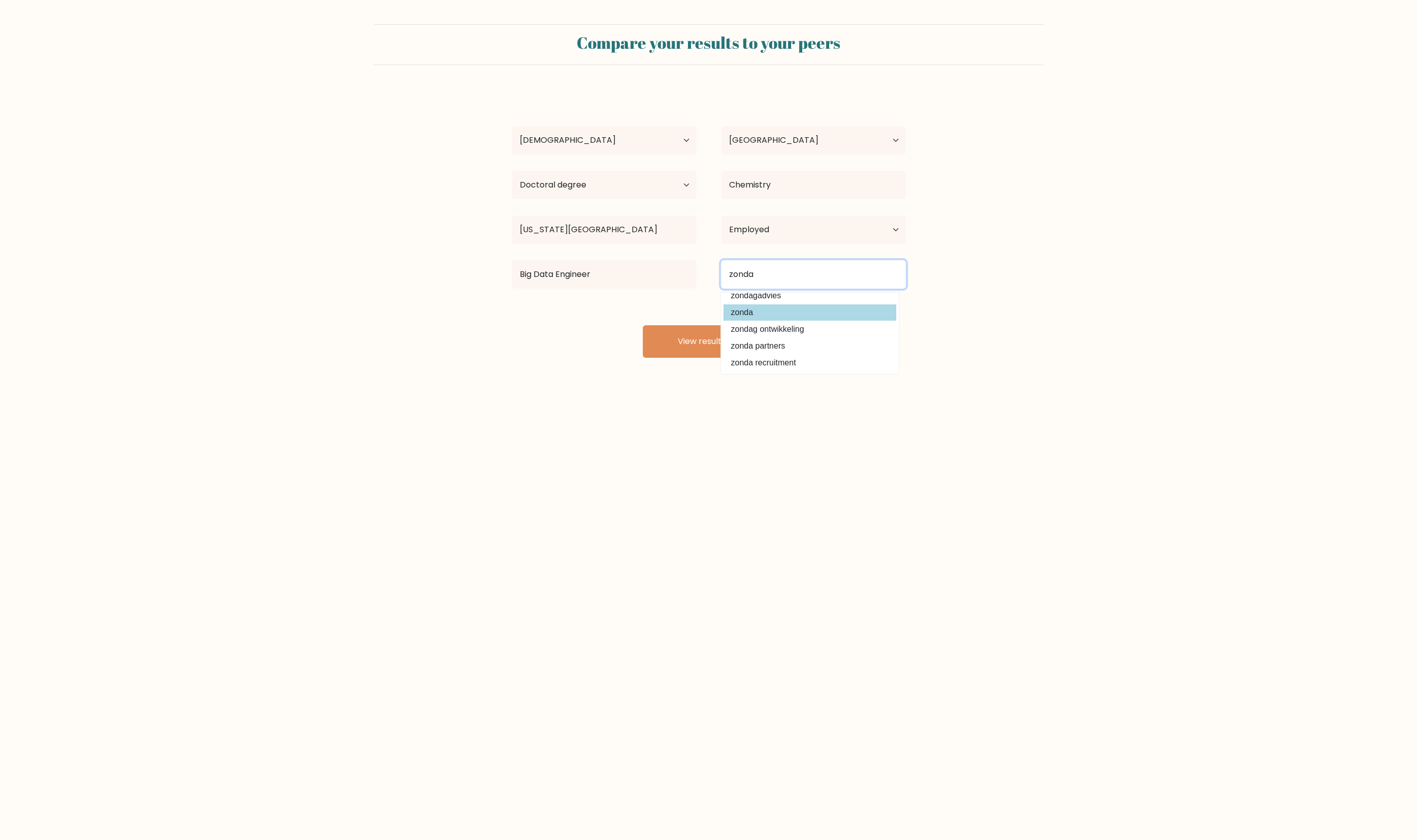
type input "zonda"
click at [821, 358] on div "yang dai Age Under [DEMOGRAPHIC_DATA] [DEMOGRAPHIC_DATA] [DEMOGRAPHIC_DATA] [DE…" at bounding box center [709, 223] width 407 height 268
click at [711, 358] on button "View results" at bounding box center [708, 340] width 132 height 32
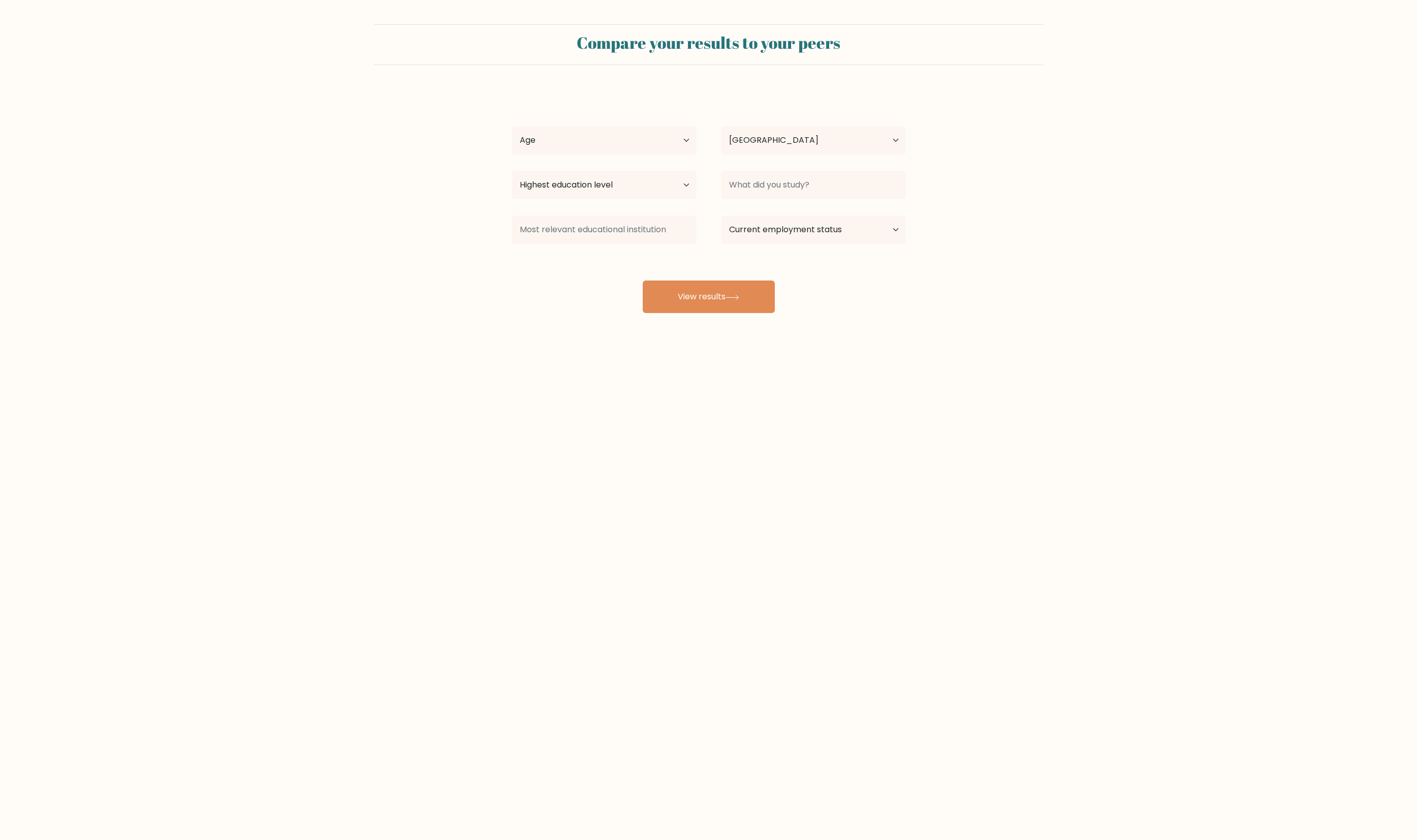
select select "CA"
select select "35_44"
click at [512, 155] on select "Age Under 18 years old 18-24 years old 25-34 years old 35-44 years old 45-54 ye…" at bounding box center [603, 140] width 185 height 28
drag, startPoint x: 799, startPoint y: 186, endPoint x: 604, endPoint y: 234, distance: 200.8
click at [604, 234] on div "yang dai Age Under 18 years old 18-24 years old 25-34 years old 35-44 years old…" at bounding box center [709, 200] width 407 height 224
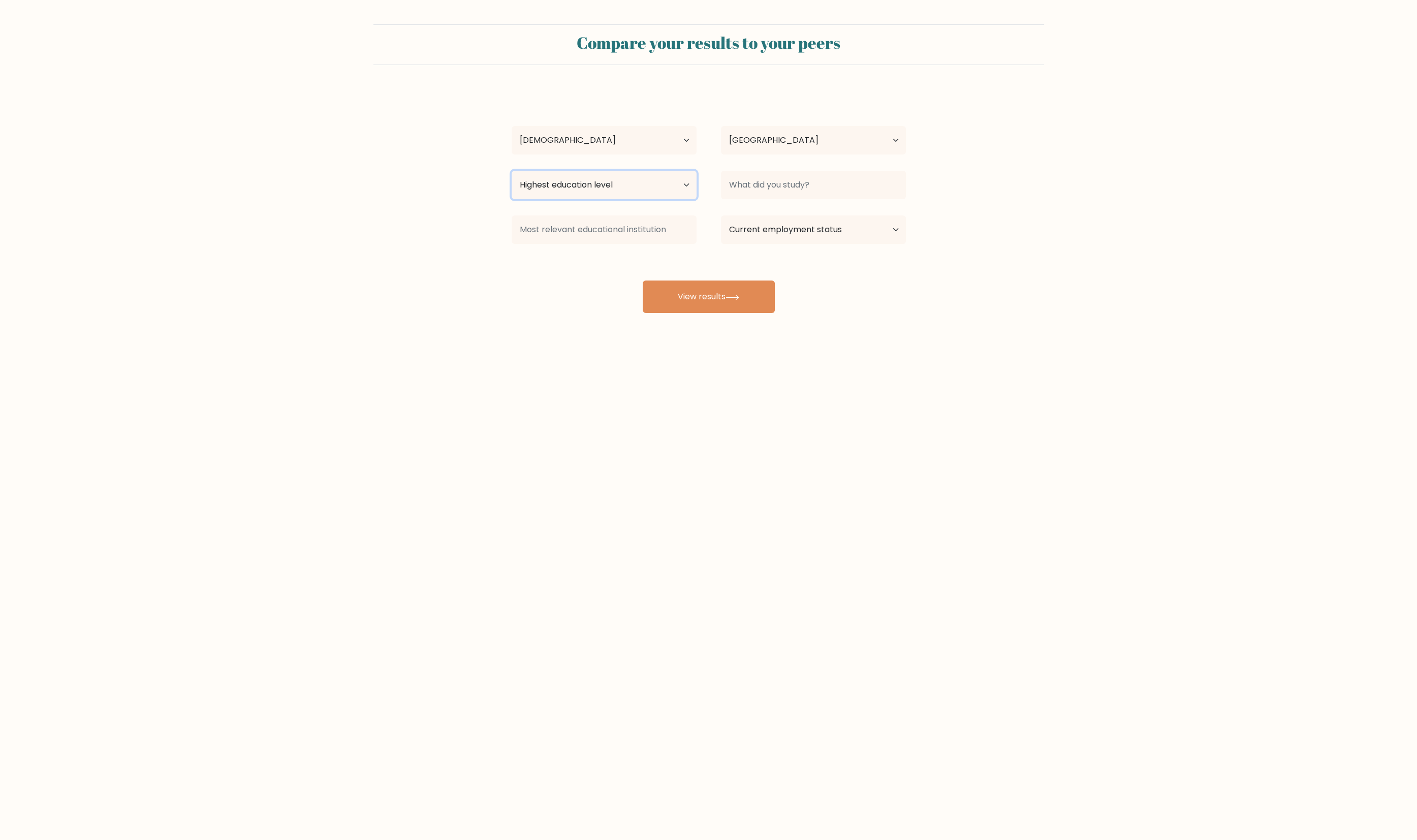
click at [657, 199] on select "Highest education level No schooling Primary Lower Secondary Upper Secondary Oc…" at bounding box center [603, 185] width 185 height 28
click at [512, 199] on select "Highest education level No schooling Primary Lower Secondary Upper Secondary Oc…" at bounding box center [603, 185] width 185 height 28
click at [786, 199] on input at bounding box center [813, 185] width 185 height 28
select select "doctoral_degree"
click at [512, 199] on select "Highest education level No schooling Primary Lower Secondary Upper Secondary Oc…" at bounding box center [603, 185] width 185 height 28
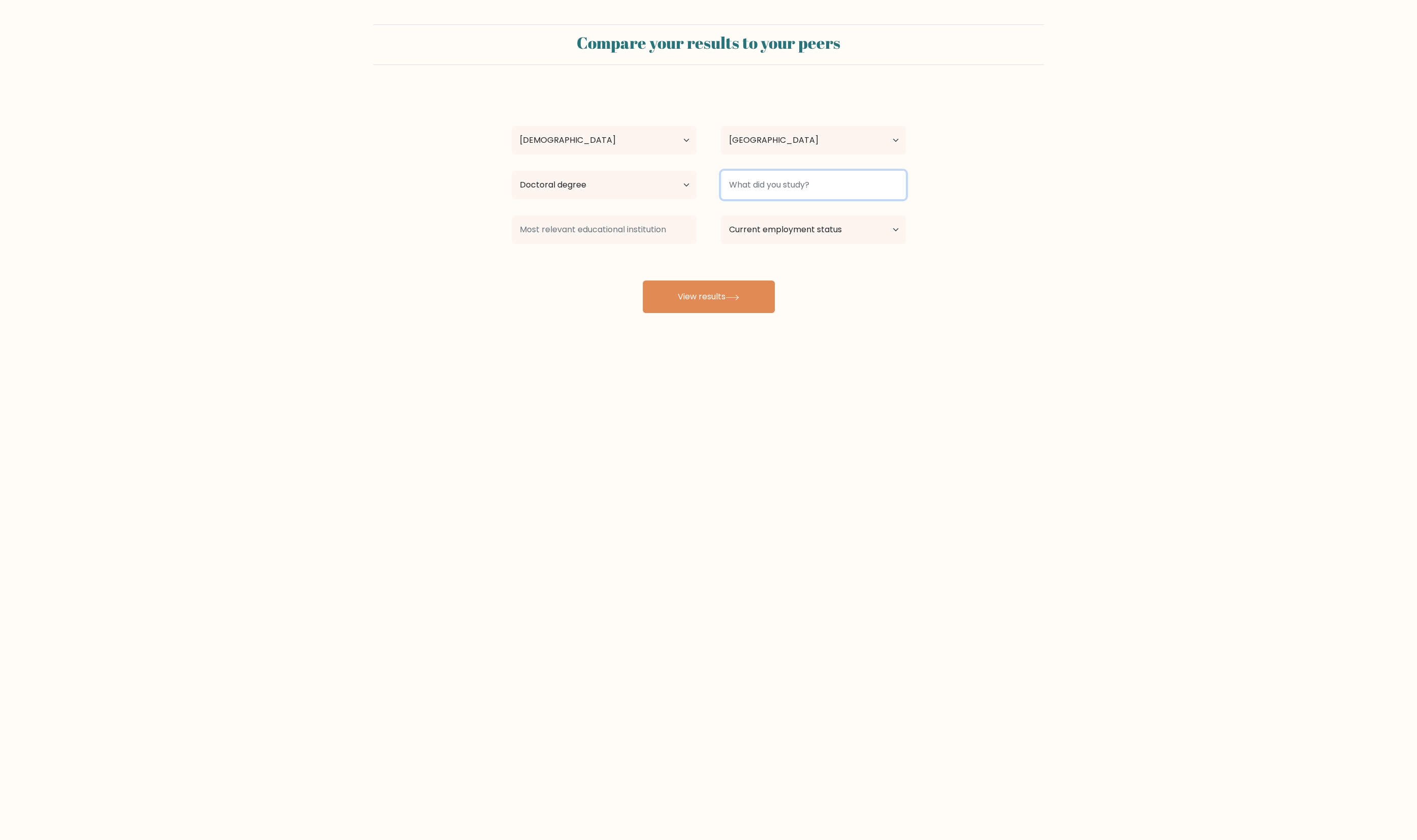
click at [778, 199] on input at bounding box center [813, 185] width 185 height 28
click at [782, 199] on input at bounding box center [813, 185] width 185 height 28
type input "chemistry"
click at [615, 243] on input at bounding box center [603, 229] width 185 height 28
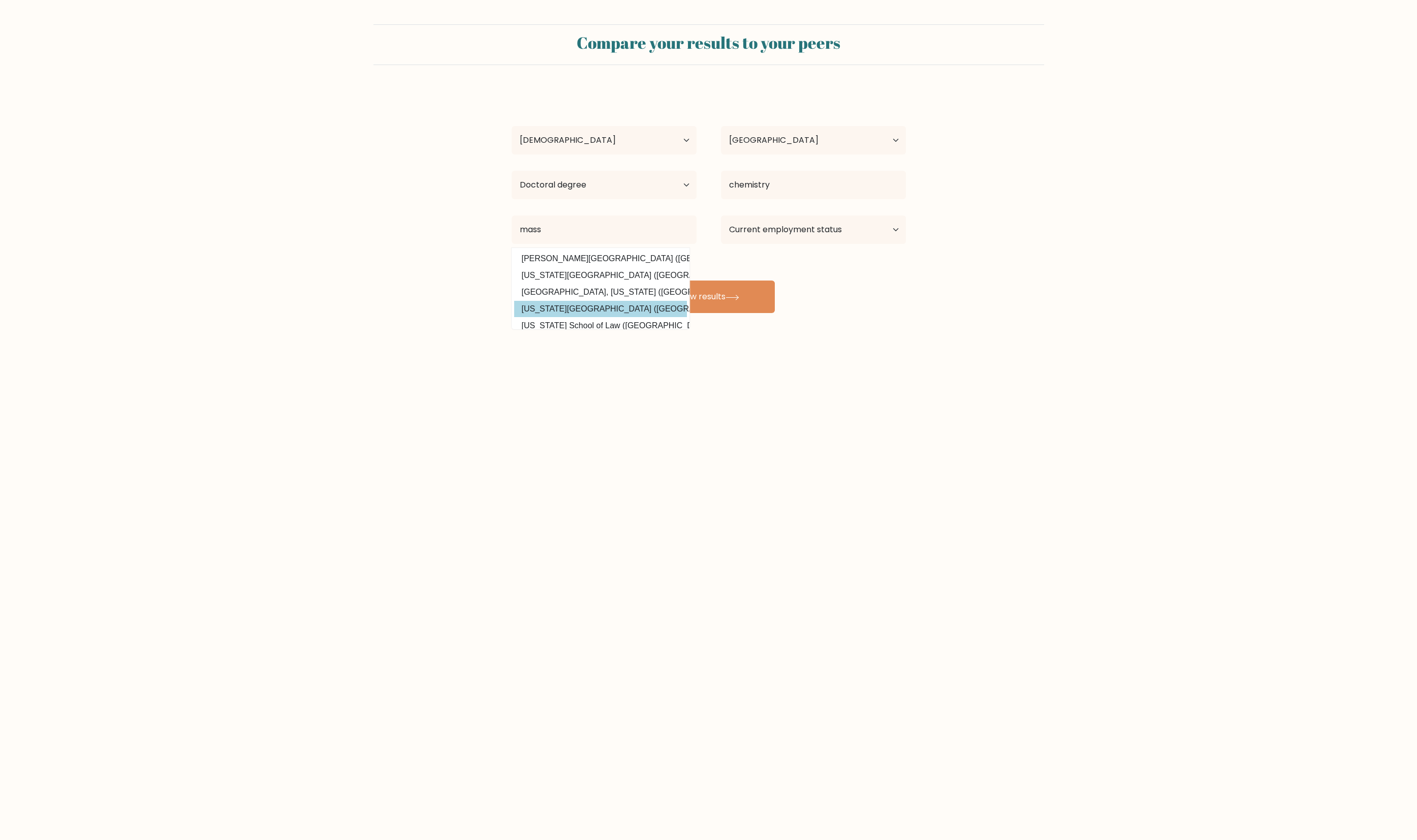
click at [628, 317] on option "Massachusetts Institute of Technology (United States)" at bounding box center [600, 309] width 173 height 17
type input "[US_STATE][GEOGRAPHIC_DATA]"
select select "employed"
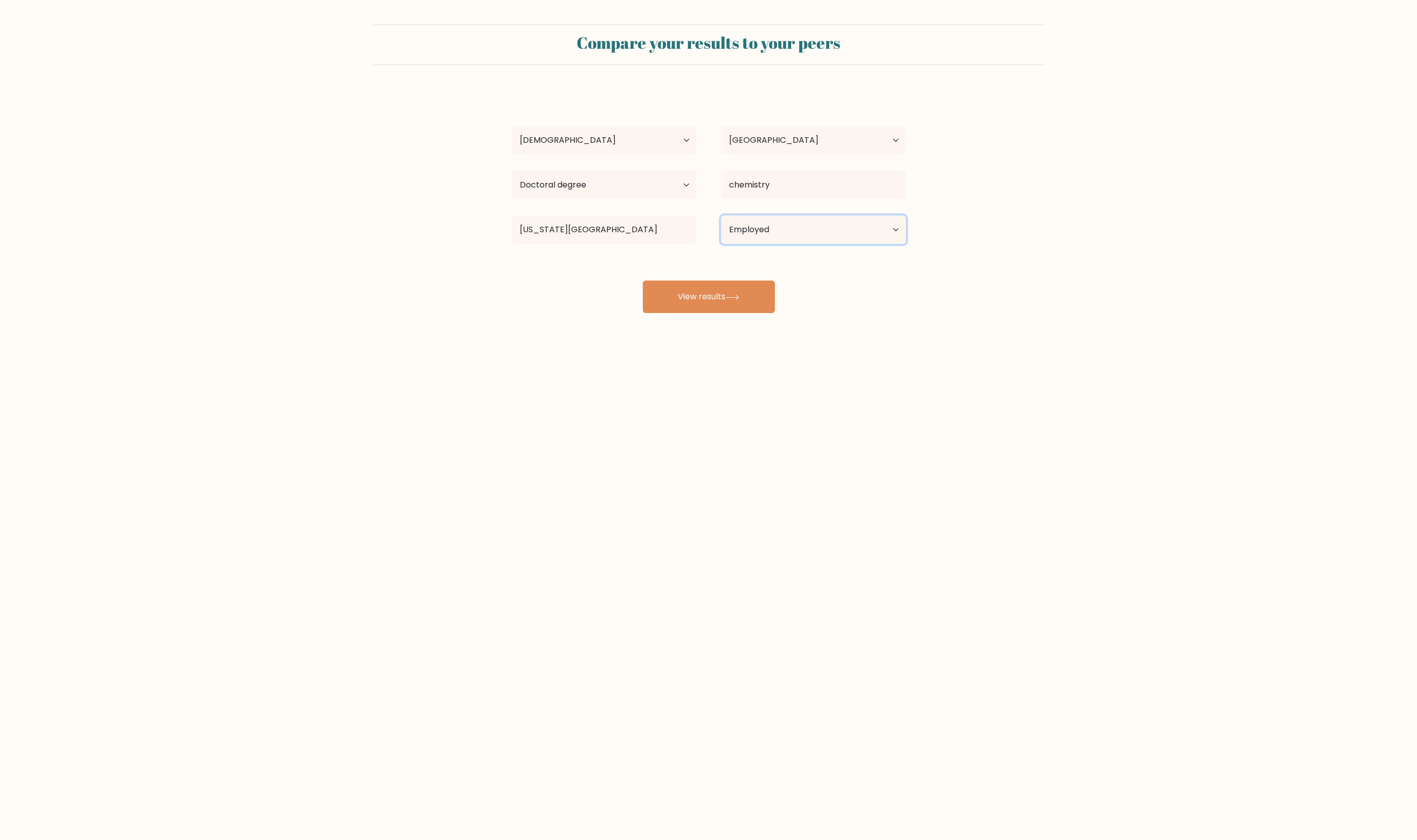
click at [724, 243] on select "Current employment status Employed Student Retired Other / prefer not to answer" at bounding box center [813, 229] width 185 height 28
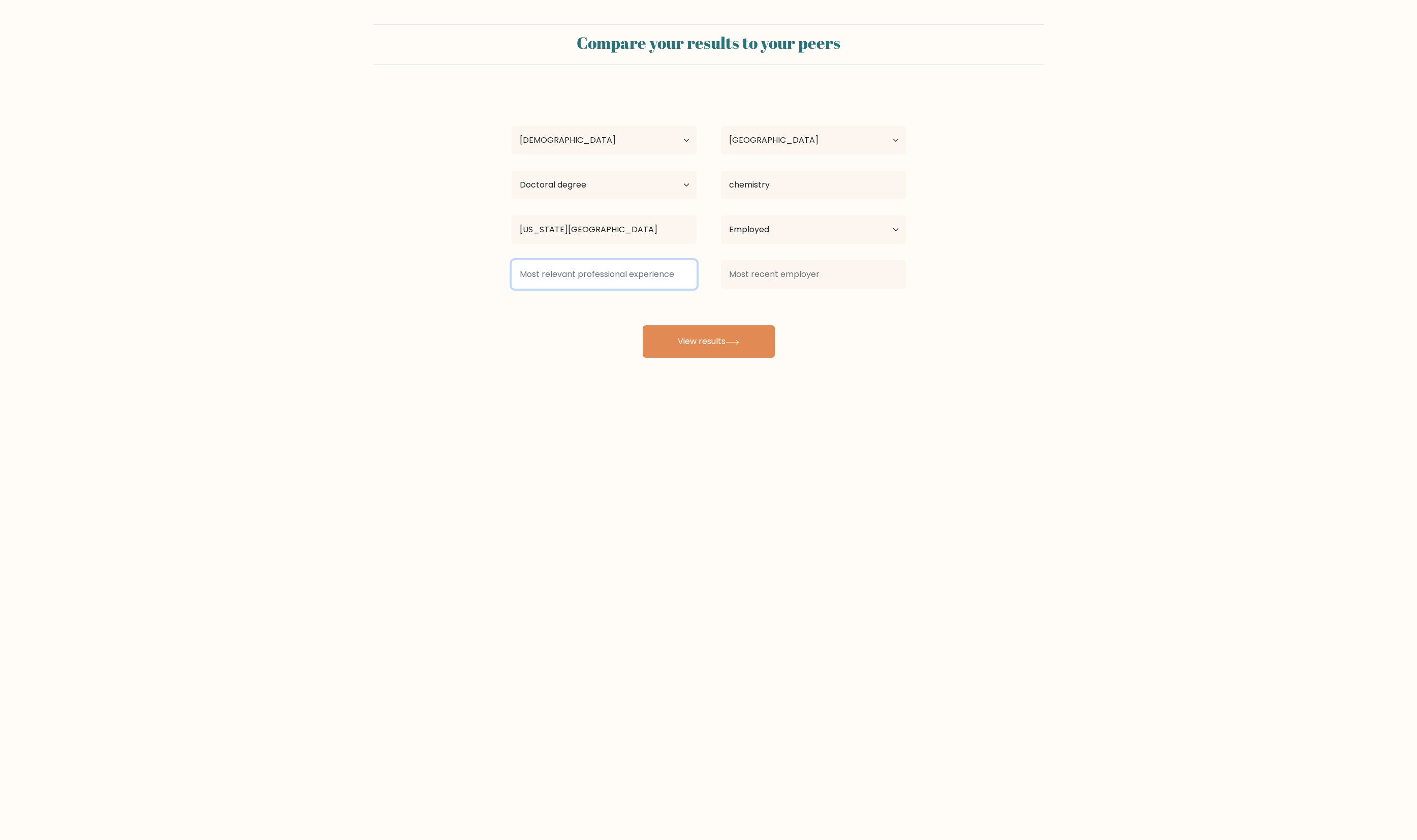
click at [652, 288] on input at bounding box center [603, 274] width 185 height 28
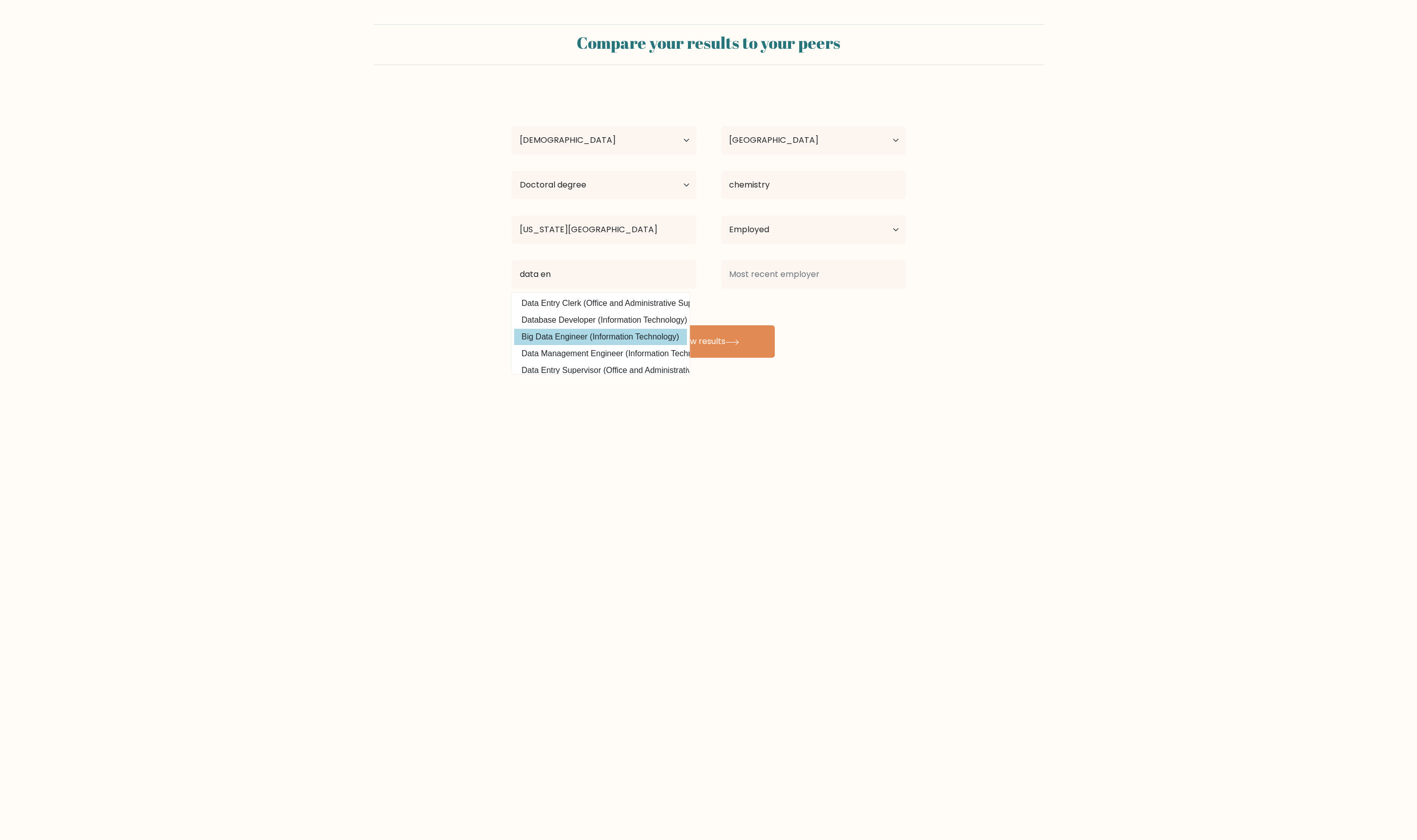
click at [595, 345] on option "Big Data Engineer (Information Technology)" at bounding box center [600, 336] width 173 height 17
type input "Big Data Engineer"
click at [831, 318] on div "yang dai Age Under 18 years old 18-24 years old 25-34 years old 35-44 years old…" at bounding box center [709, 223] width 407 height 268
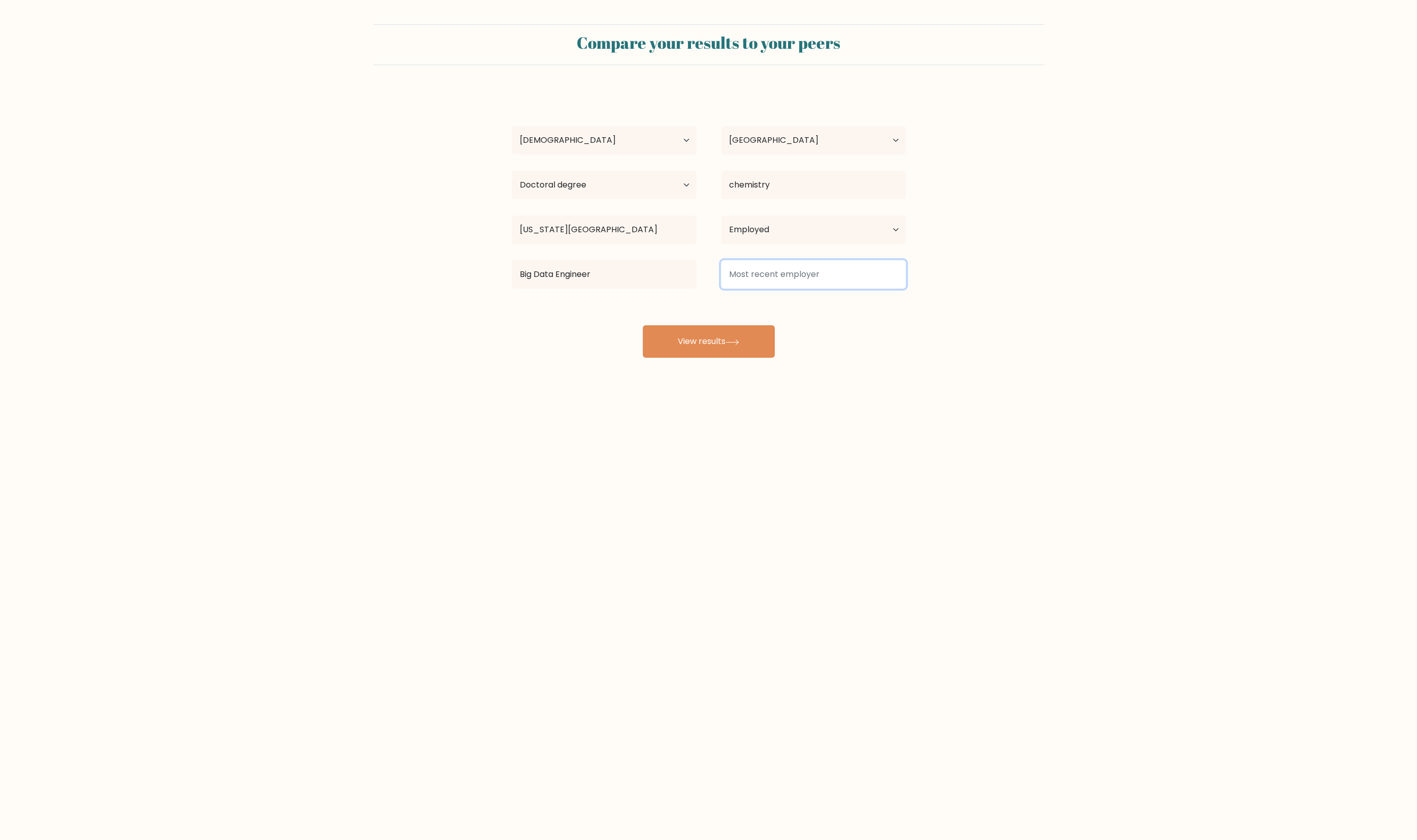
click at [838, 288] on input at bounding box center [813, 274] width 185 height 28
type input "zonda"
click at [777, 321] on option "zonda" at bounding box center [810, 312] width 173 height 17
click at [712, 358] on button "View results" at bounding box center [708, 340] width 132 height 32
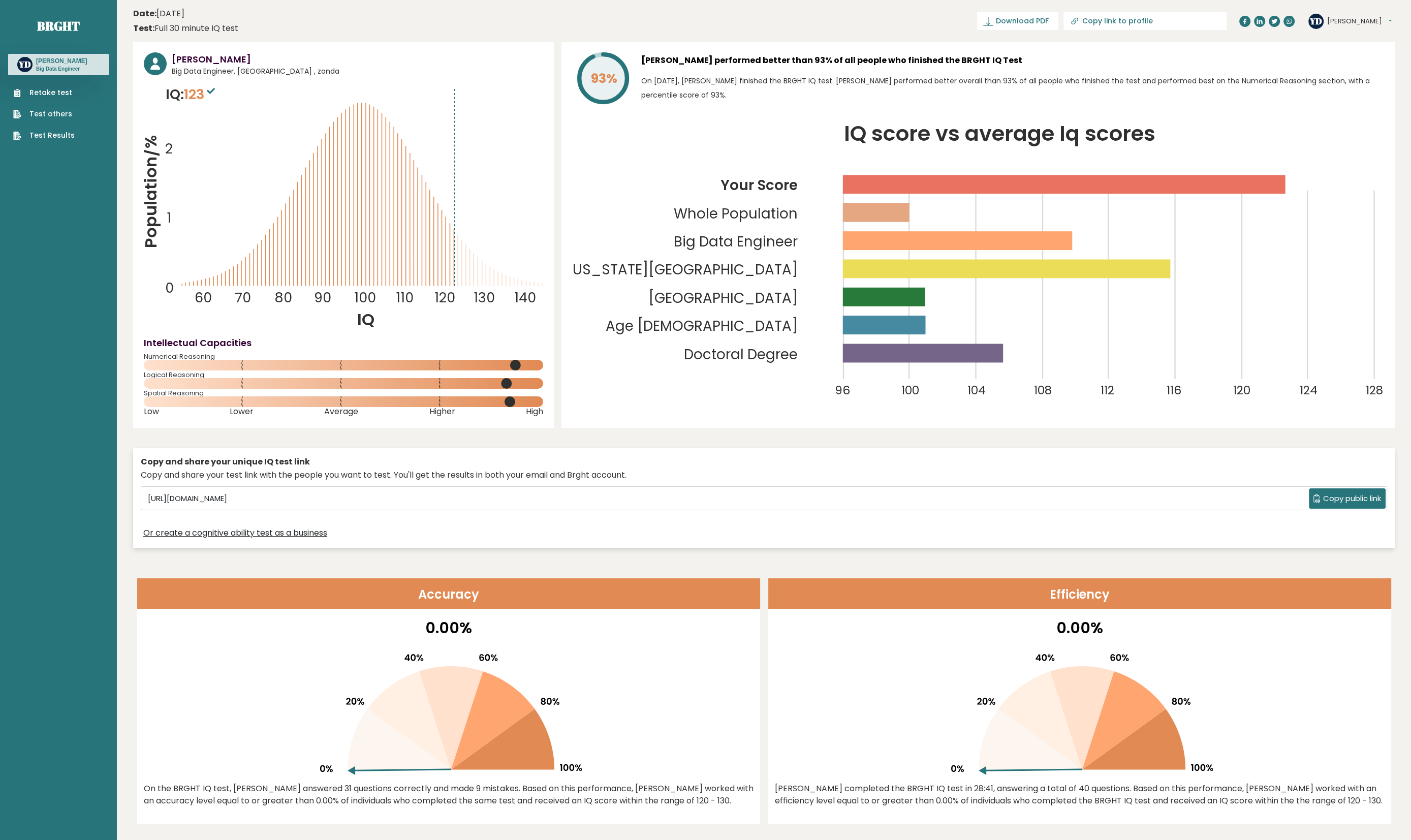
click at [799, 335] on text "Age [DEMOGRAPHIC_DATA]" at bounding box center [717, 234] width 224 height 203
click at [1039, 279] on rect at bounding box center [1005, 268] width 328 height 19
click at [946, 194] on rect at bounding box center [1063, 184] width 442 height 19
